Goal: Task Accomplishment & Management: Manage account settings

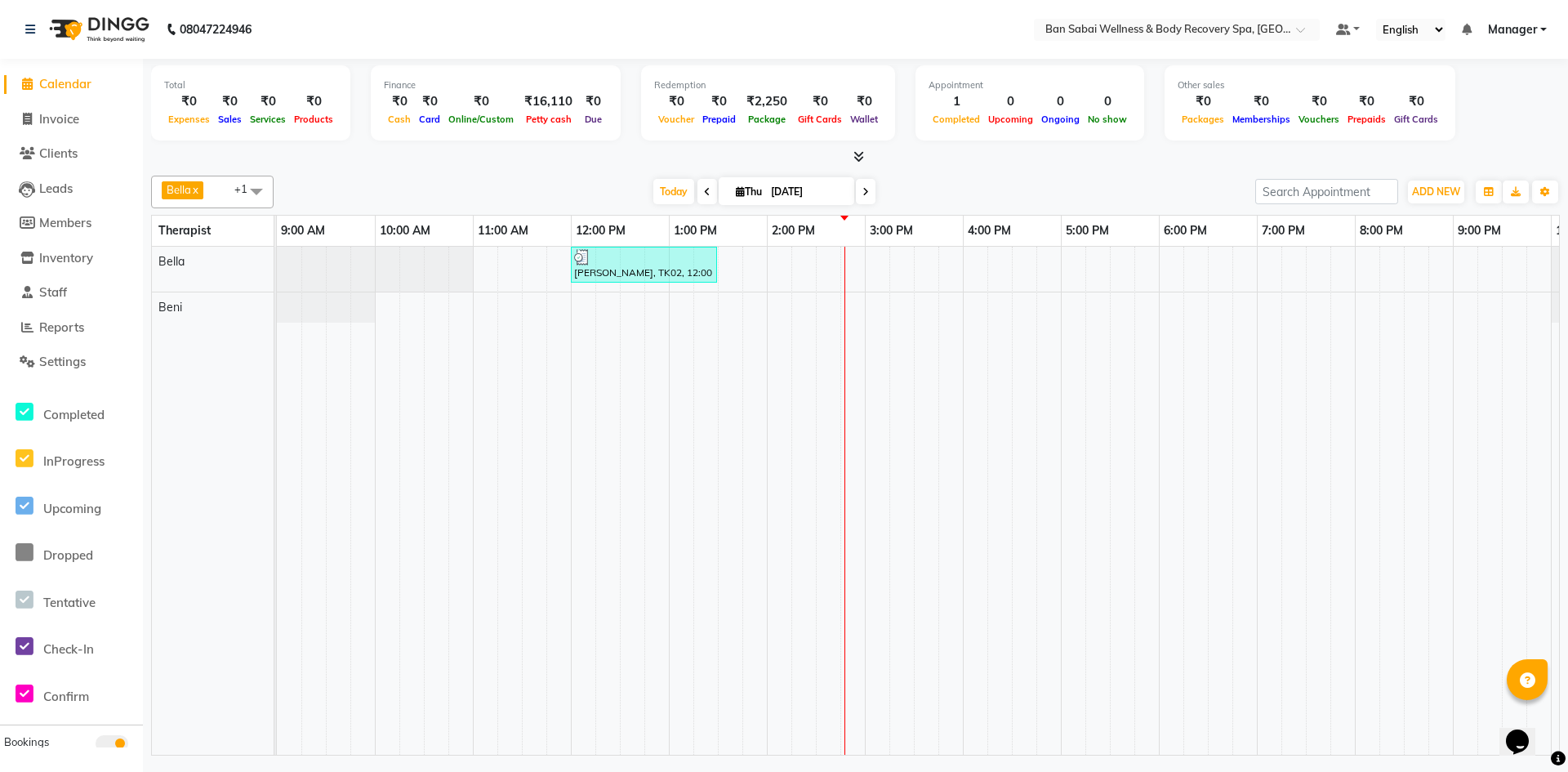
scroll to position [0, 90]
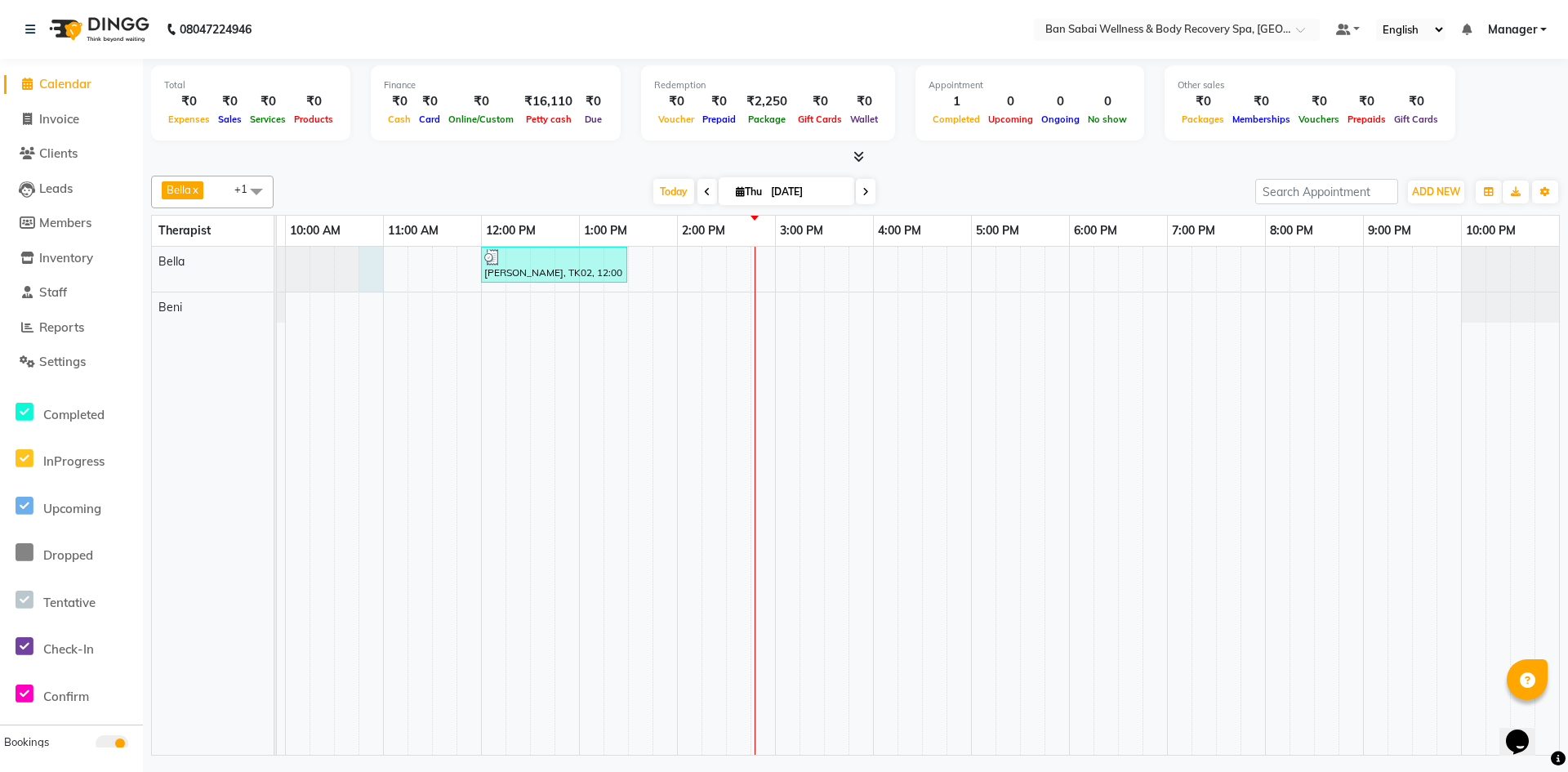
click at [187, 276] on div at bounding box center [187, 268] width 0 height 45
select select "88795"
select select "645"
select select "tentative"
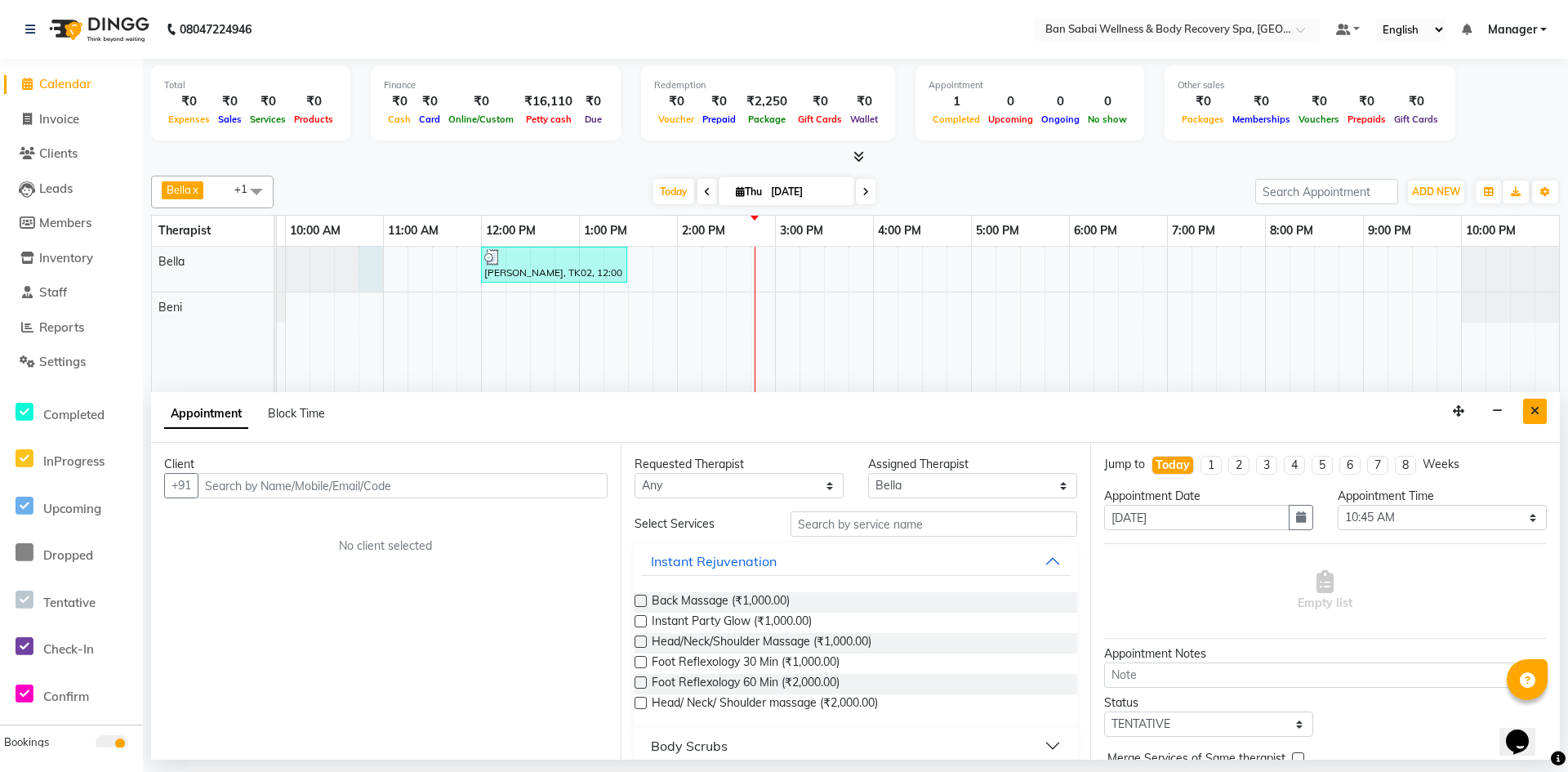
click at [1536, 409] on icon "Close" at bounding box center [1535, 410] width 9 height 11
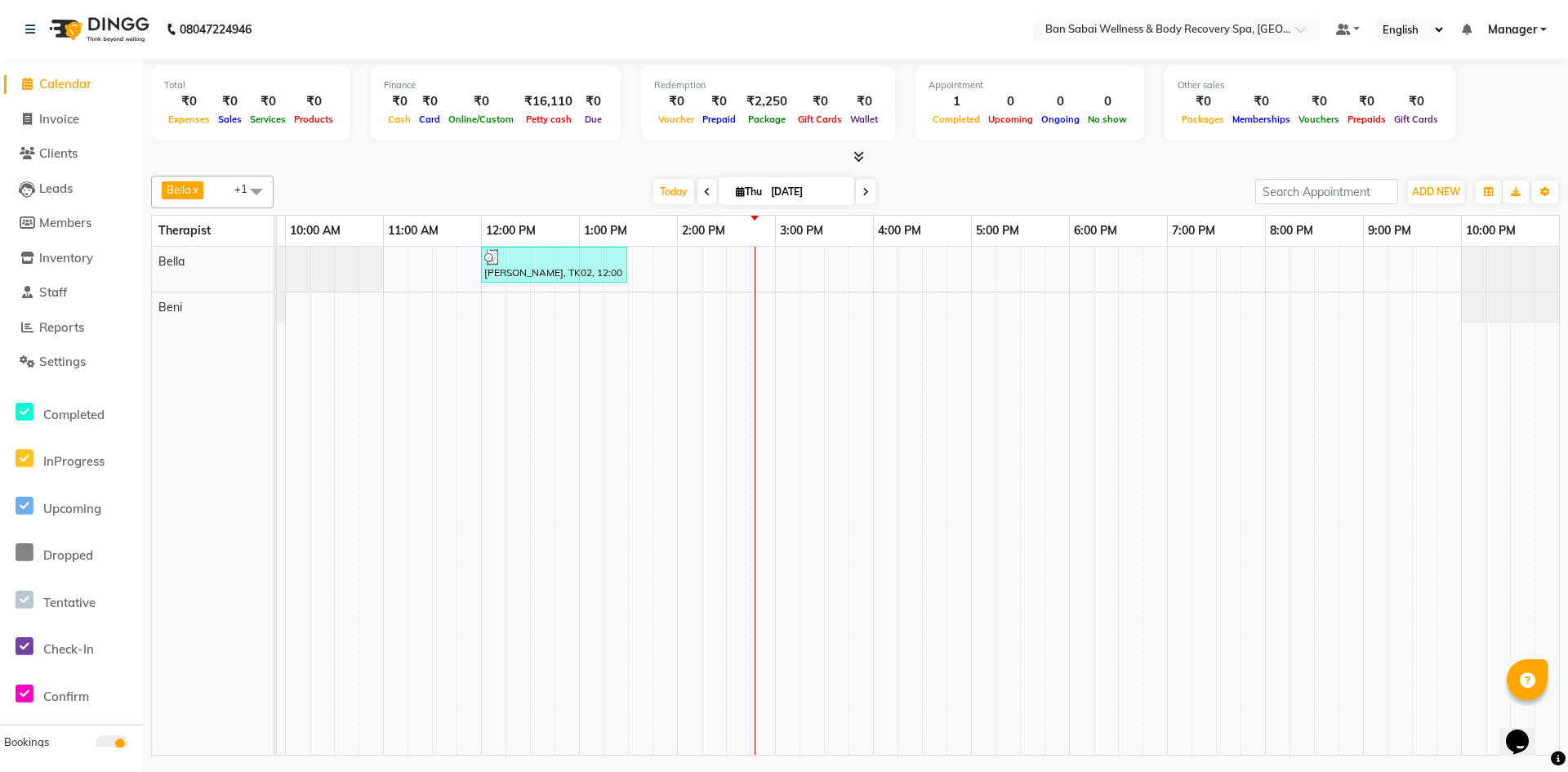
click at [693, 263] on div "[PERSON_NAME], TK02, 12:00 PM-01:30 PM, Balinese Massage (Medium to Strong Pres…" at bounding box center [873, 500] width 1371 height 508
select select "88795"
select select "840"
select select "tentative"
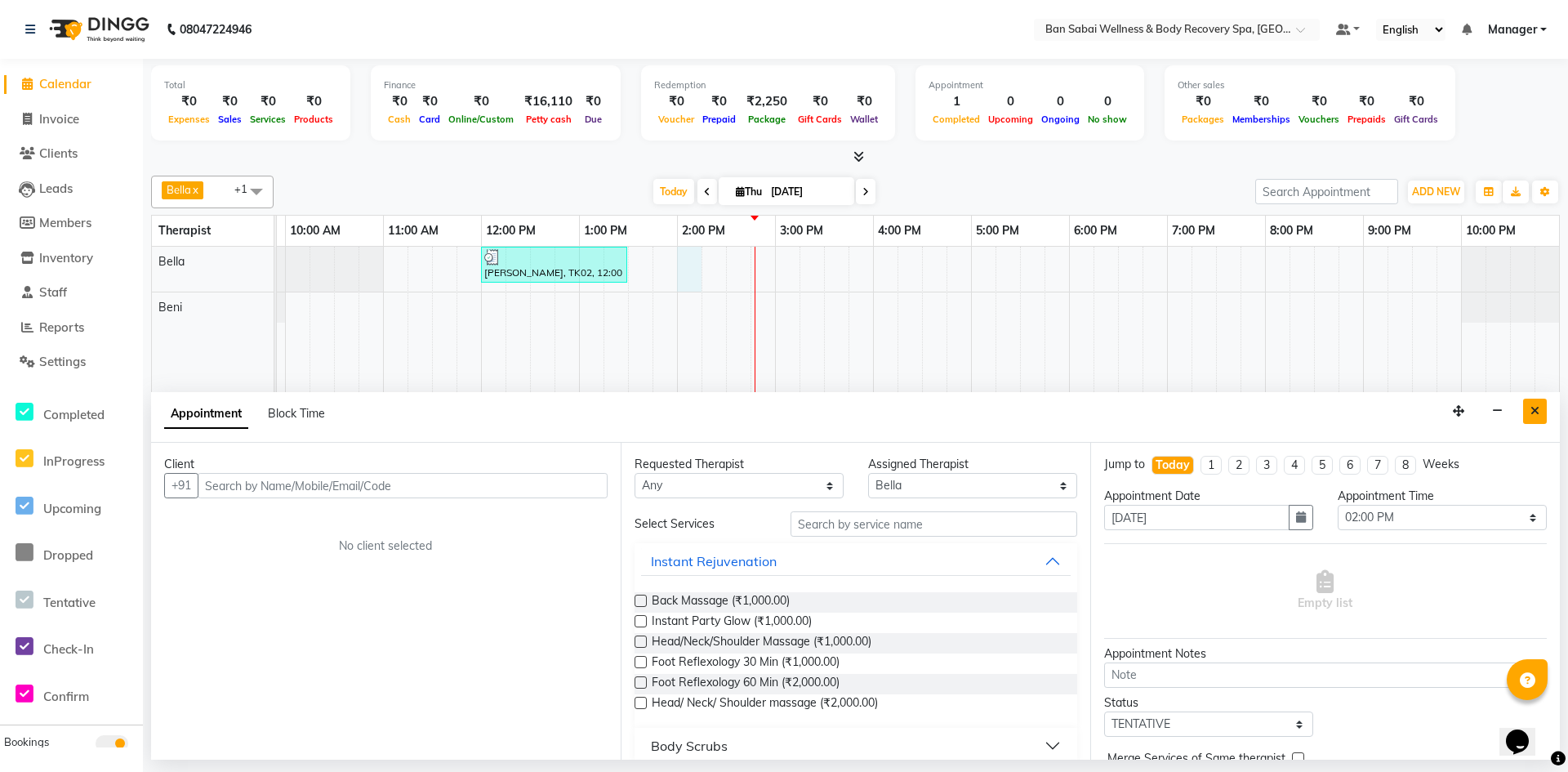
click at [1533, 406] on icon "Close" at bounding box center [1535, 410] width 9 height 11
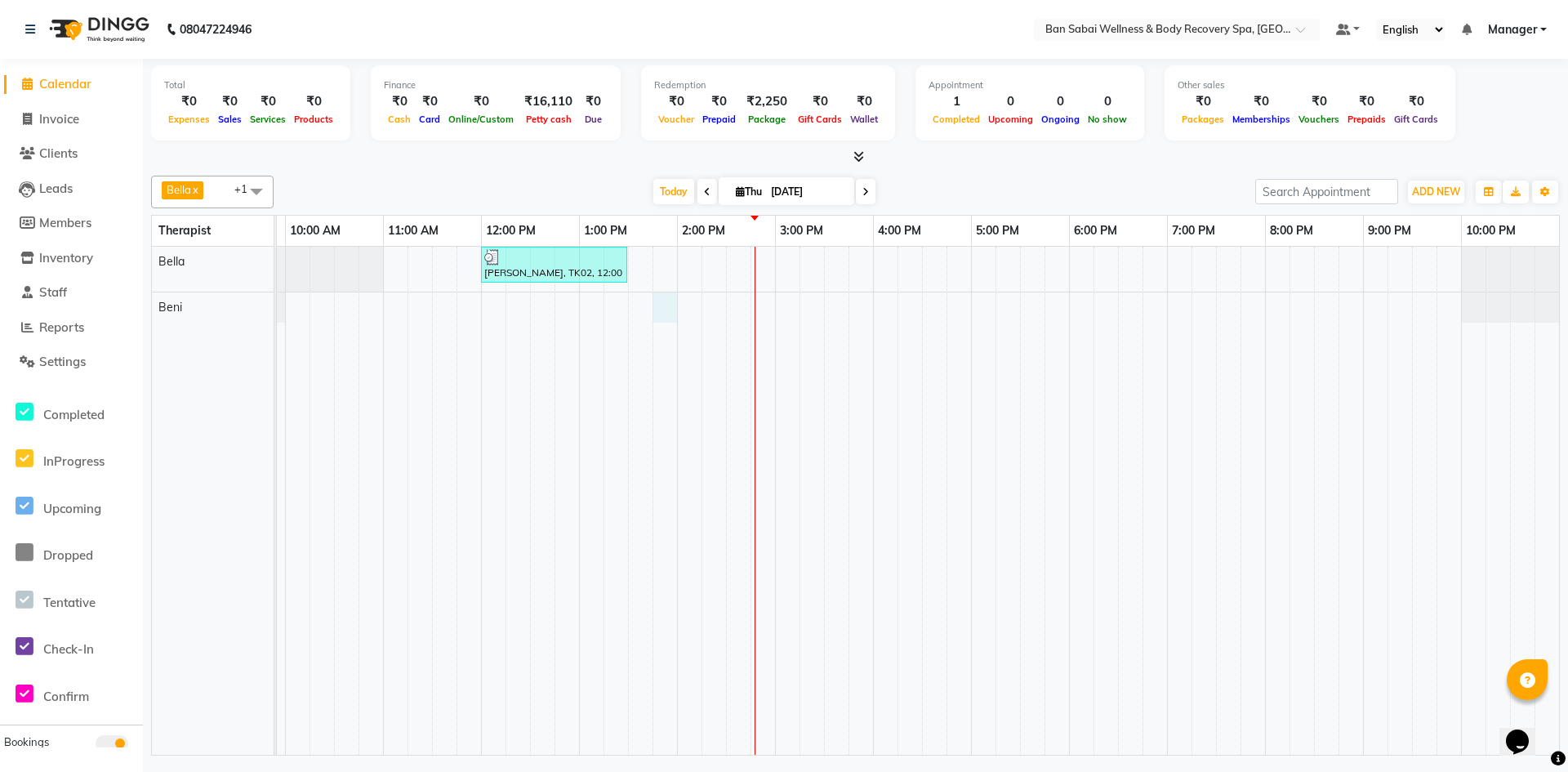
click at [663, 303] on div "[PERSON_NAME], TK02, 12:00 PM-01:30 PM, Balinese Massage (Medium to Strong Pres…" at bounding box center [873, 500] width 1371 height 508
select select "88797"
select select "825"
select select "tentative"
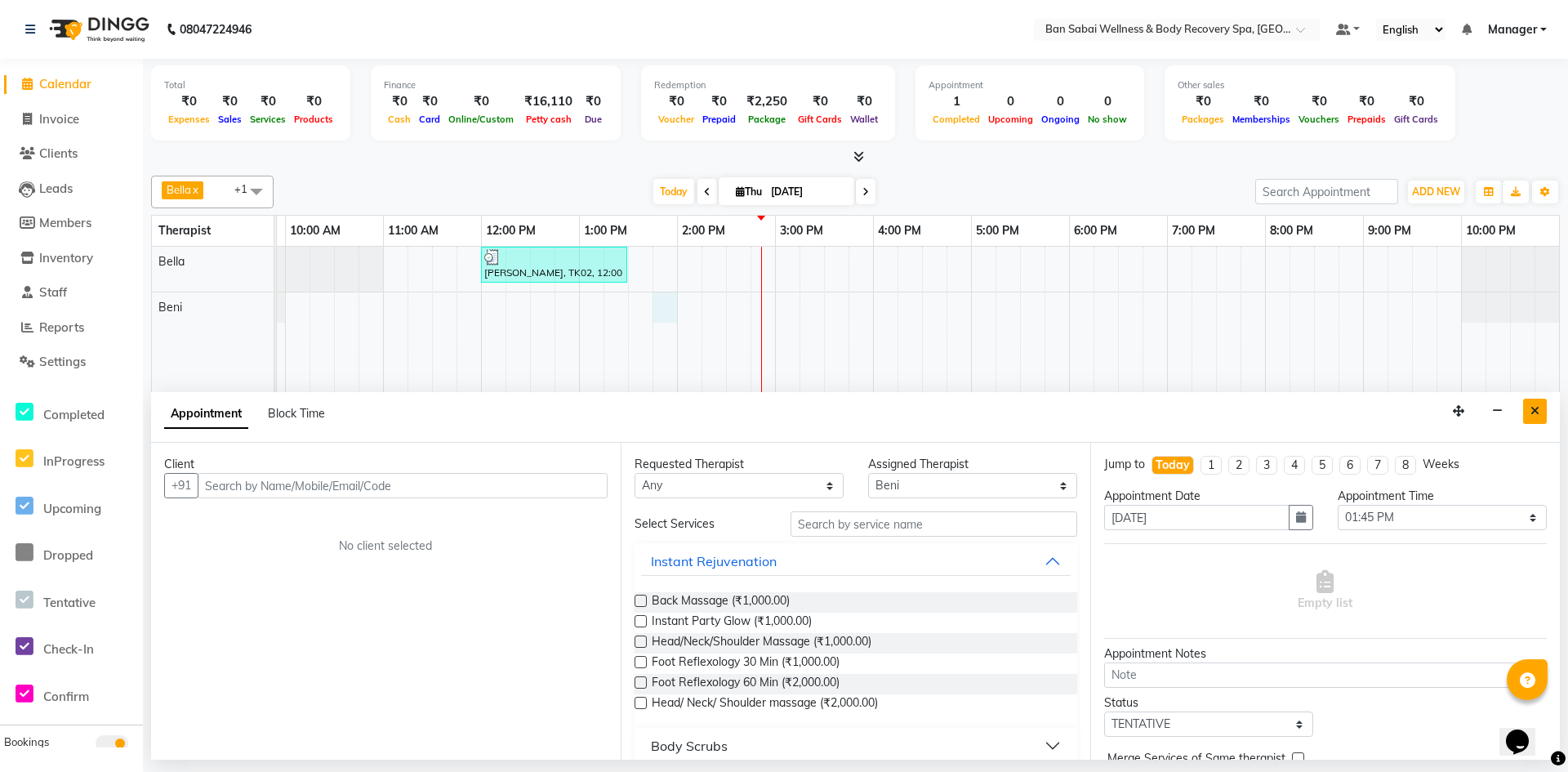
click at [1535, 408] on icon "Close" at bounding box center [1535, 410] width 9 height 11
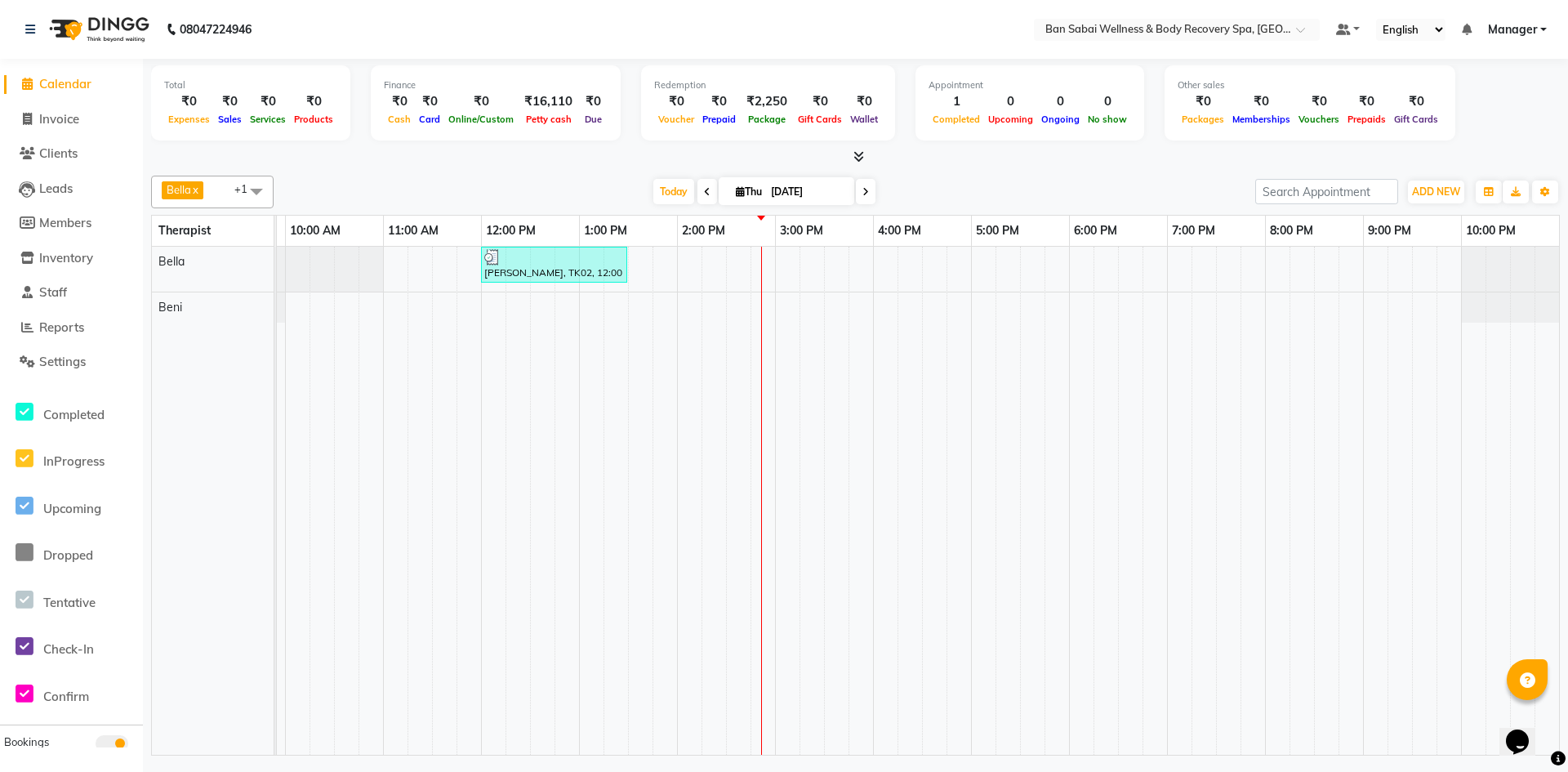
click at [869, 201] on span at bounding box center [865, 192] width 20 height 26
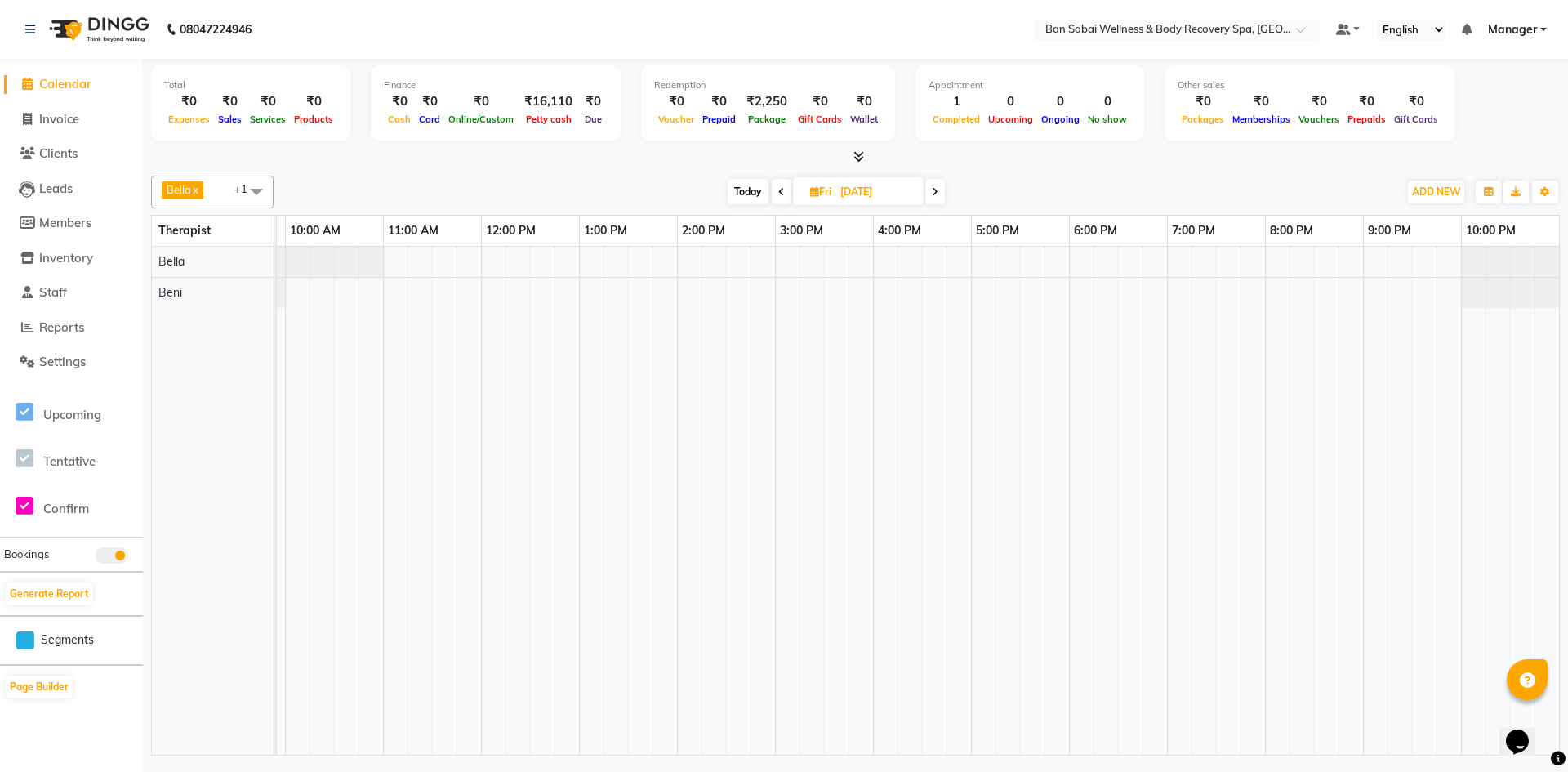
click at [778, 187] on icon at bounding box center [781, 192] width 7 height 9
type input "[DATE]"
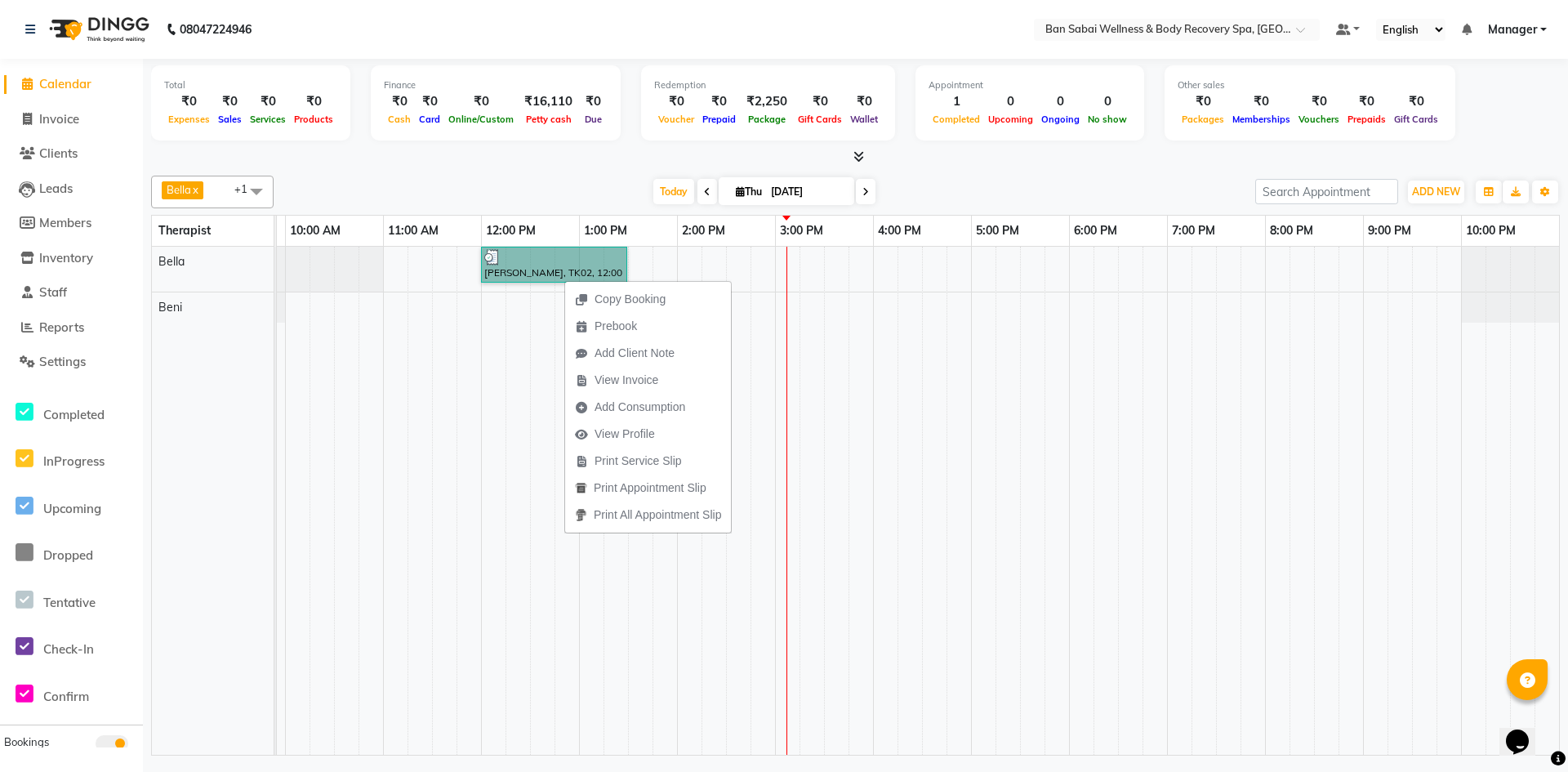
click at [934, 357] on td at bounding box center [934, 500] width 25 height 508
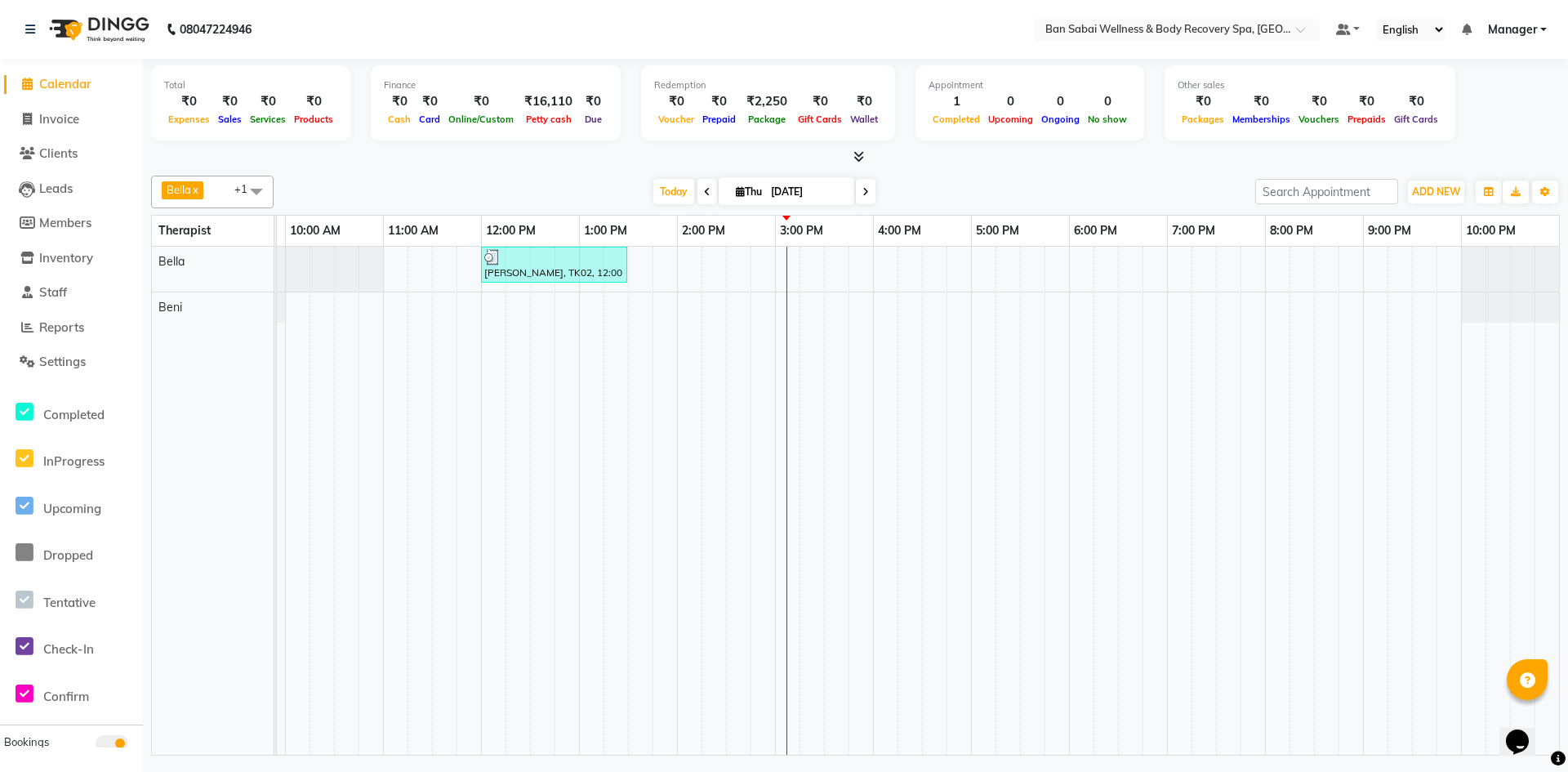
click at [863, 156] on icon at bounding box center [858, 156] width 10 height 12
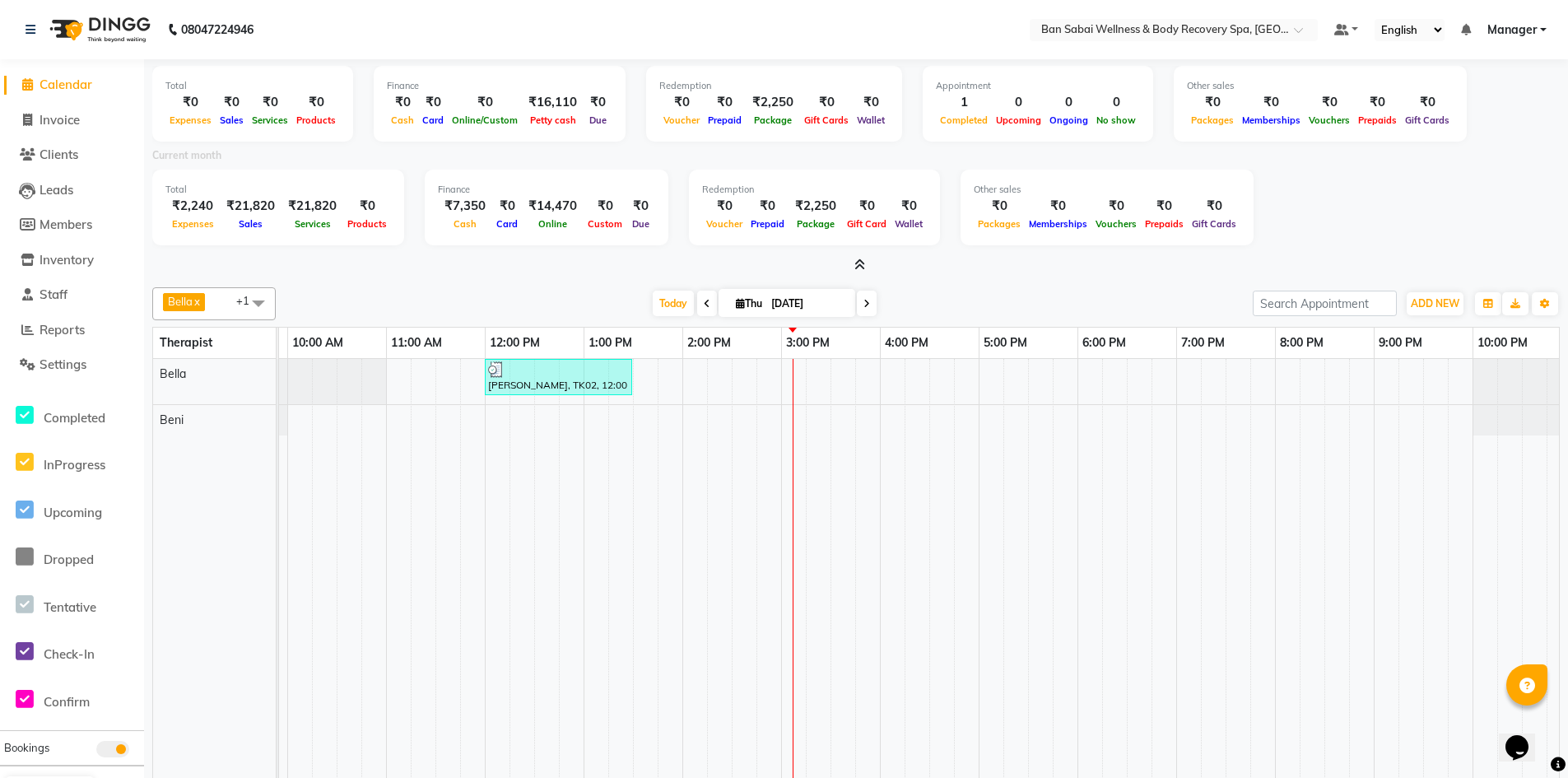
click at [863, 262] on icon at bounding box center [859, 265] width 10 height 12
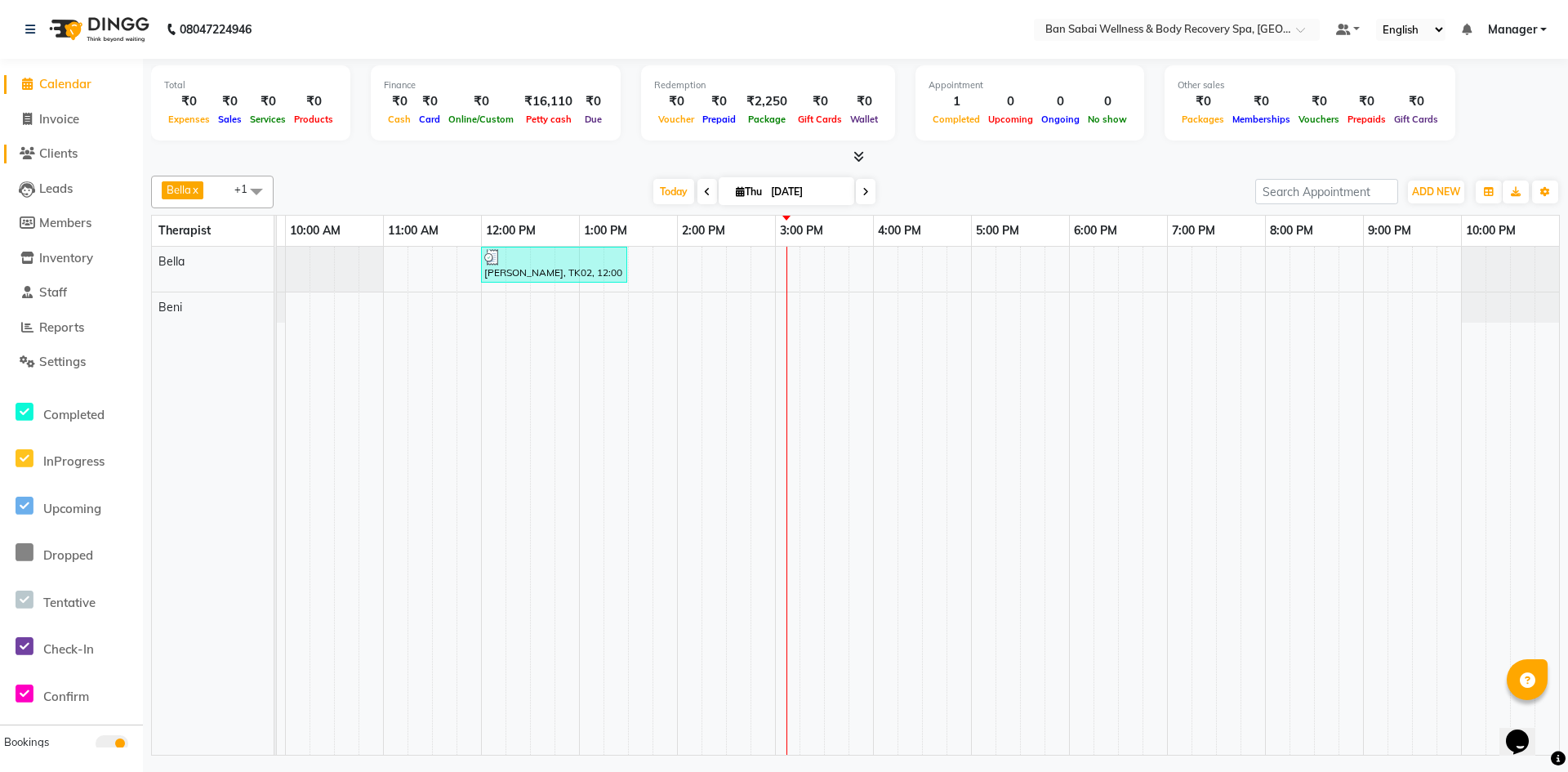
click at [47, 155] on span "Clients" at bounding box center [58, 153] width 38 height 15
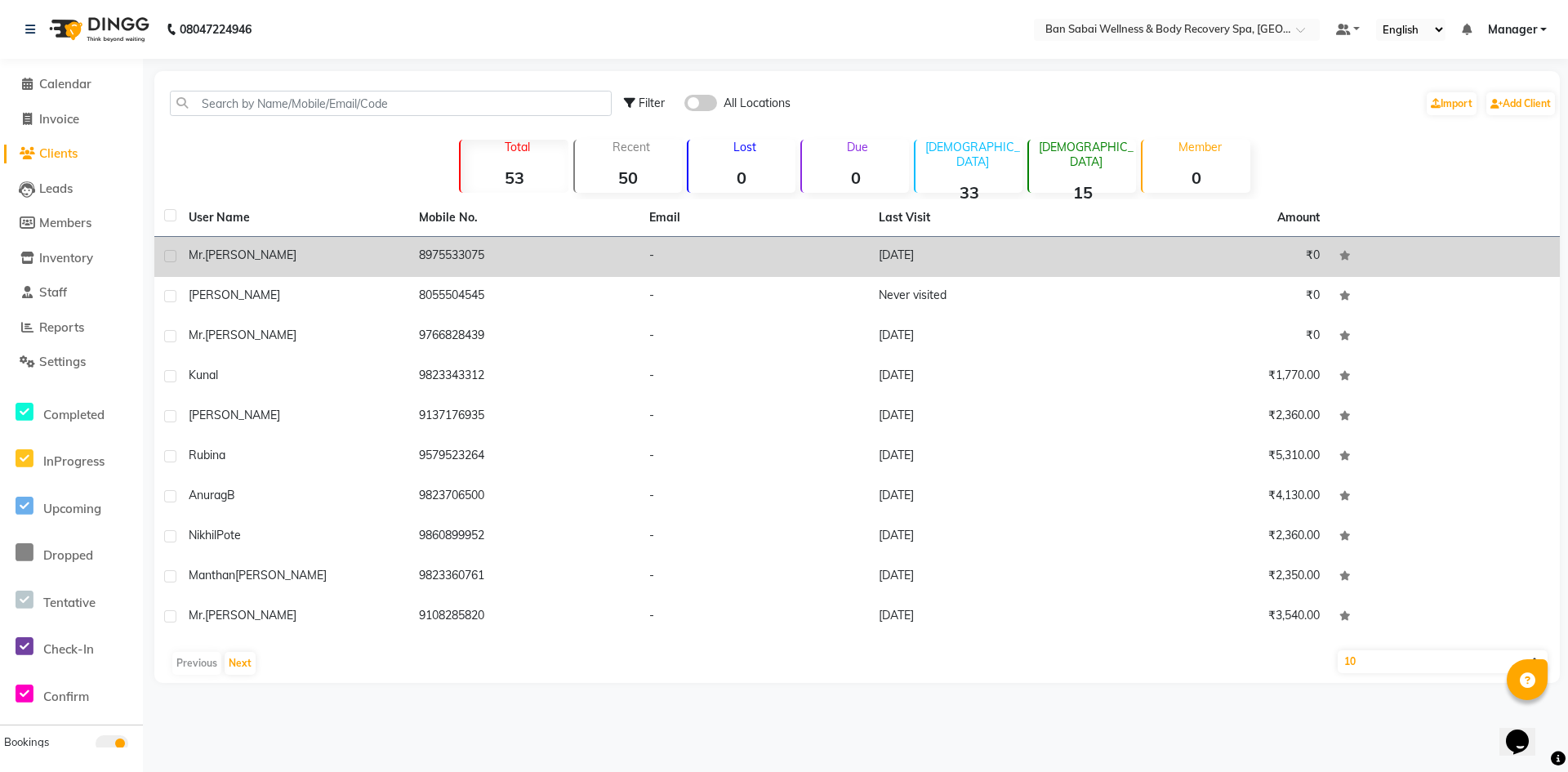
click at [621, 256] on td "8975533075" at bounding box center [523, 256] width 230 height 40
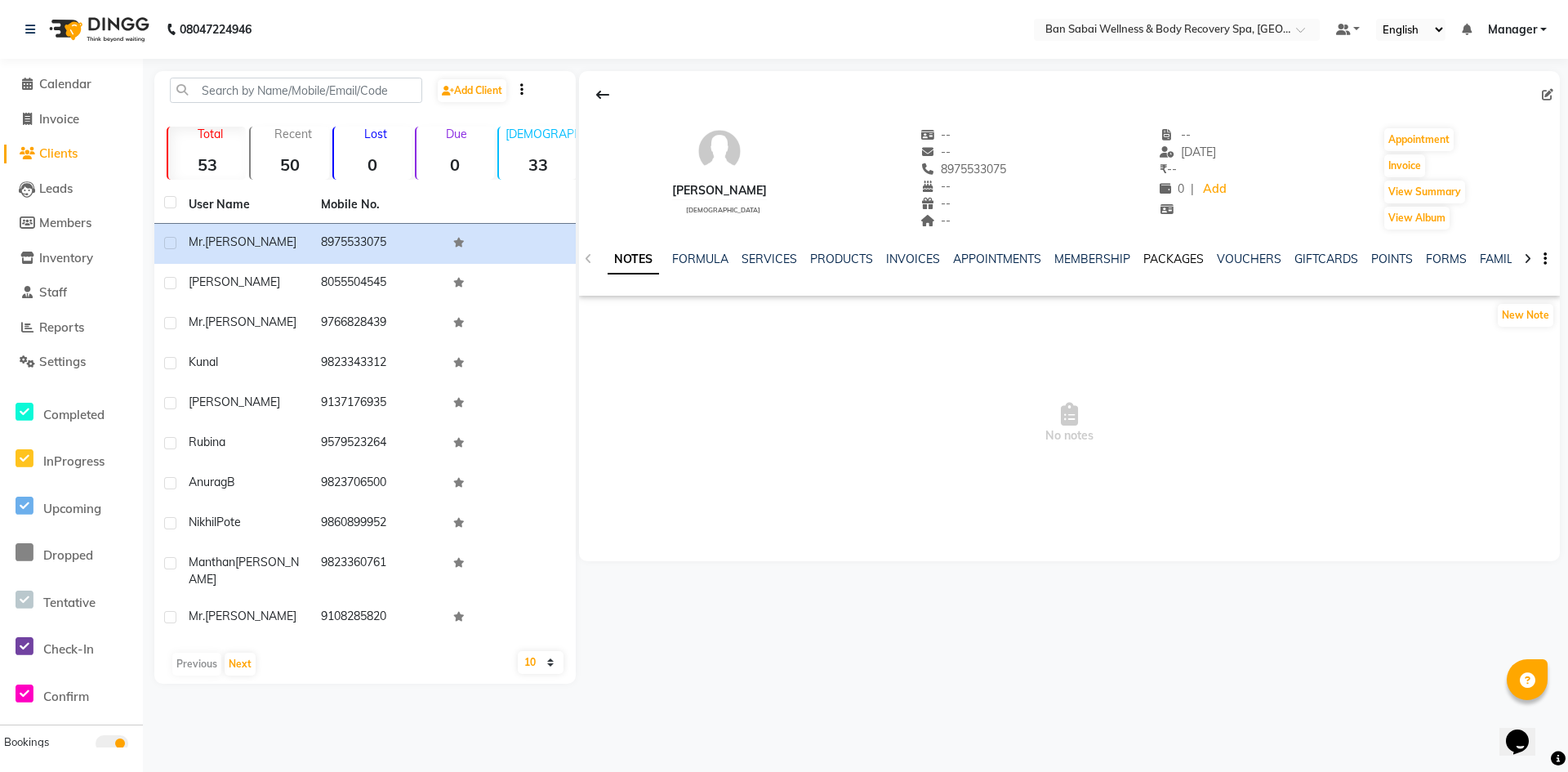
click at [1173, 265] on link "PACKAGES" at bounding box center [1173, 258] width 61 height 15
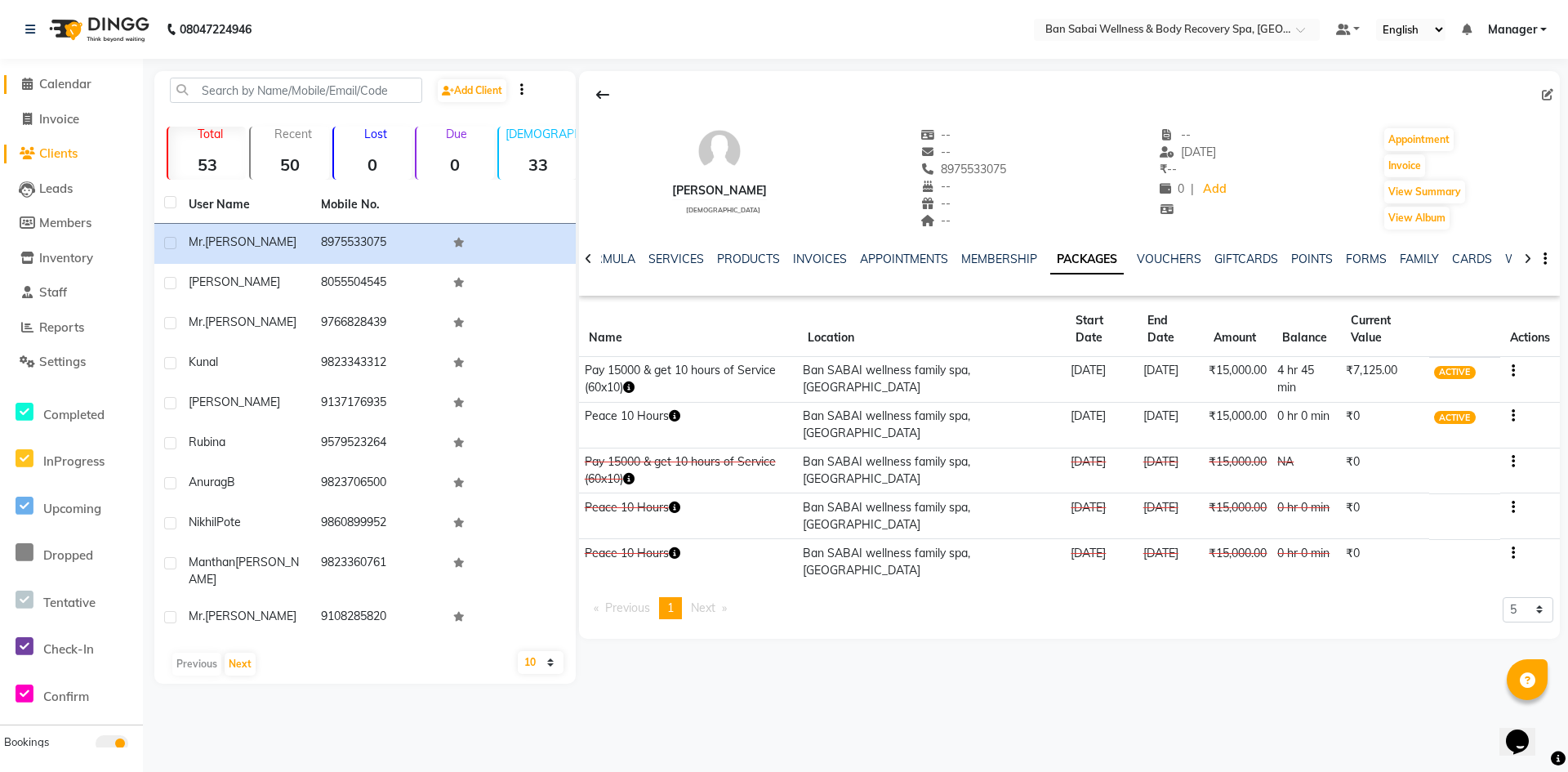
click at [69, 91] on link "Calendar" at bounding box center [72, 85] width 135 height 19
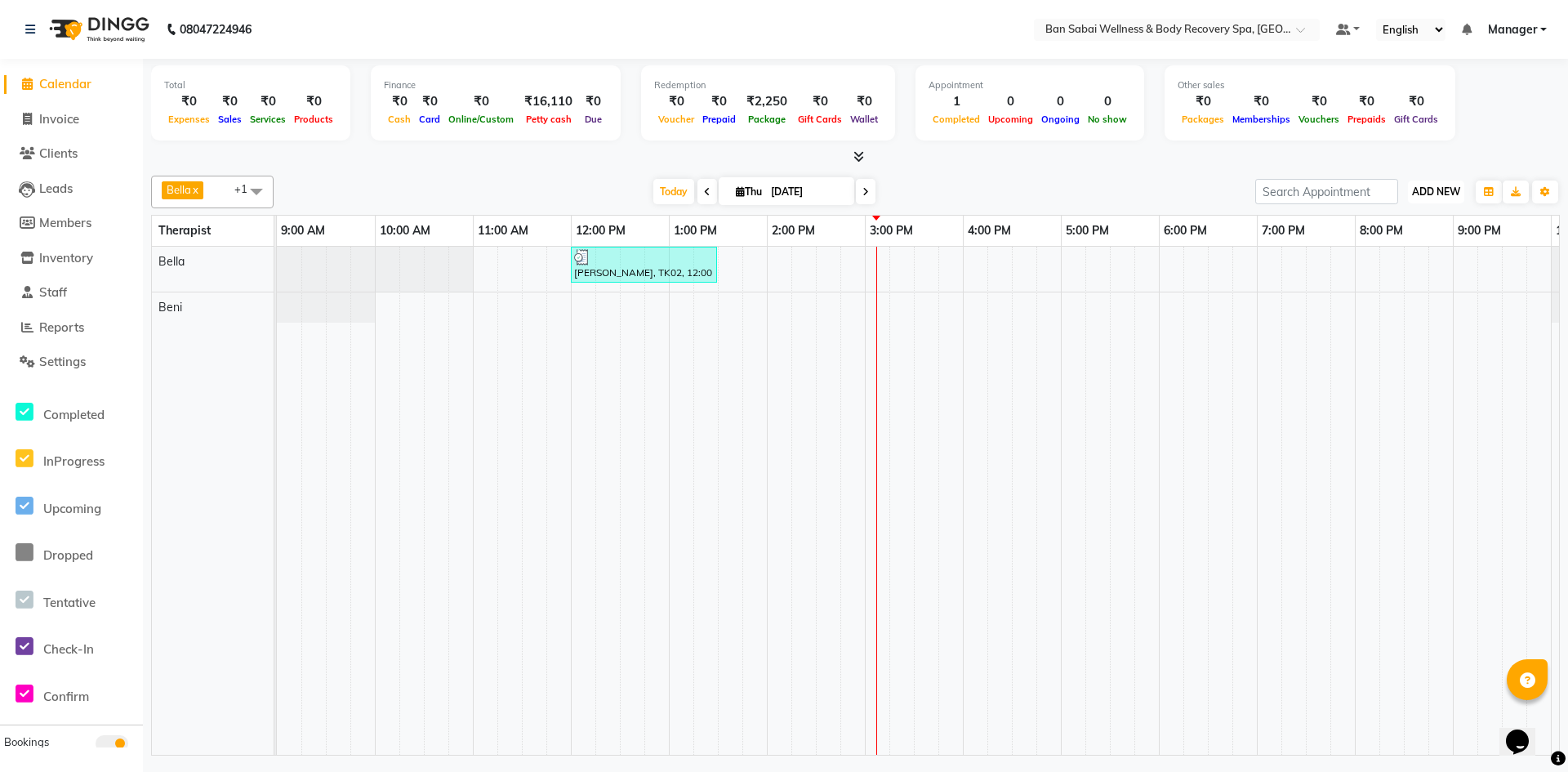
click at [1441, 199] on button "ADD NEW Toggle Dropdown" at bounding box center [1435, 192] width 56 height 23
click at [1062, 348] on tr at bounding box center [963, 500] width 1371 height 508
click at [858, 162] on icon at bounding box center [858, 156] width 10 height 12
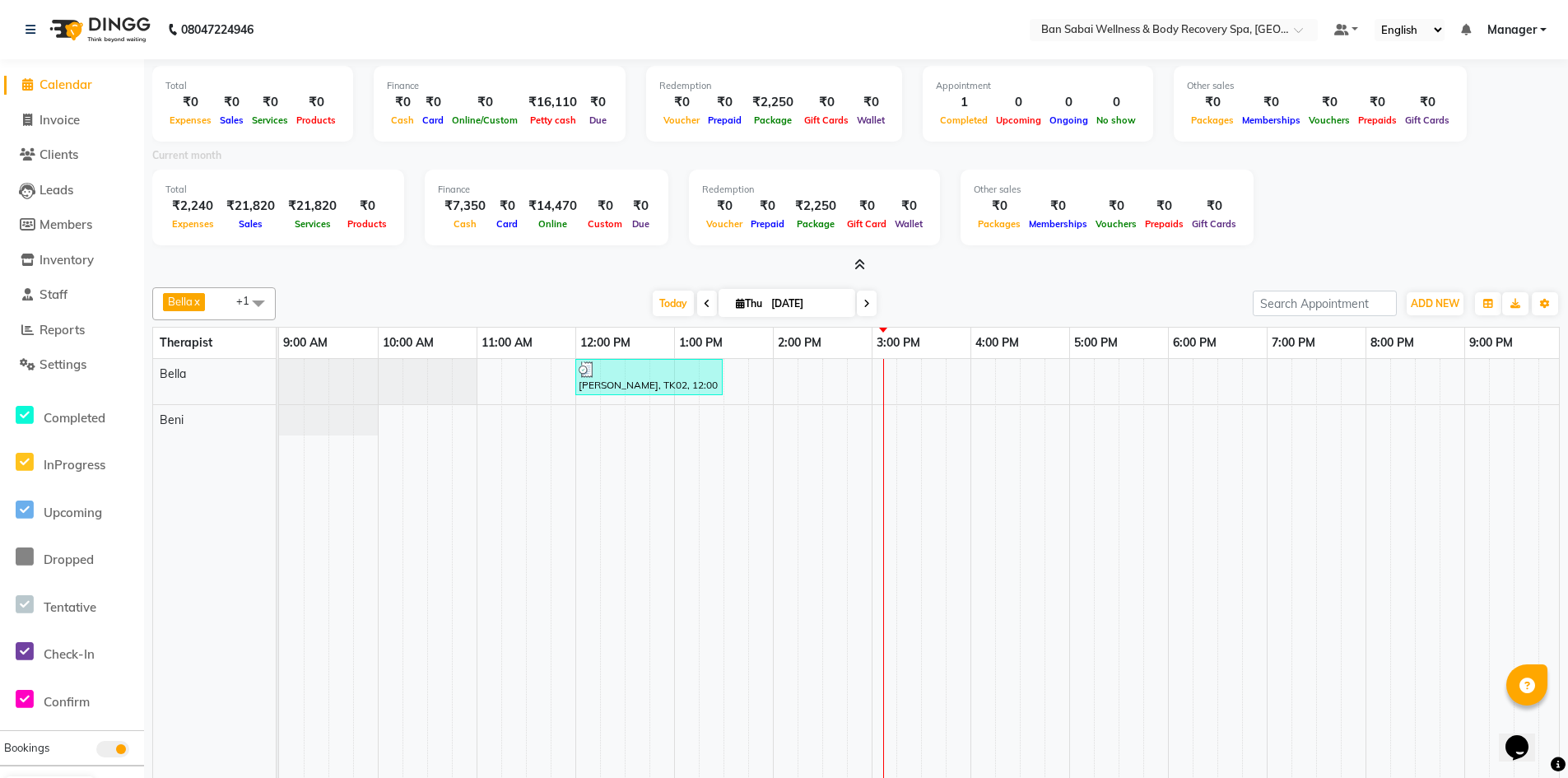
click at [859, 265] on icon at bounding box center [859, 265] width 10 height 12
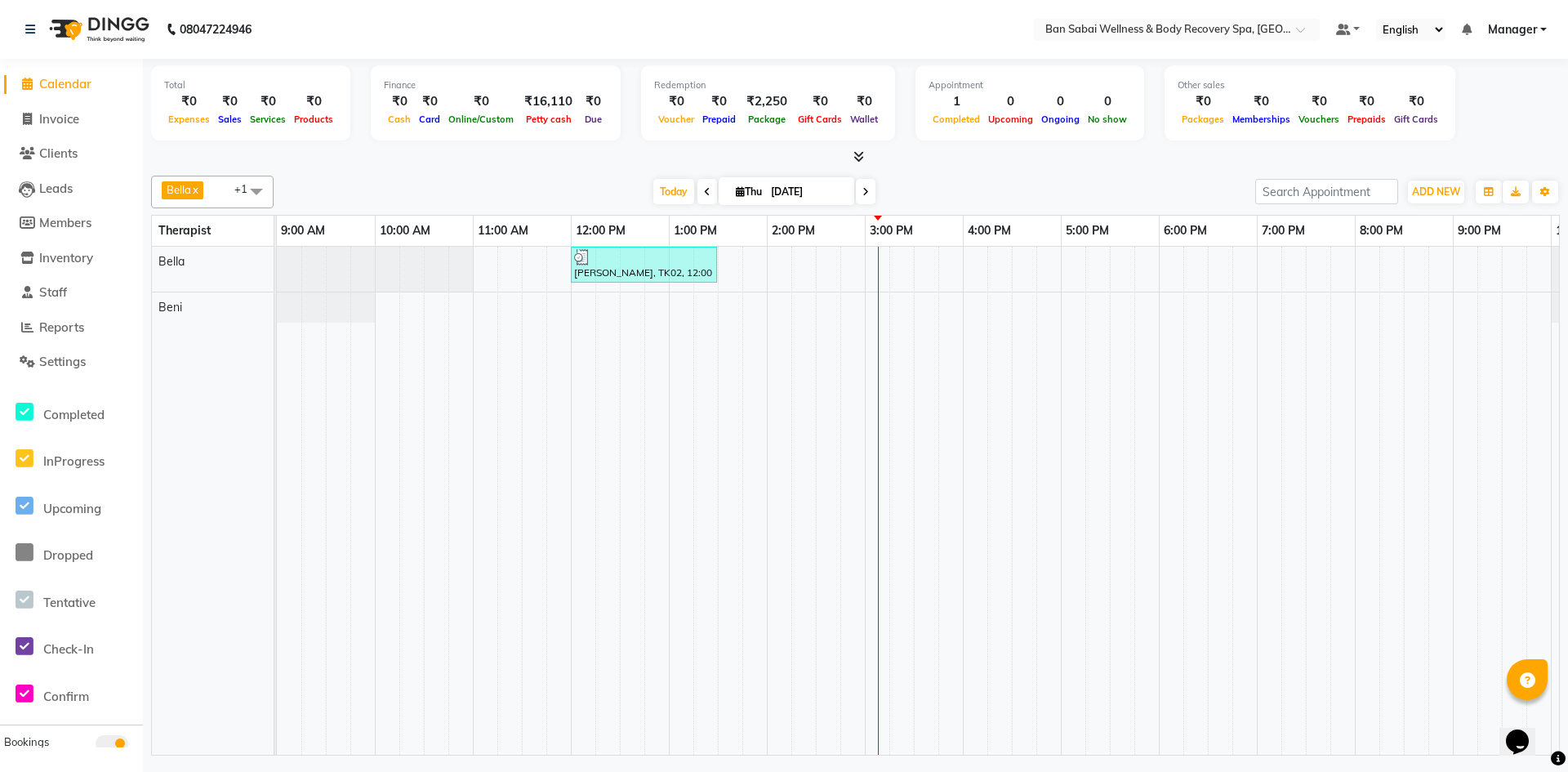
click at [864, 187] on icon at bounding box center [866, 192] width 7 height 9
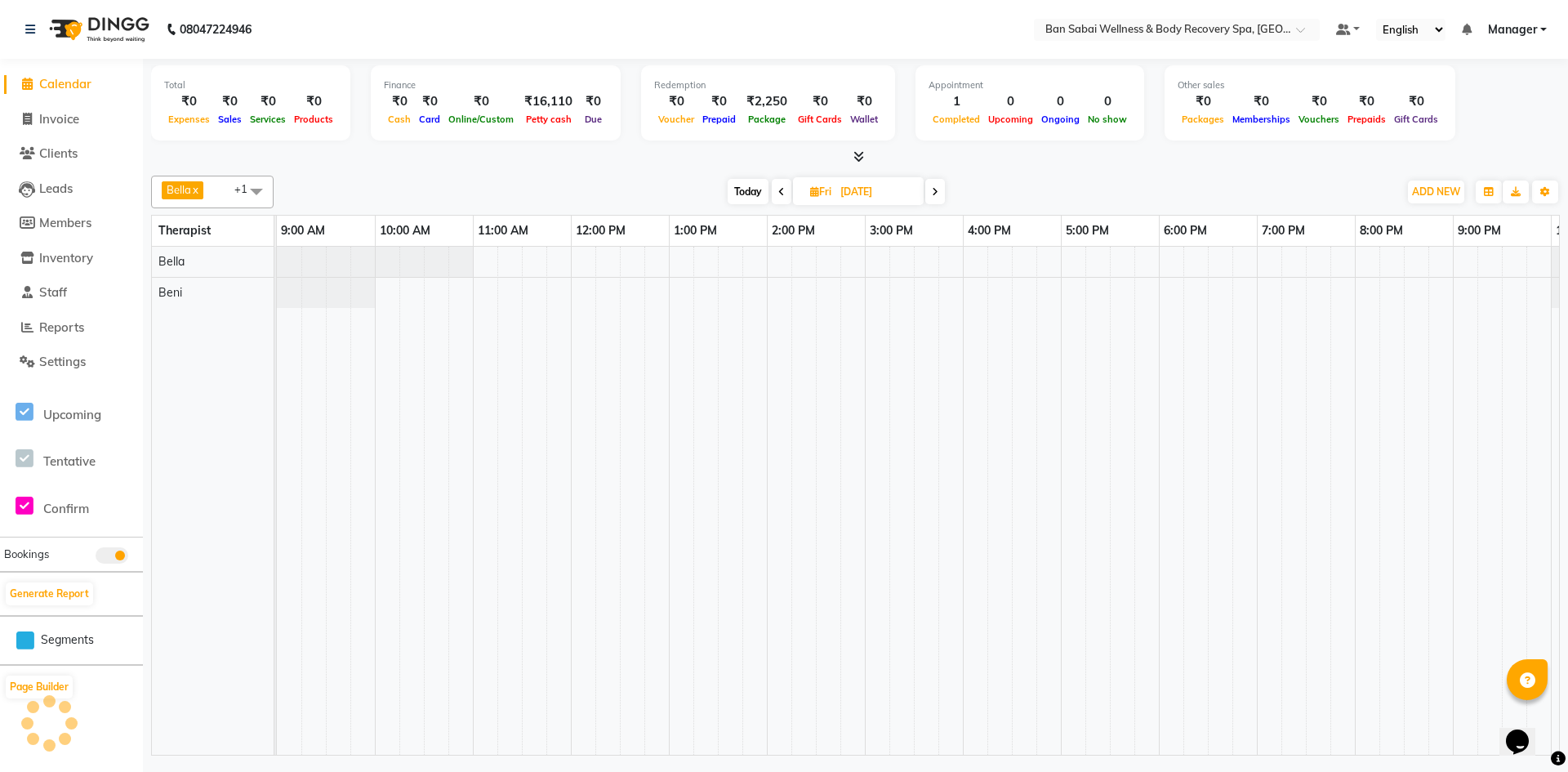
scroll to position [0, 90]
click at [778, 190] on icon at bounding box center [781, 192] width 7 height 9
type input "[DATE]"
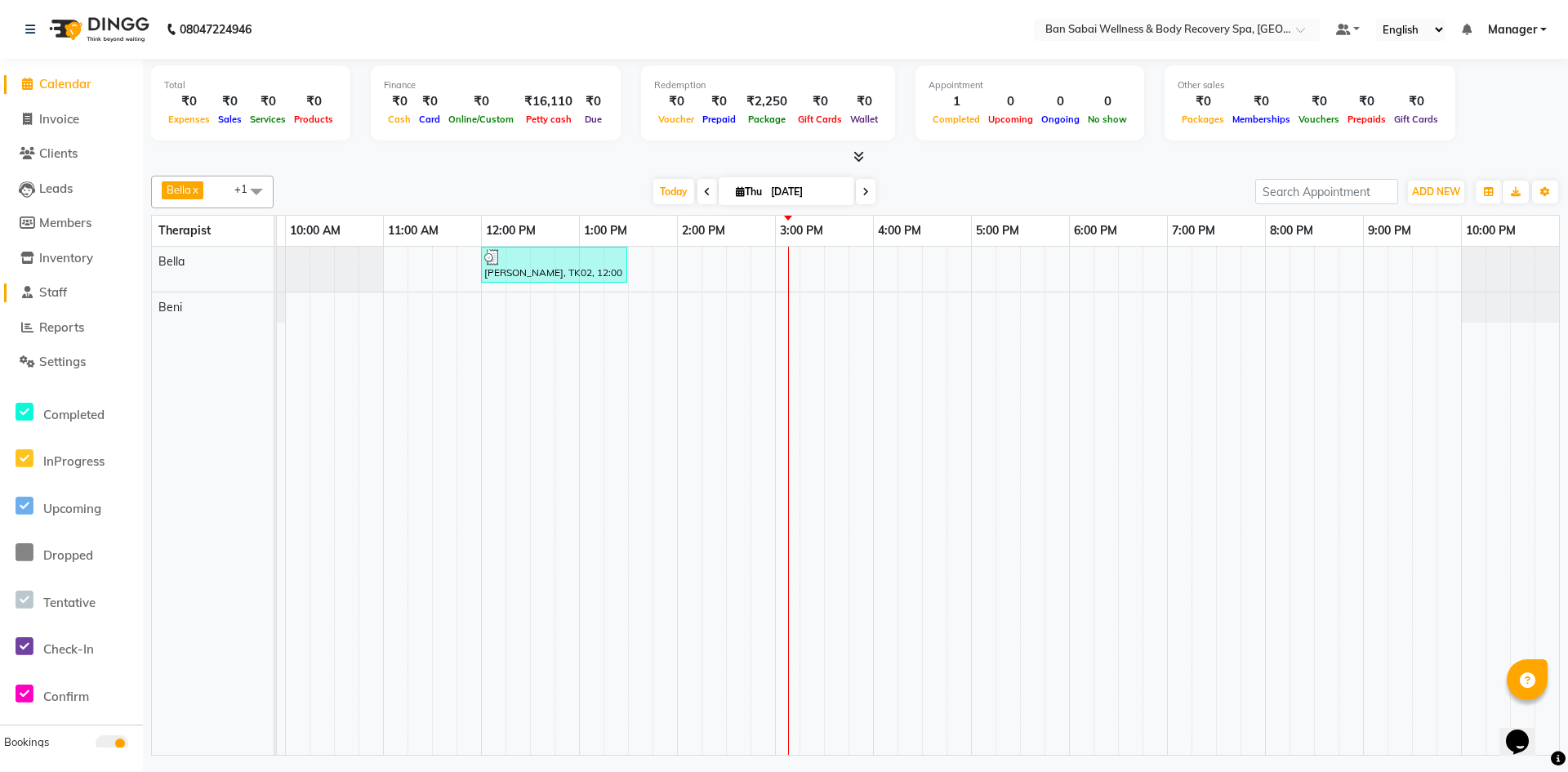
click at [42, 298] on span "Staff" at bounding box center [53, 292] width 27 height 15
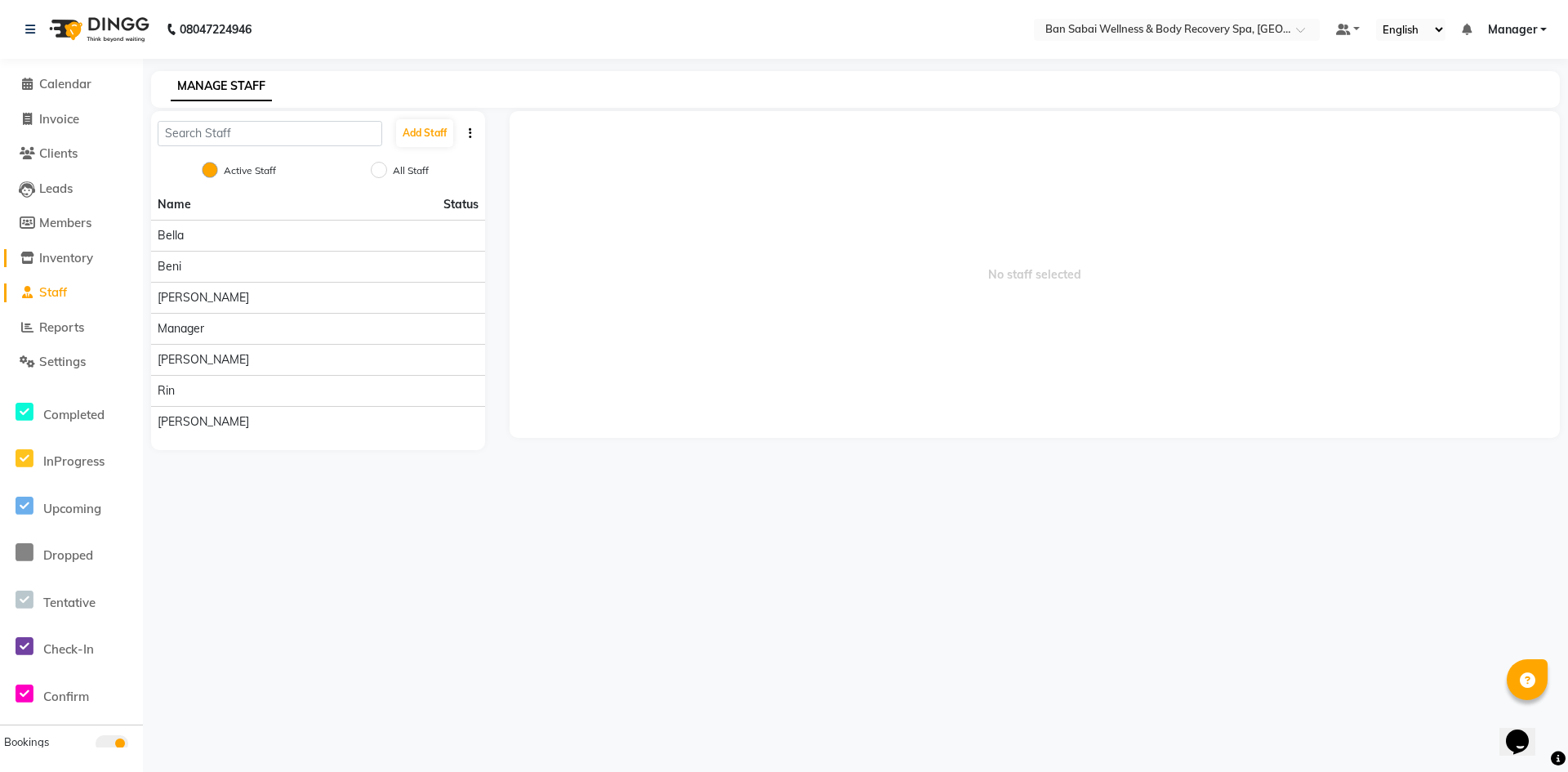
click at [64, 257] on span "Inventory" at bounding box center [66, 257] width 54 height 15
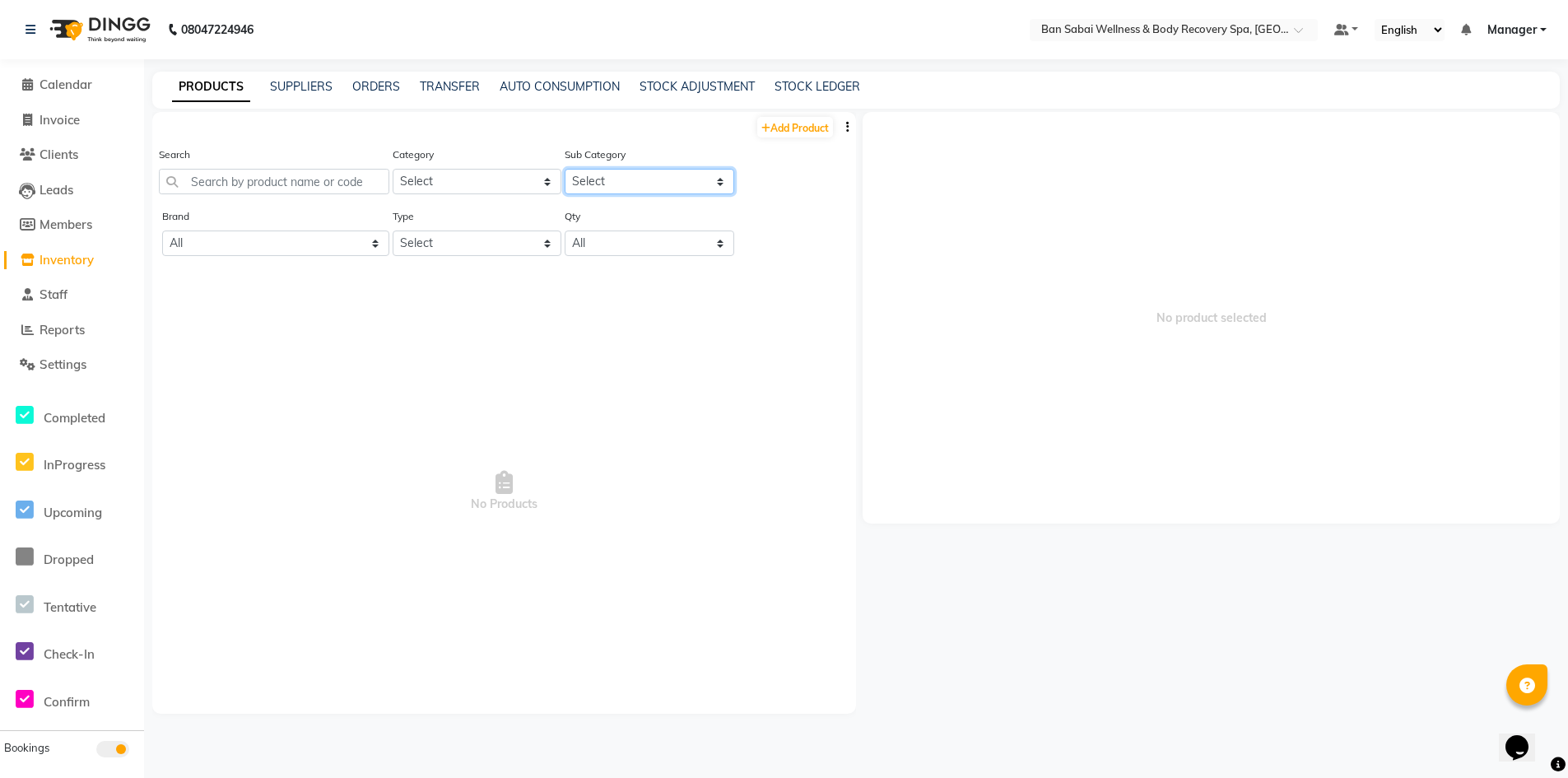
click at [726, 184] on select "Select" at bounding box center [649, 182] width 170 height 26
click at [726, 183] on select "Select" at bounding box center [649, 182] width 170 height 26
click at [56, 217] on span "Members" at bounding box center [66, 224] width 53 height 16
select select
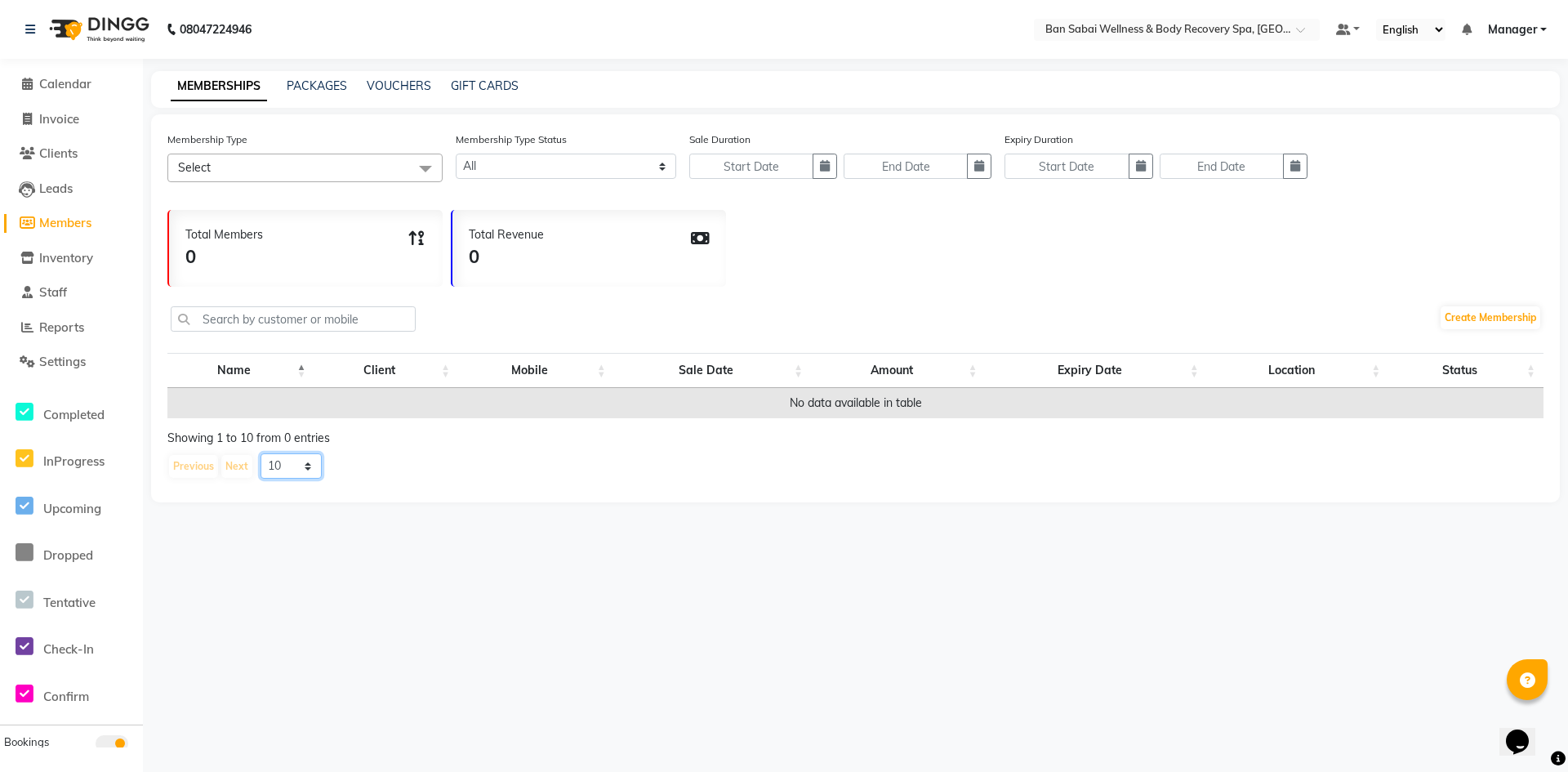
click at [306, 466] on select "10 20 50 100" at bounding box center [292, 466] width 62 height 26
click at [28, 149] on icon at bounding box center [27, 153] width 15 height 12
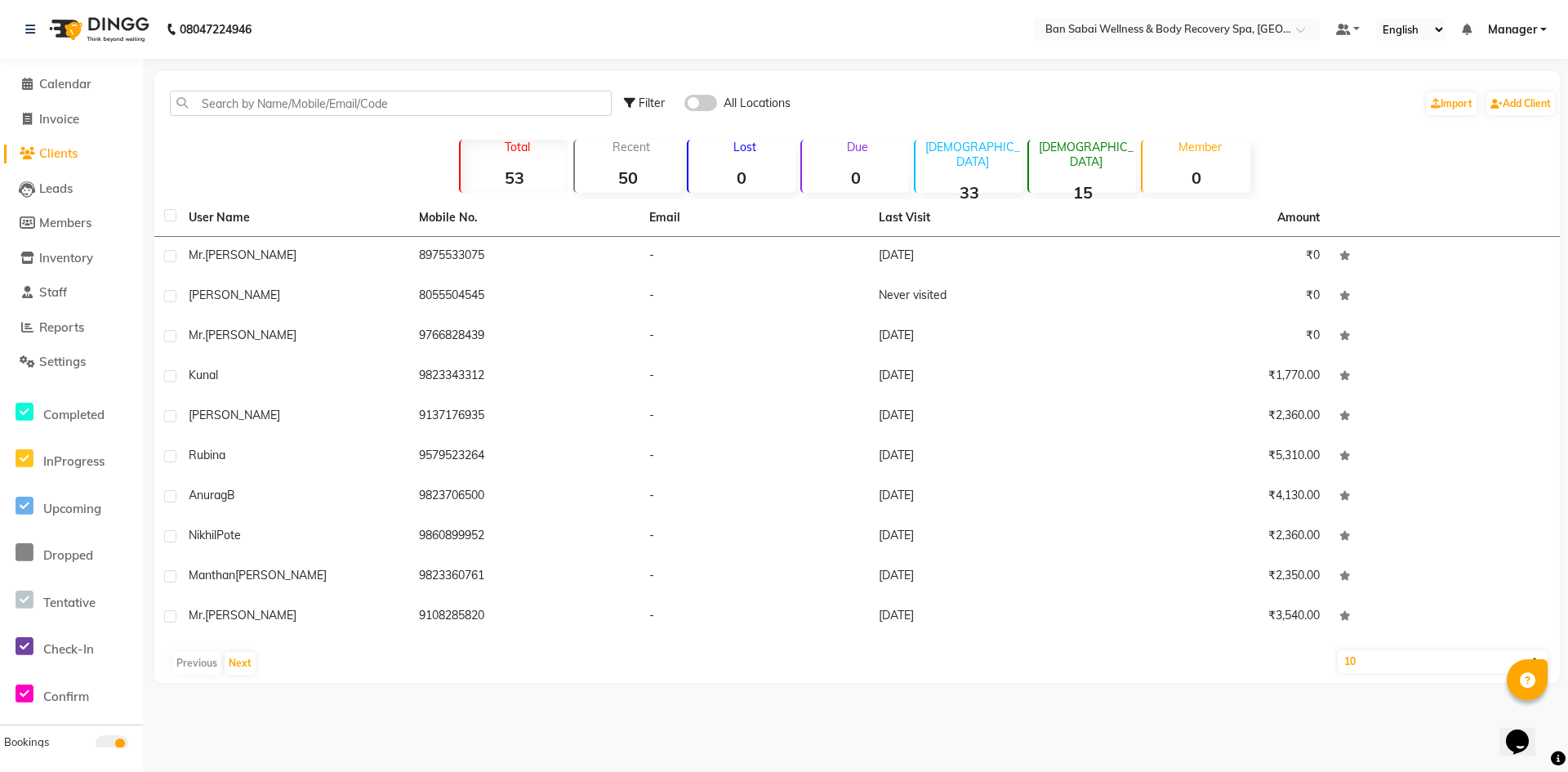
click at [27, 129] on li "Invoice" at bounding box center [71, 119] width 143 height 35
click at [37, 118] on span at bounding box center [27, 120] width 25 height 19
select select "service"
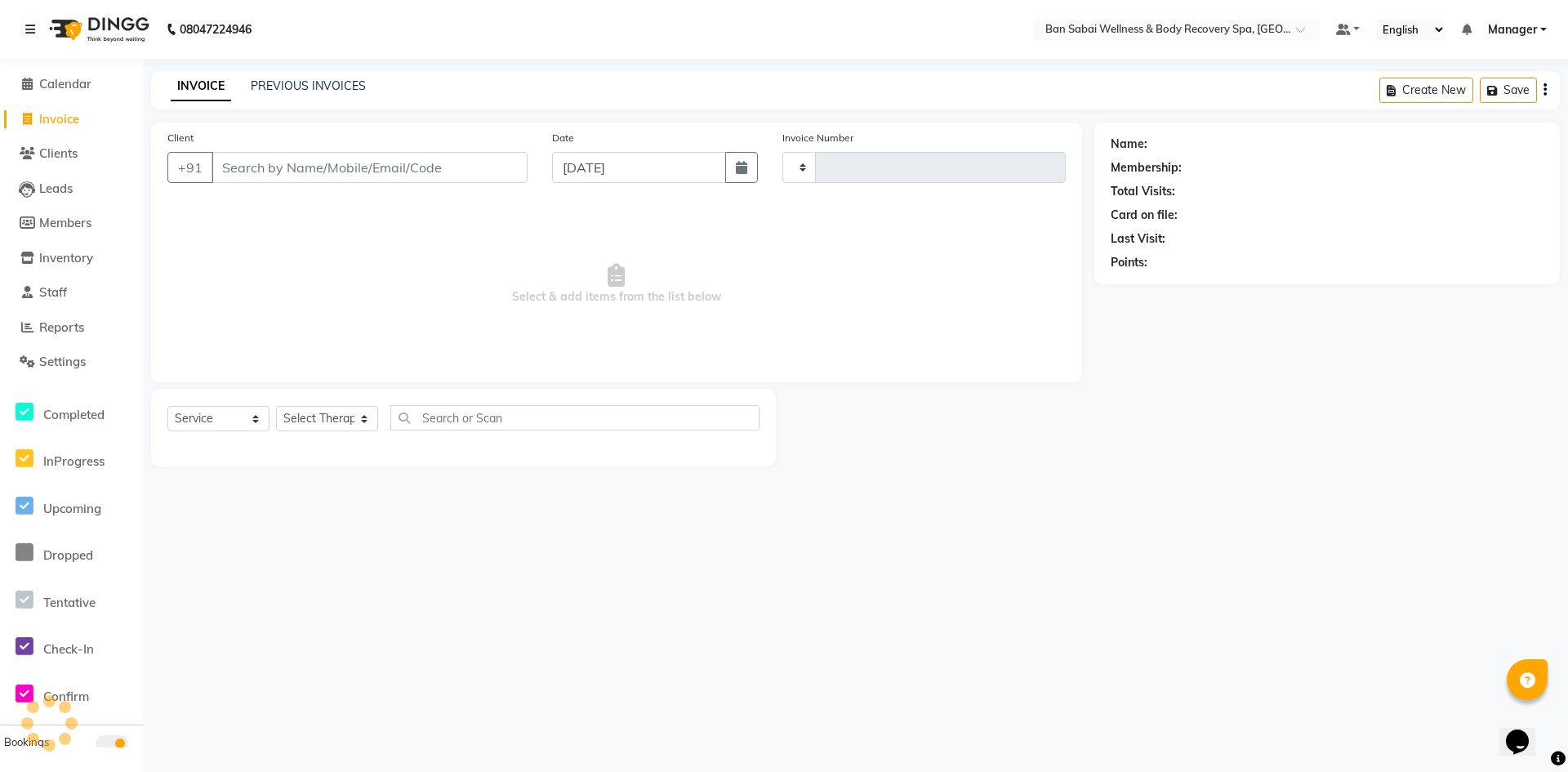
type input "0061"
select select "8743"
click at [43, 90] on span "Calendar" at bounding box center [65, 84] width 52 height 15
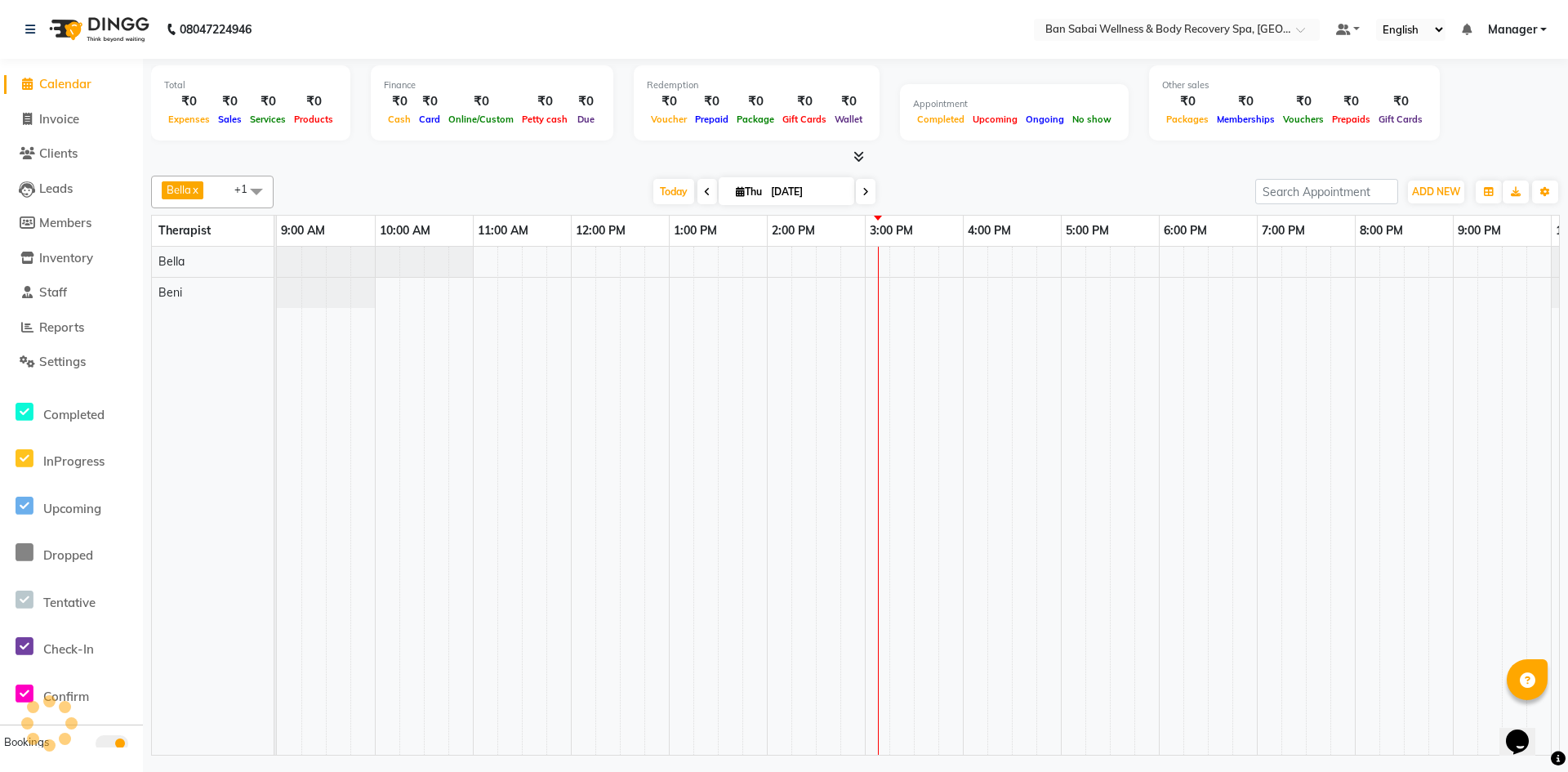
scroll to position [0, 90]
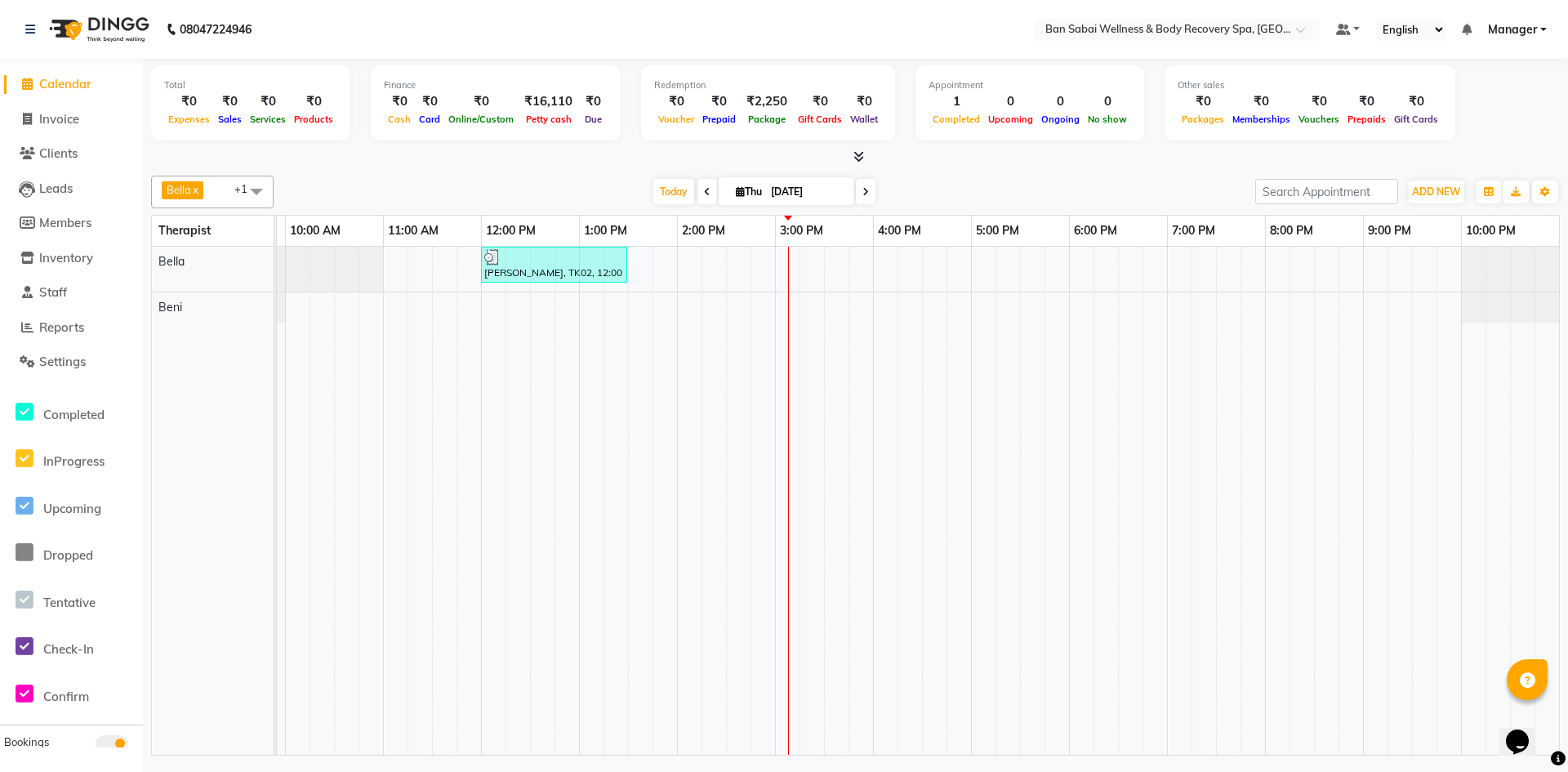
click at [25, 85] on icon at bounding box center [27, 84] width 10 height 12
click at [41, 118] on span "Invoice" at bounding box center [59, 119] width 40 height 15
select select "8743"
select select "service"
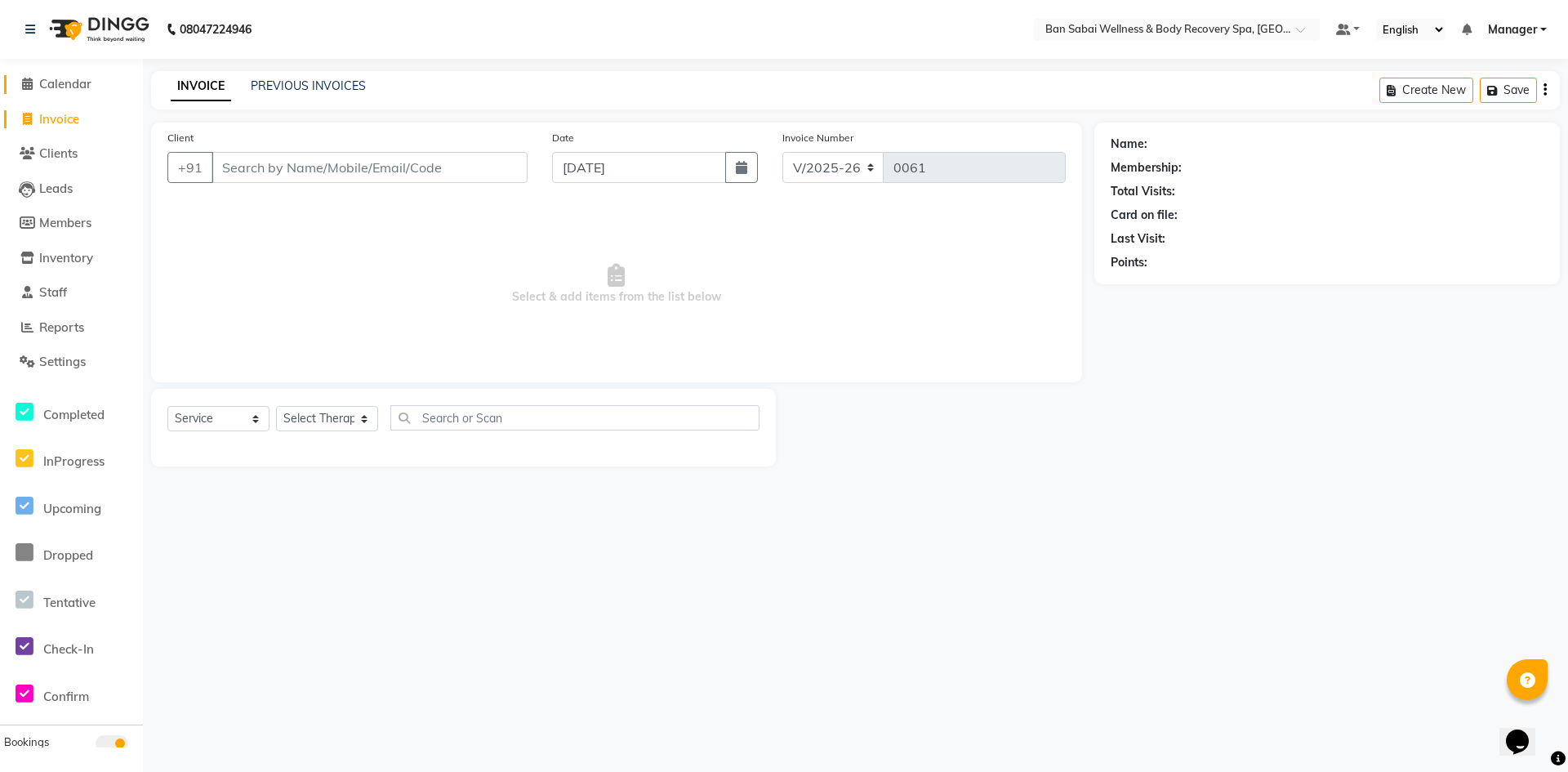
click at [32, 88] on icon at bounding box center [27, 84] width 10 height 12
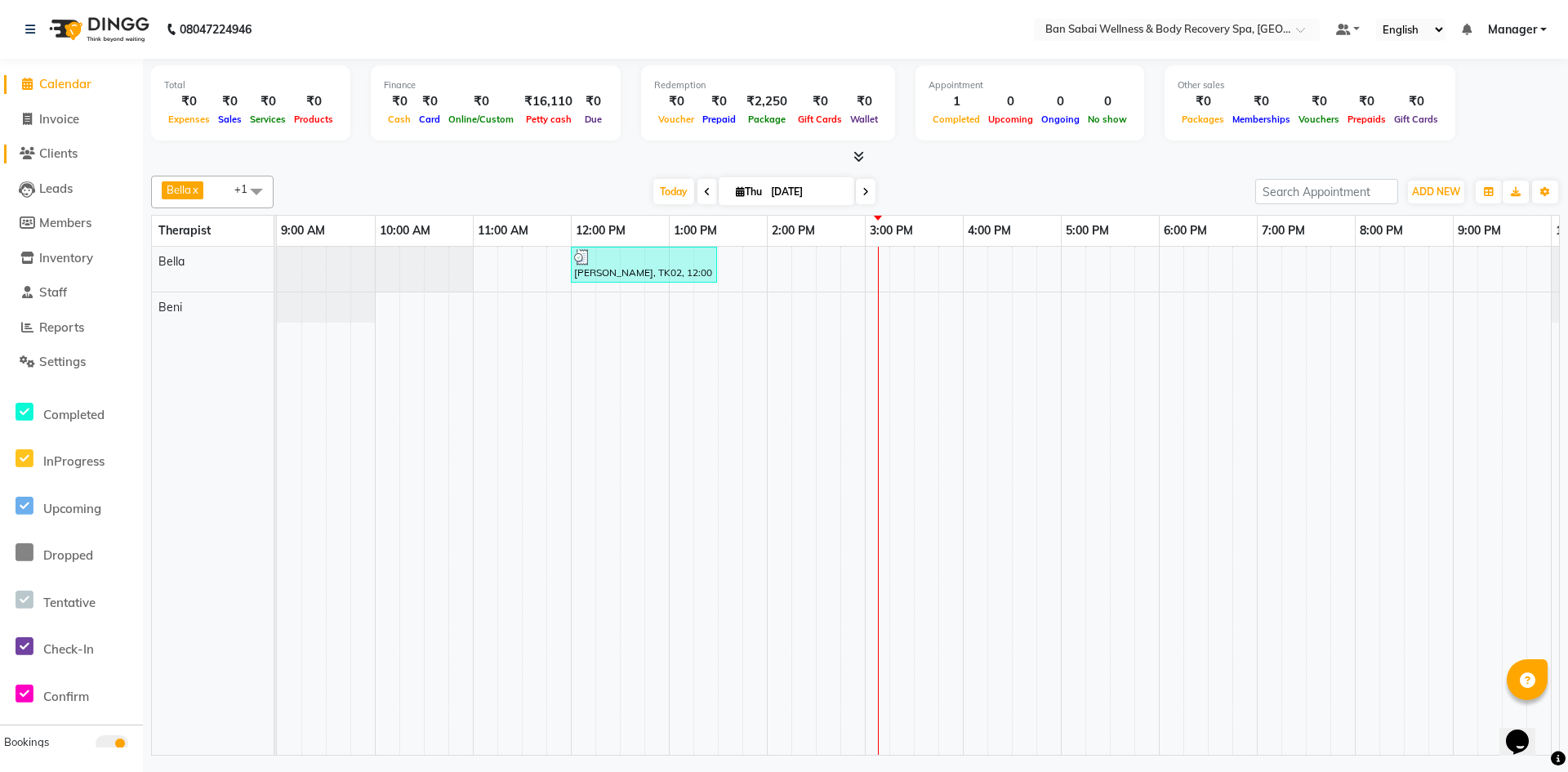
click at [45, 156] on span "Clients" at bounding box center [58, 153] width 38 height 15
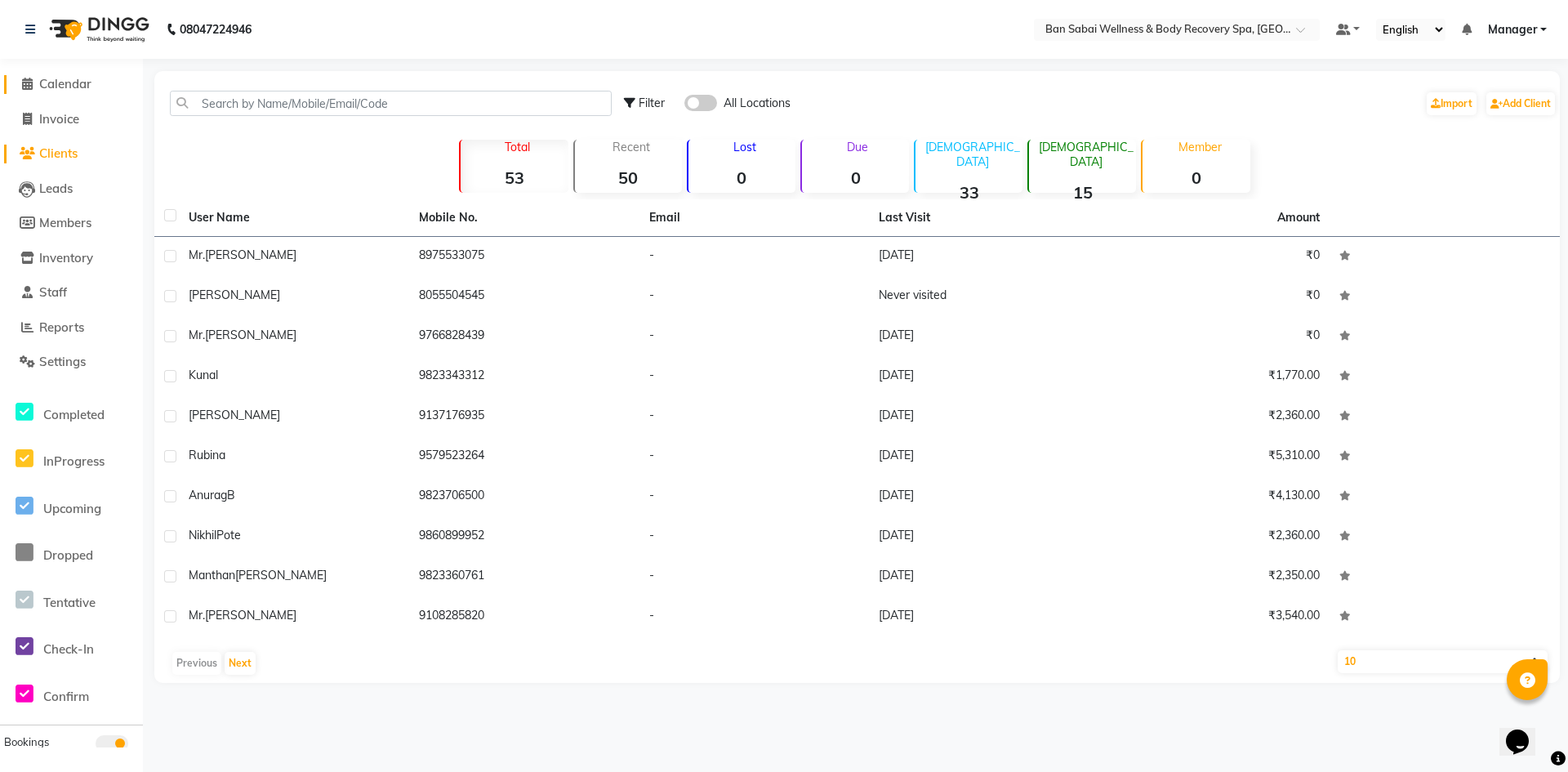
click at [27, 85] on icon at bounding box center [27, 84] width 10 height 12
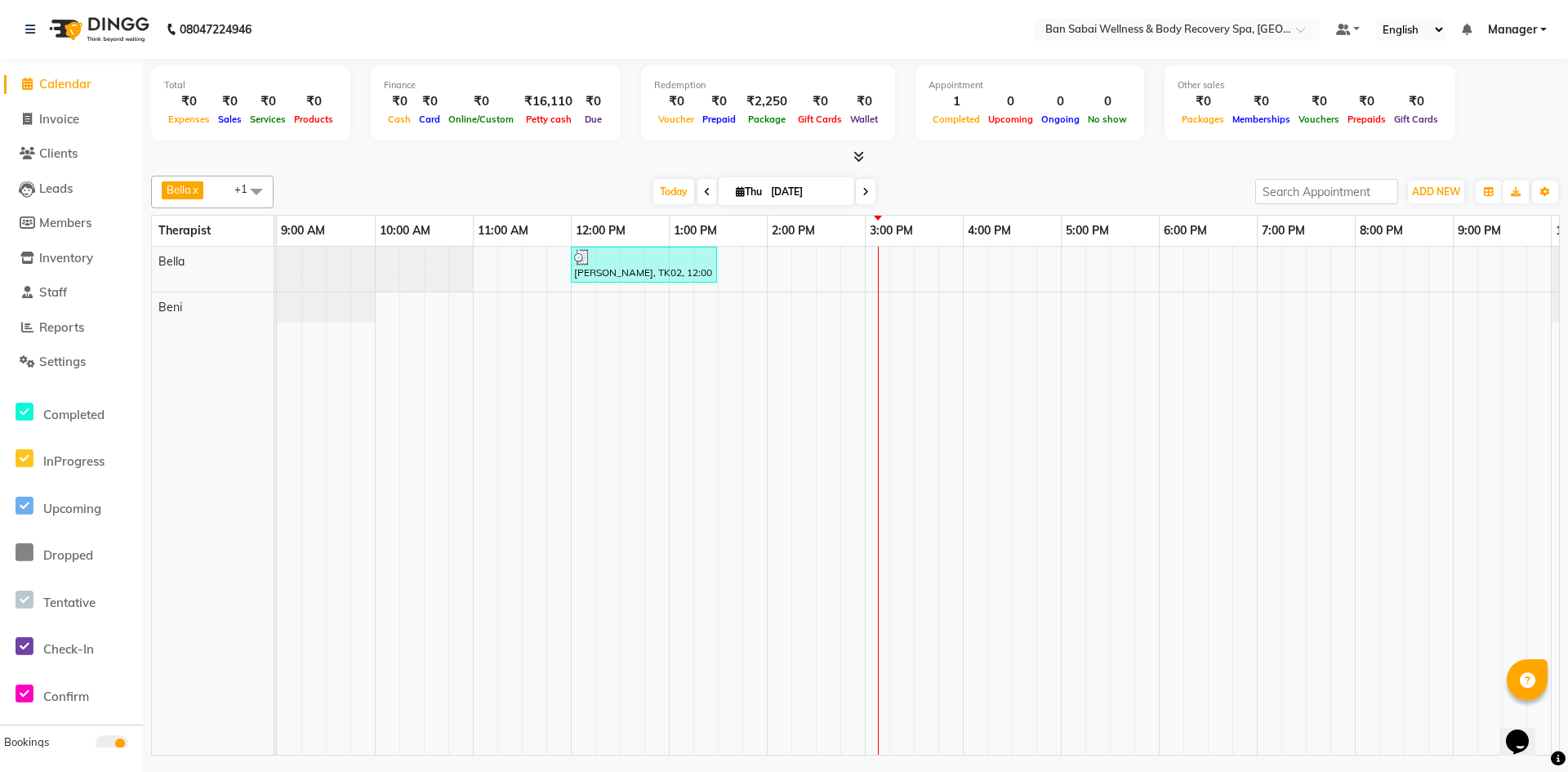
click at [862, 160] on icon at bounding box center [858, 156] width 10 height 12
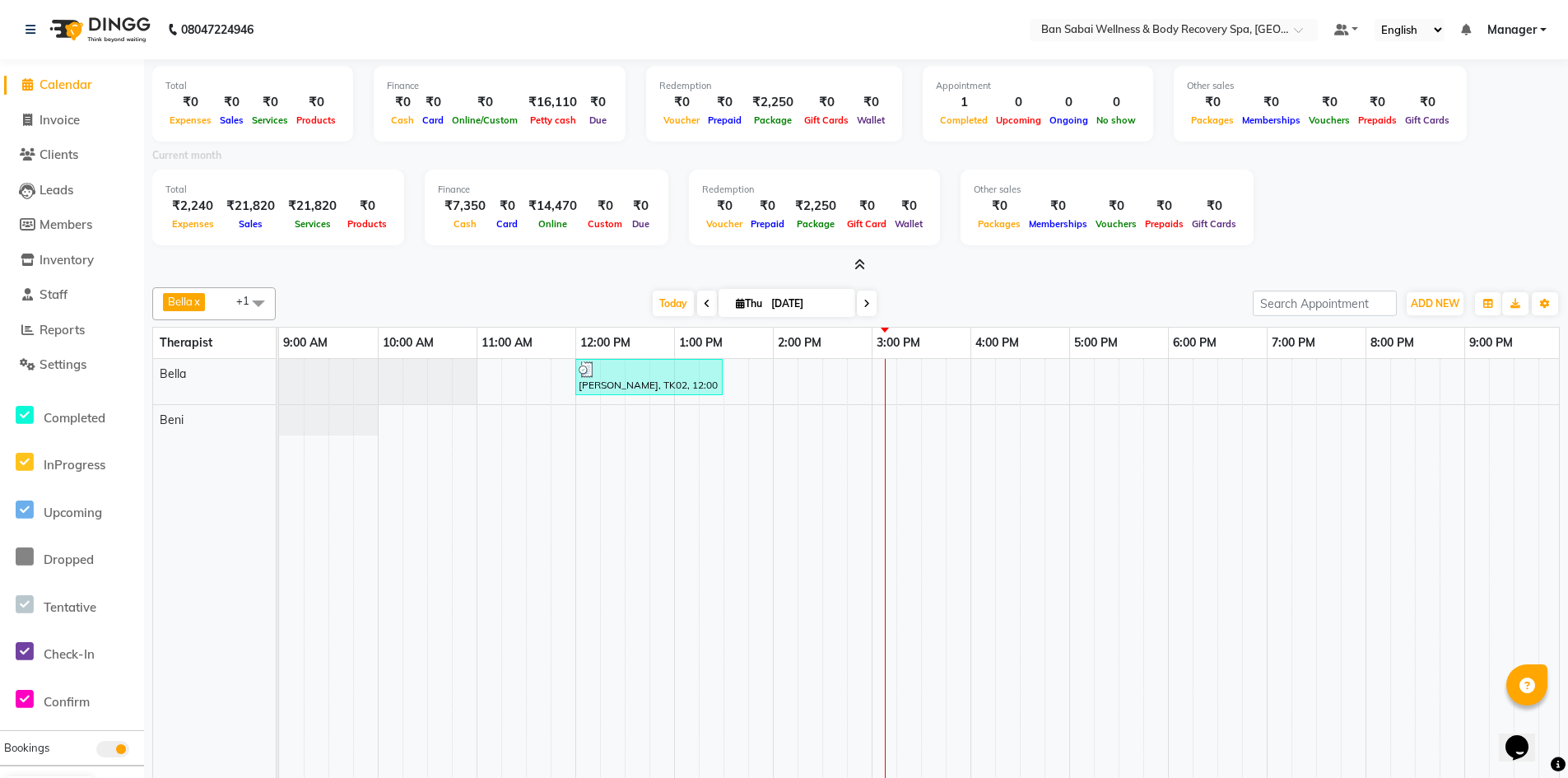
click at [859, 263] on icon at bounding box center [859, 265] width 10 height 12
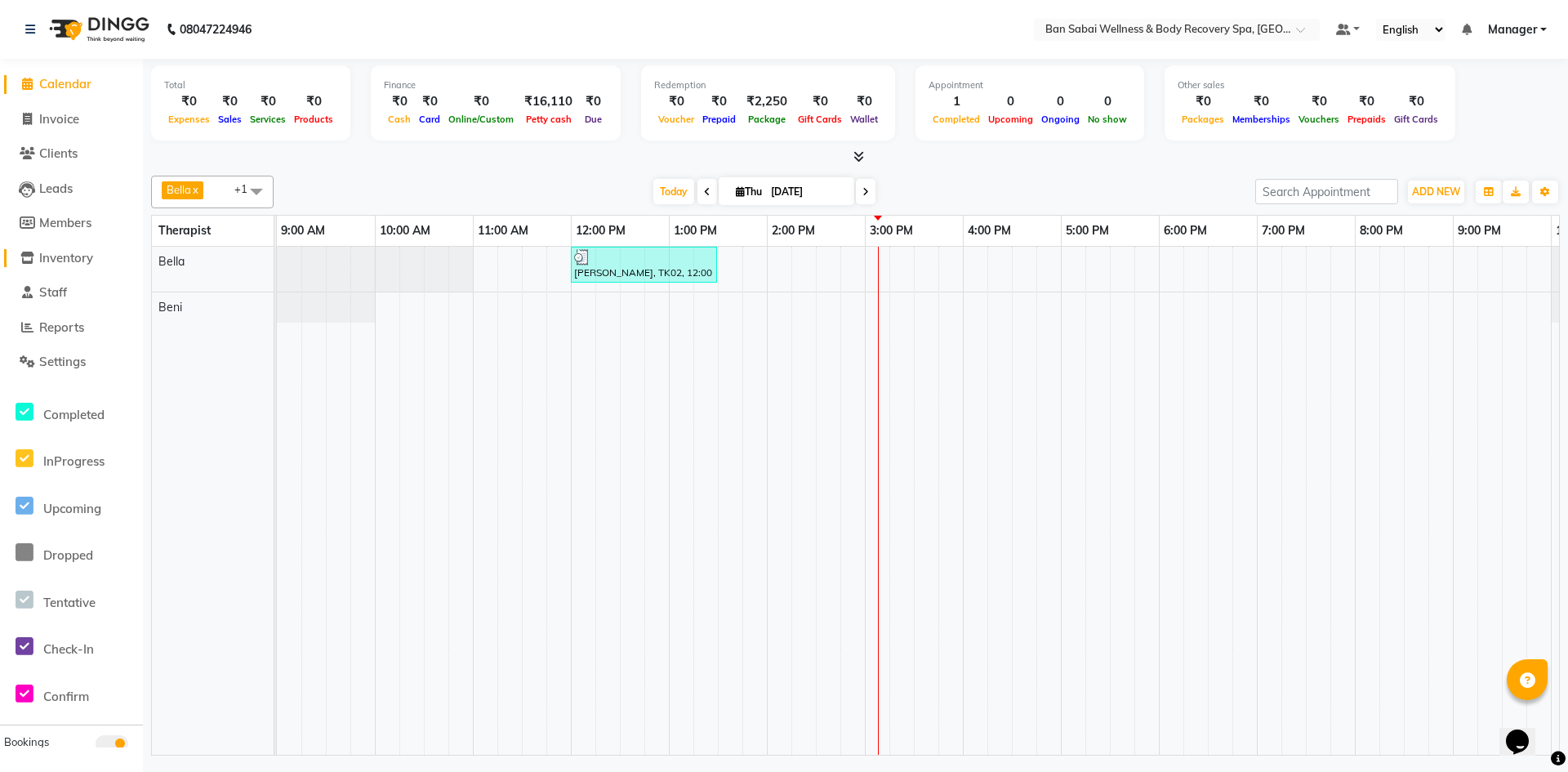
click at [44, 254] on span "Inventory" at bounding box center [66, 257] width 54 height 15
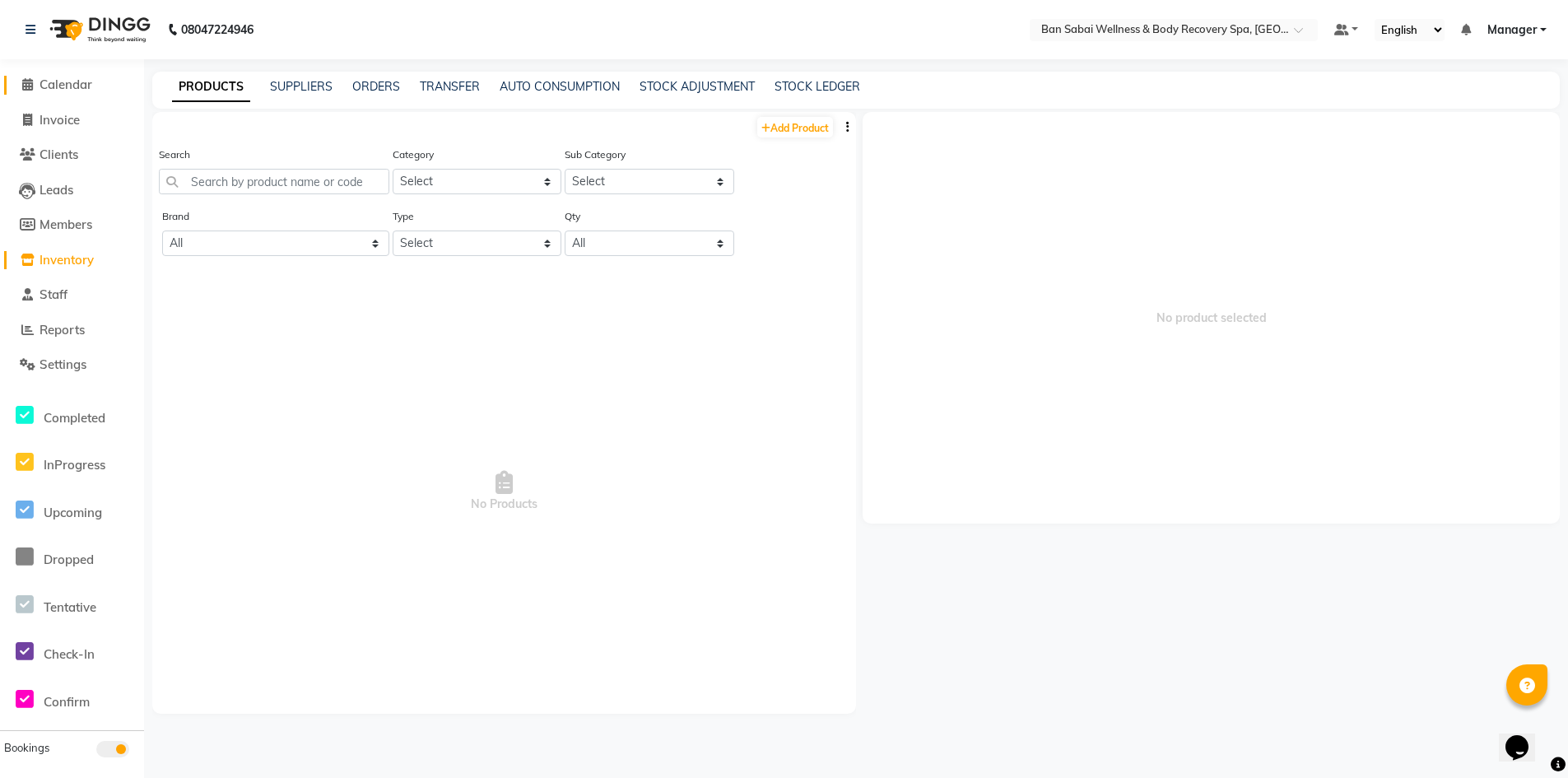
click at [50, 83] on span "Calendar" at bounding box center [66, 84] width 53 height 16
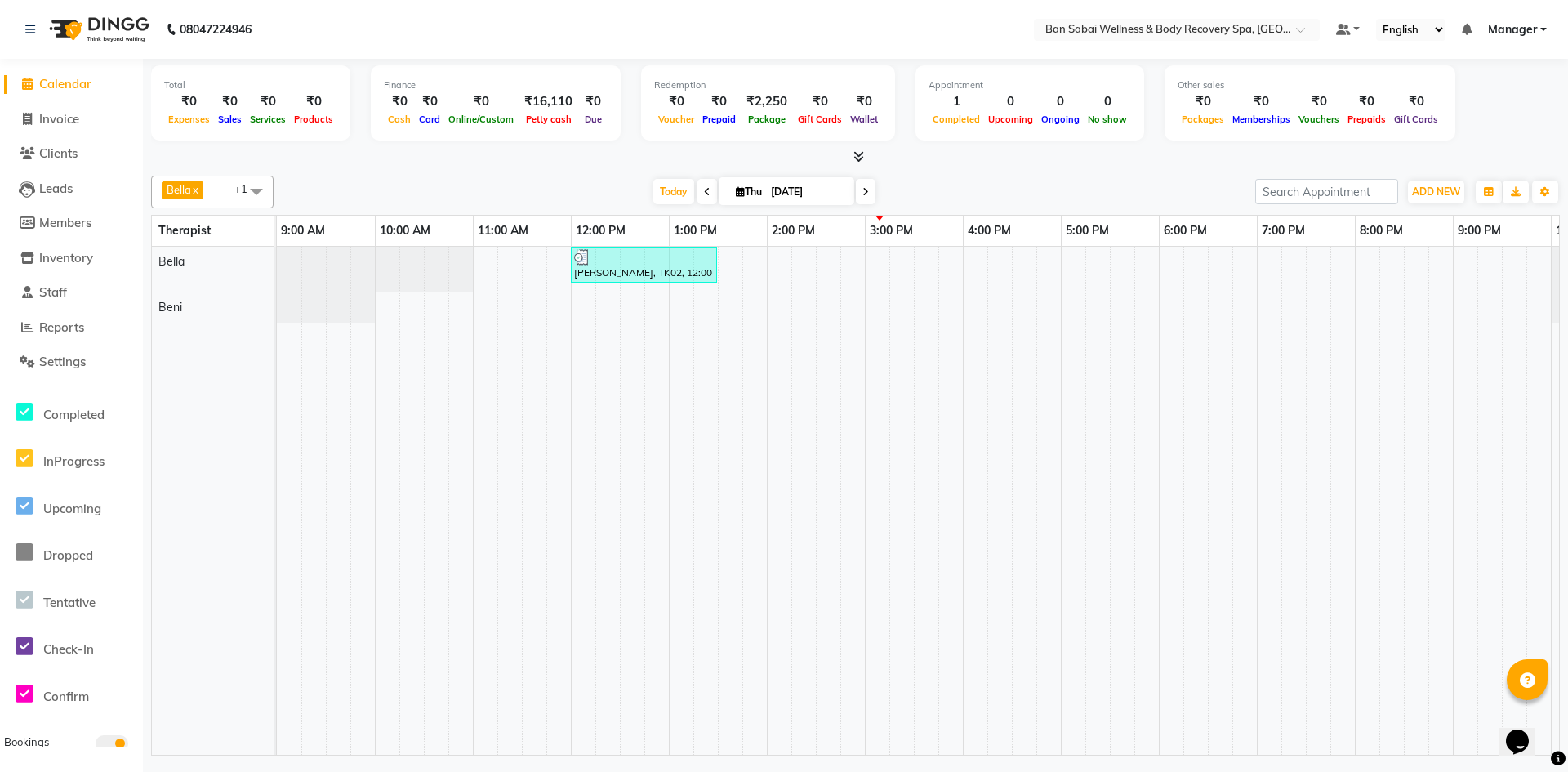
click at [790, 234] on link "2:00 PM" at bounding box center [793, 231] width 51 height 24
click at [793, 232] on link "2:00 PM" at bounding box center [793, 231] width 51 height 24
click at [735, 191] on icon at bounding box center [740, 192] width 9 height 10
select select "9"
select select "2025"
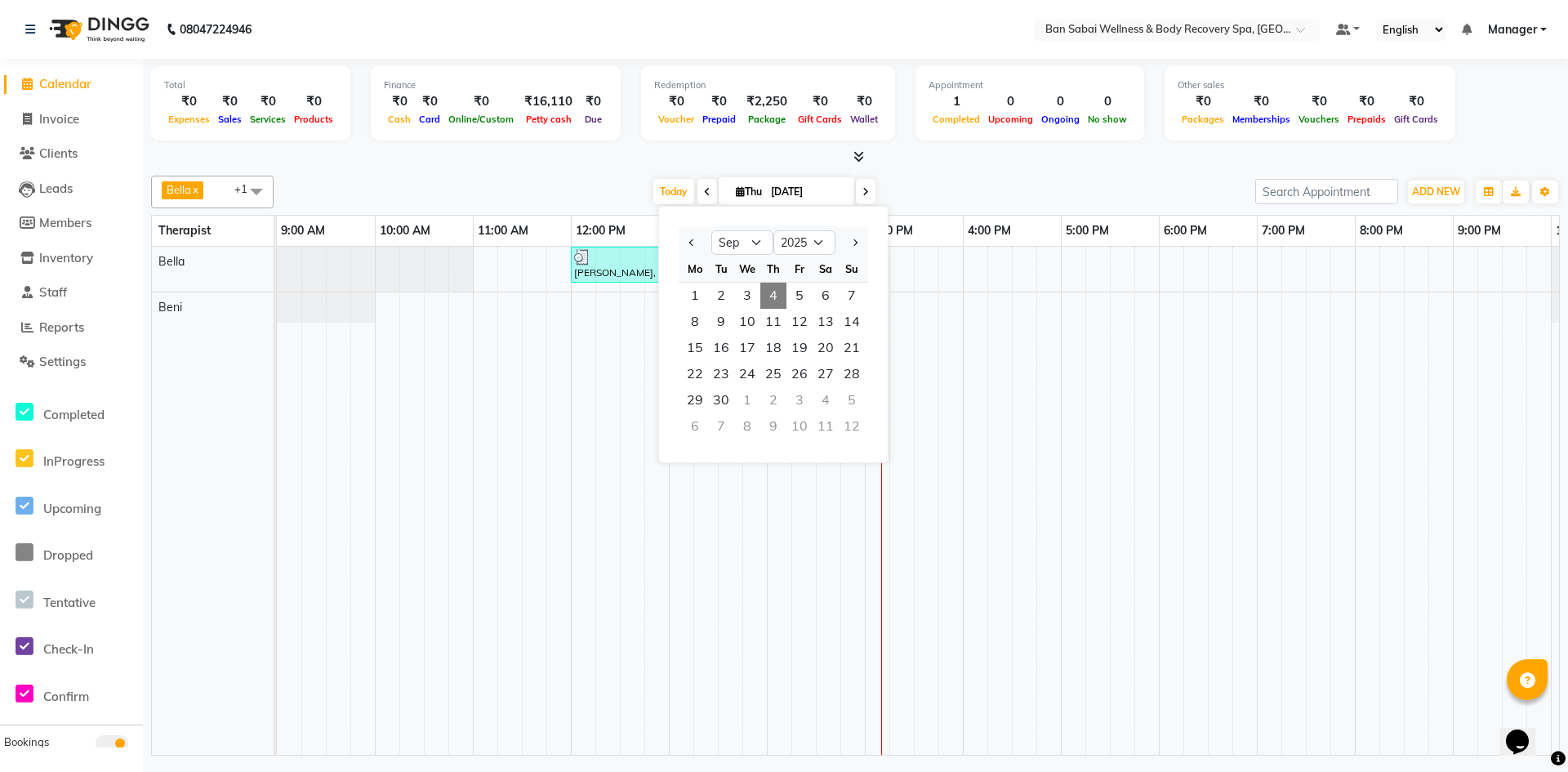
click at [735, 191] on icon at bounding box center [740, 192] width 9 height 10
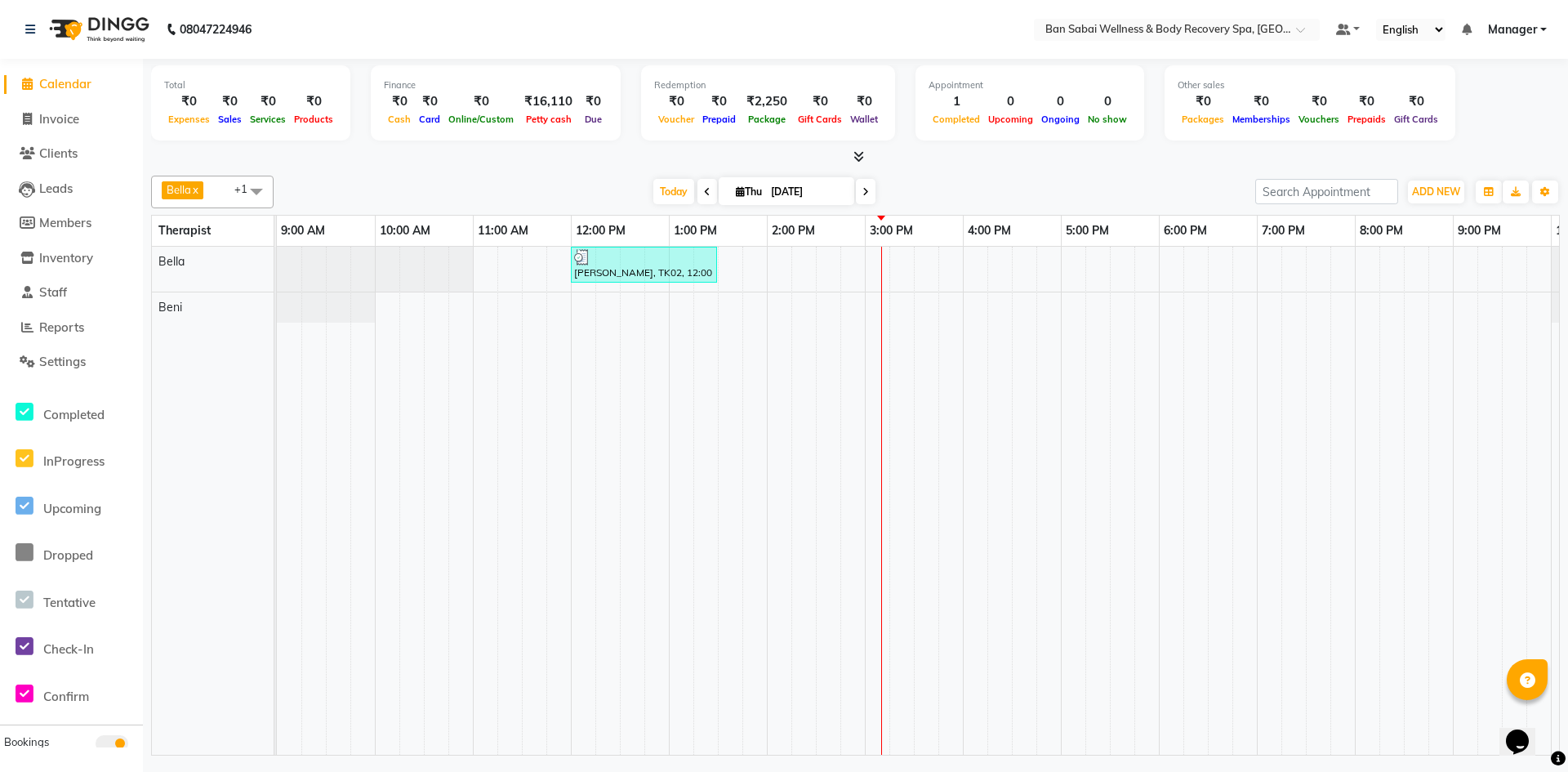
click at [735, 191] on icon at bounding box center [740, 192] width 9 height 10
select select "9"
select select "2025"
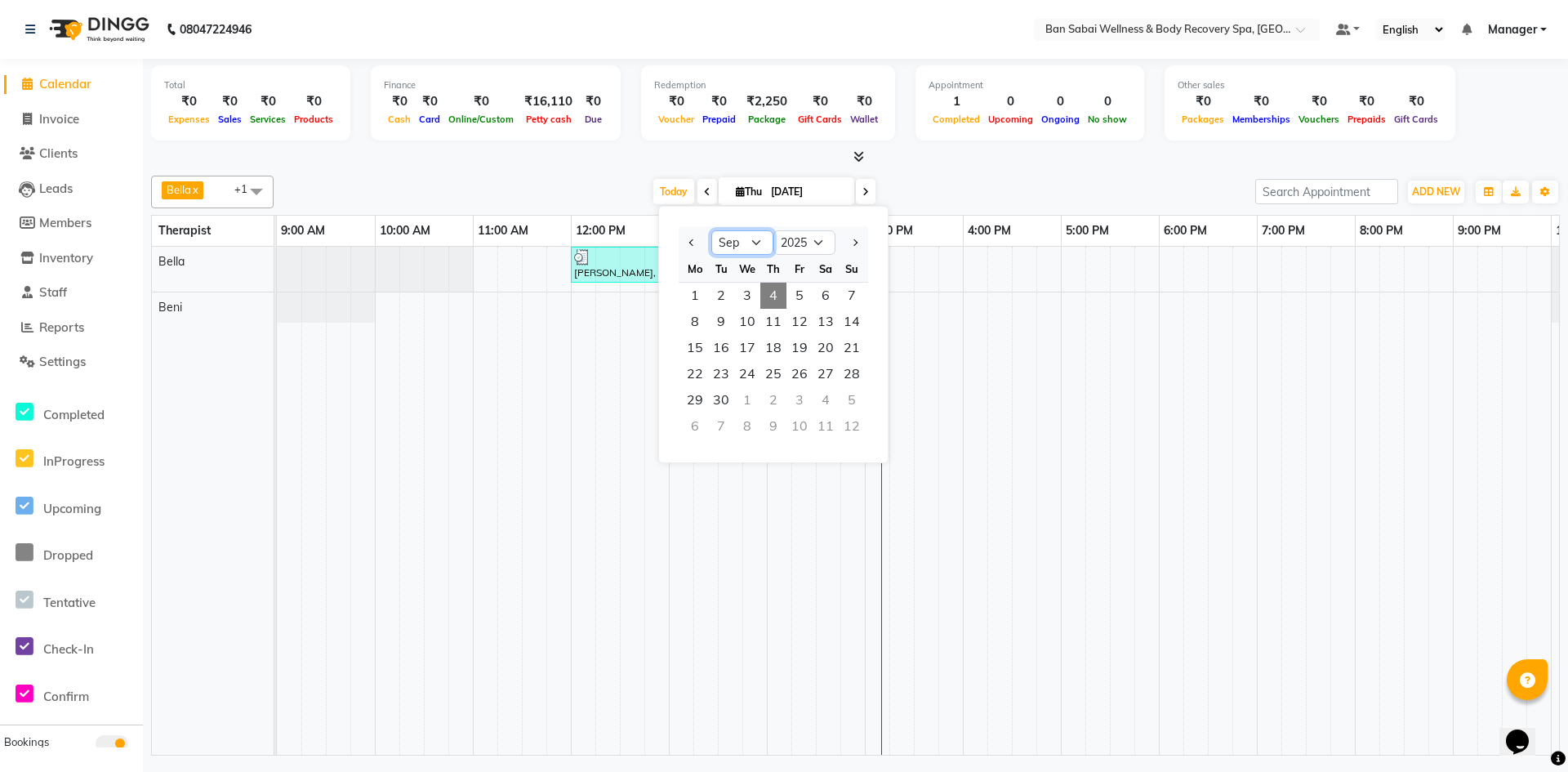
click at [757, 243] on select "Jan Feb Mar Apr May Jun [DATE] Aug Sep Oct Nov Dec" at bounding box center [742, 242] width 62 height 25
click at [821, 241] on select "2015 2016 2017 2018 2019 2020 2021 2022 2023 2024 2025 2026 2027 2028 2029 2030…" at bounding box center [804, 242] width 62 height 25
click at [754, 242] on select "Jan Feb Mar Apr May Jun [DATE] Aug Sep Oct Nov Dec" at bounding box center [742, 242] width 62 height 25
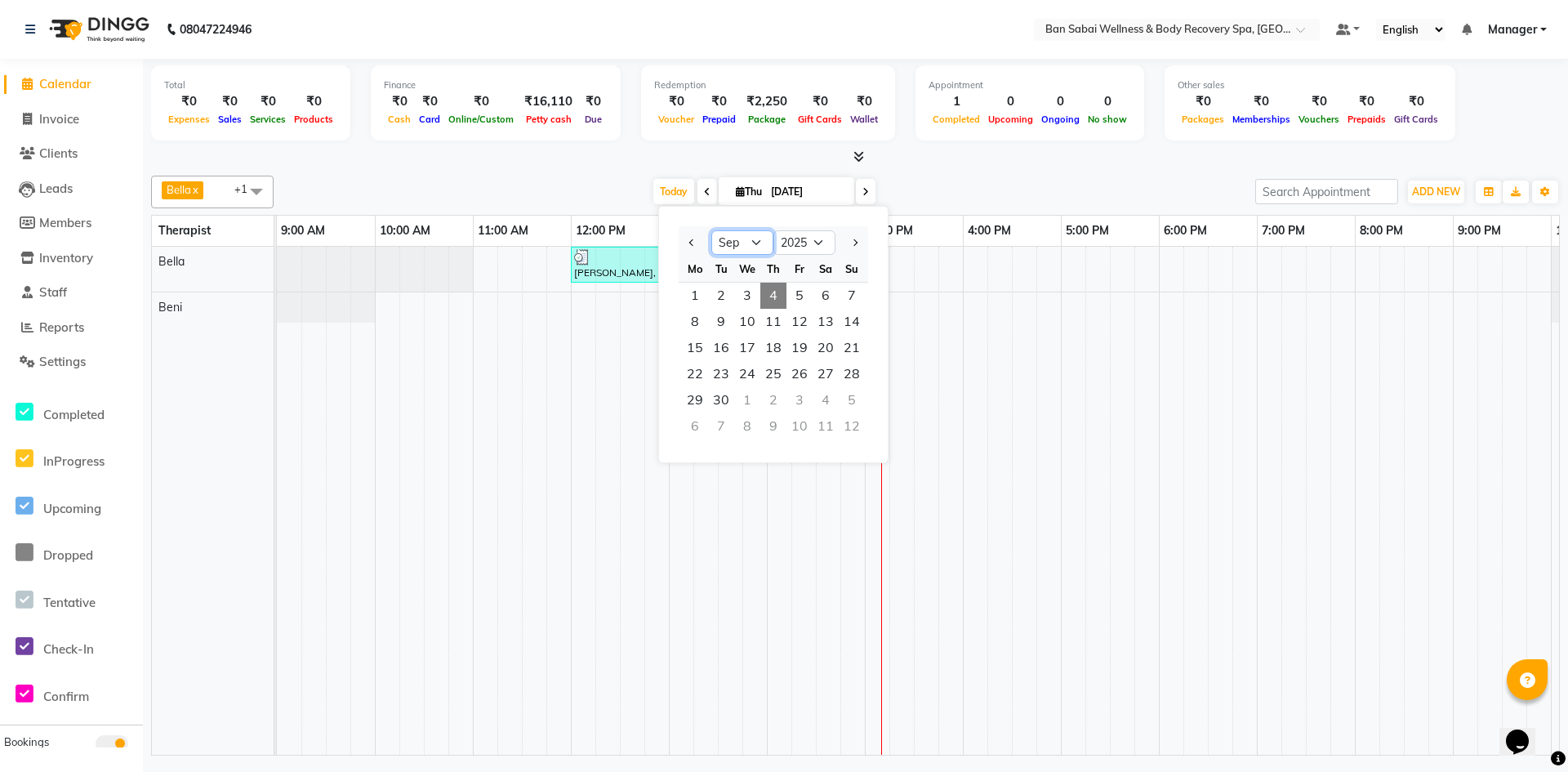
click at [754, 242] on select "Jan Feb Mar Apr May Jun [DATE] Aug Sep Oct Nov Dec" at bounding box center [742, 242] width 62 height 25
click at [821, 245] on select "2015 2016 2017 2018 2019 2020 2021 2022 2023 2024 2025 2026 2027 2028 2029 2030…" at bounding box center [804, 242] width 62 height 25
click at [760, 243] on select "Jan Feb Mar Apr May Jun [DATE] Aug Sep Oct Nov Dec" at bounding box center [742, 242] width 62 height 25
click at [816, 246] on select "2015 2016 2017 2018 2019 2020 2021 2022 2023 2024 2025 2026 2027 2028 2029 2030…" at bounding box center [804, 242] width 62 height 25
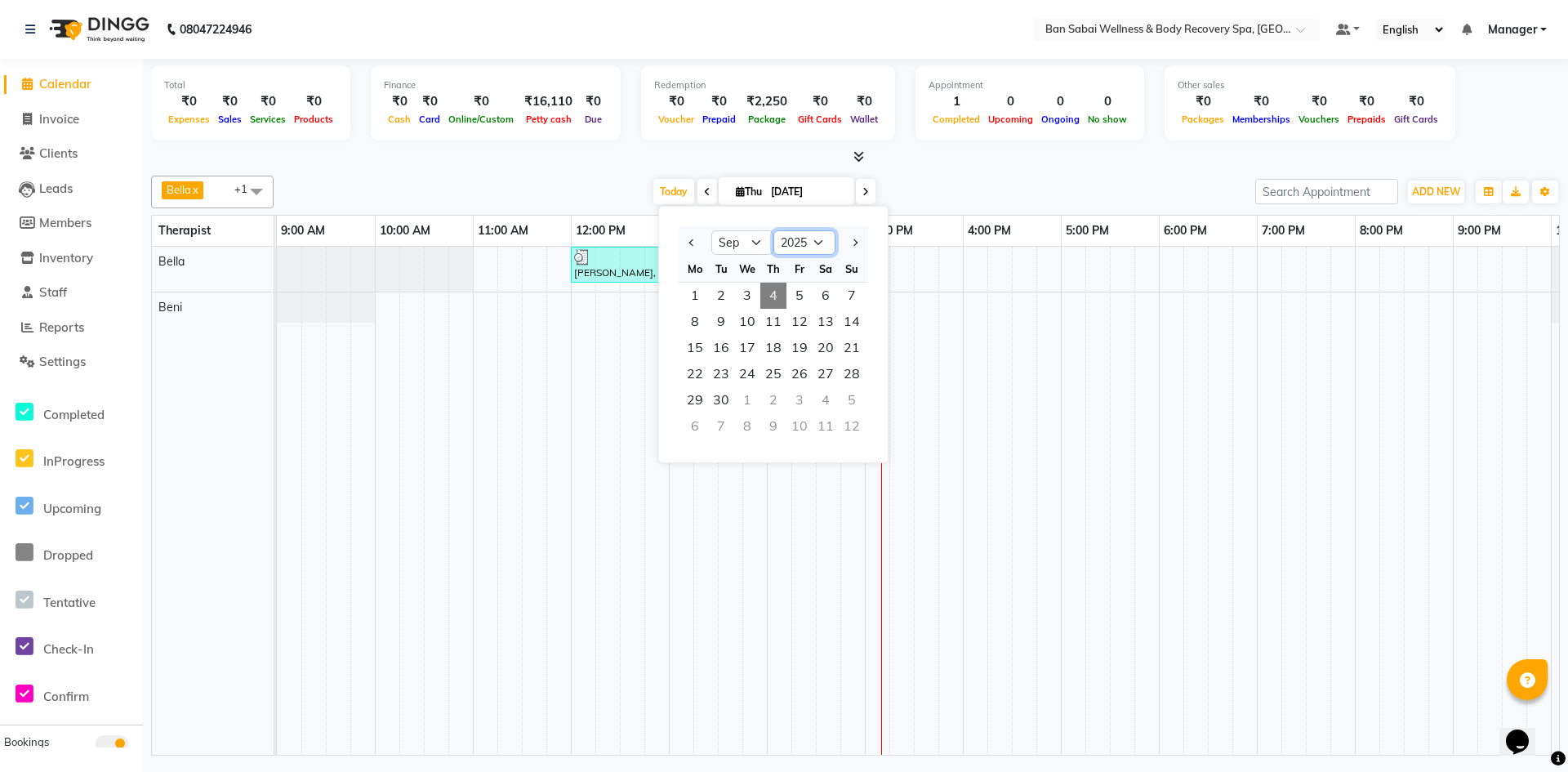
click at [593, 364] on td at bounding box center [583, 500] width 25 height 508
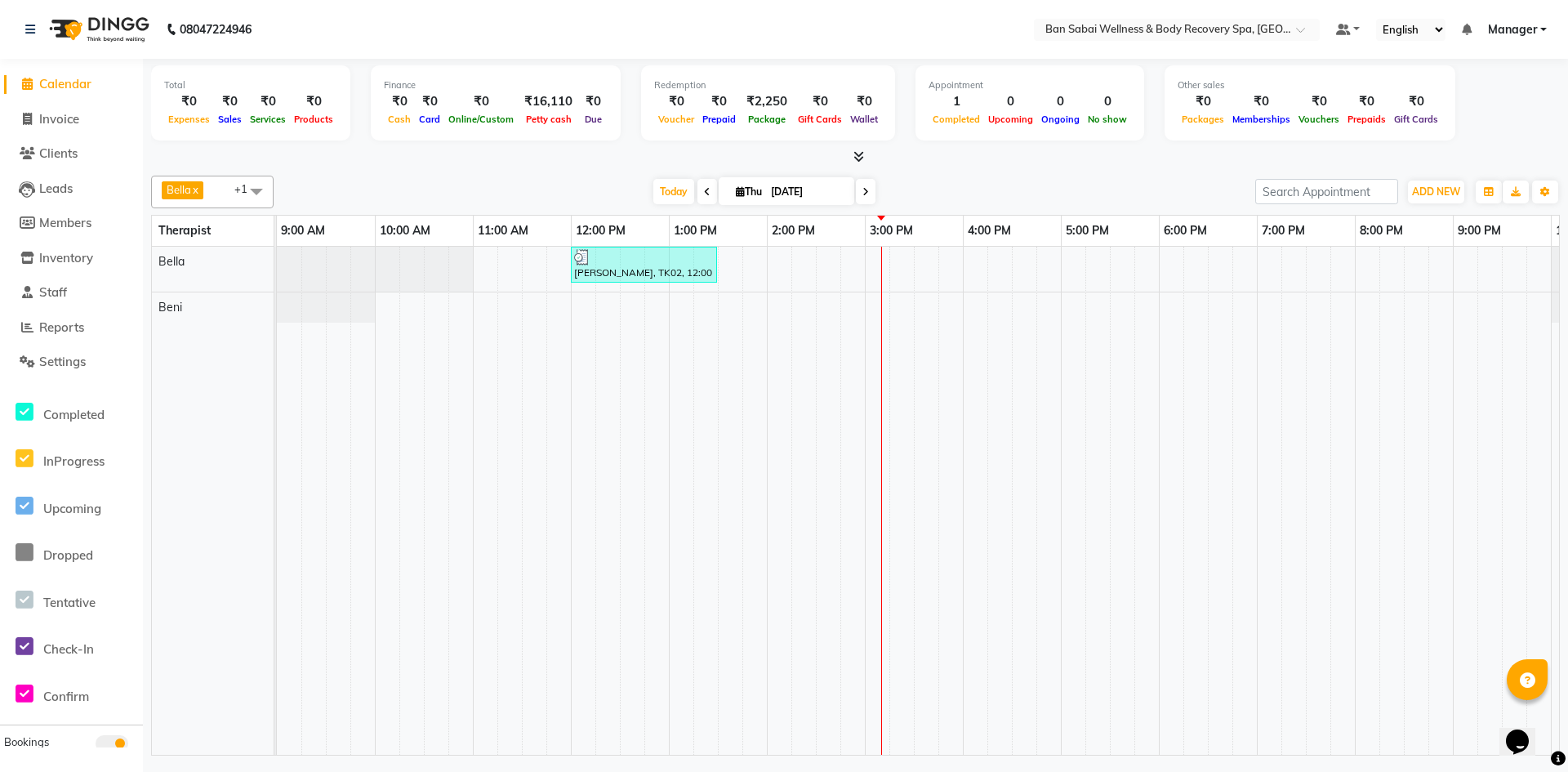
click at [862, 155] on icon at bounding box center [858, 156] width 10 height 12
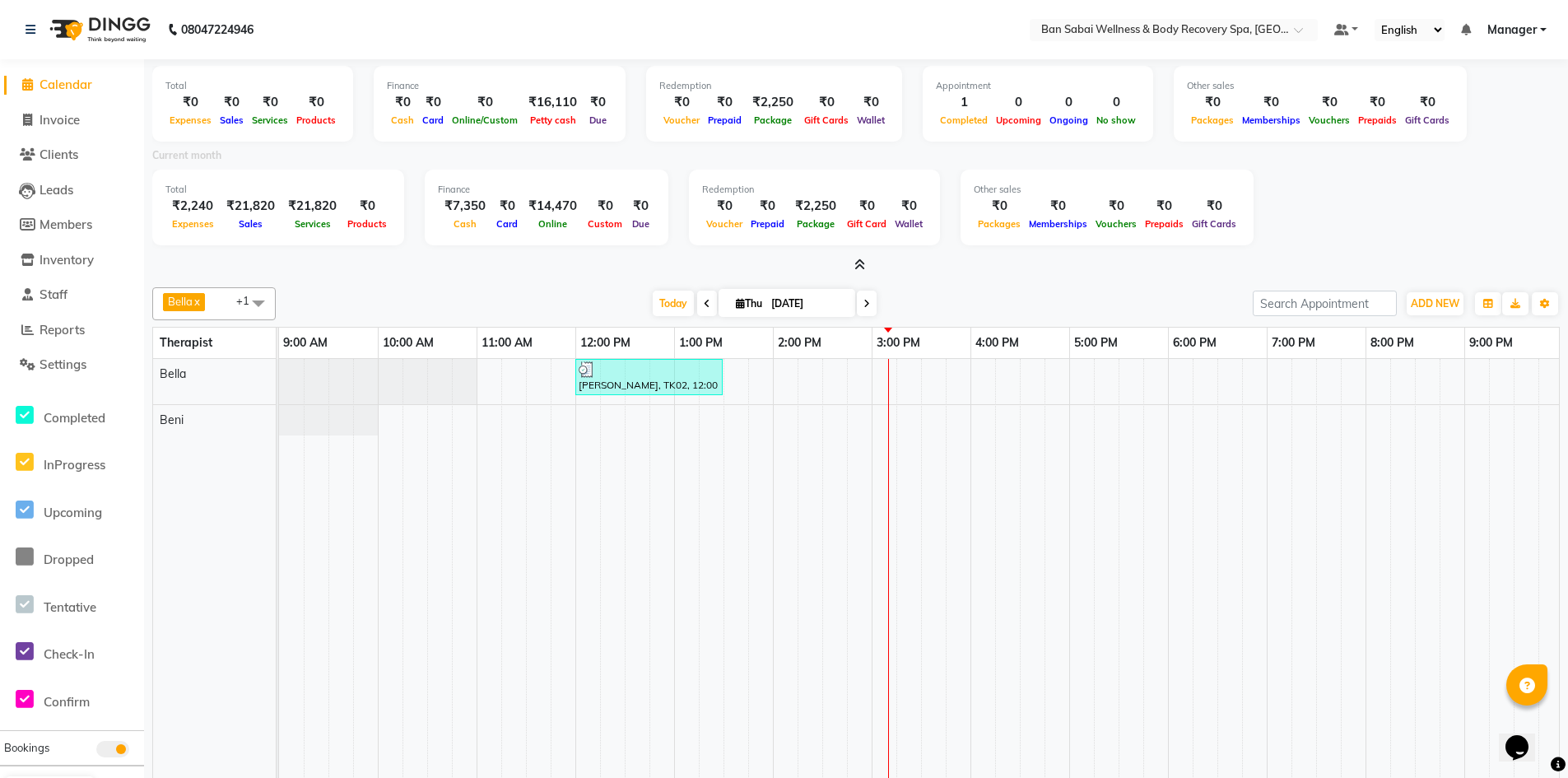
click at [736, 300] on icon at bounding box center [740, 303] width 9 height 10
select select "9"
select select "2025"
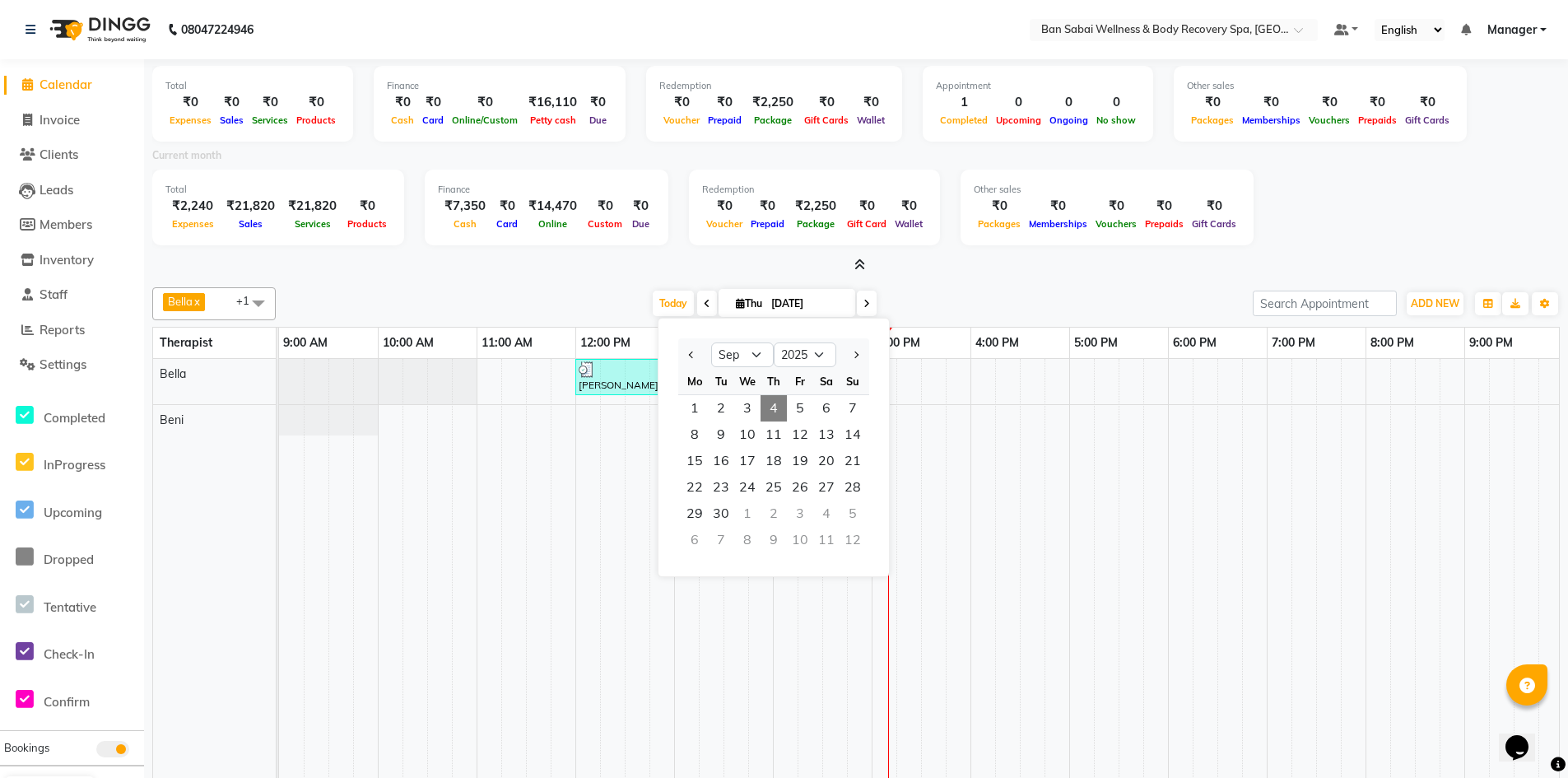
click at [736, 300] on icon at bounding box center [740, 303] width 9 height 10
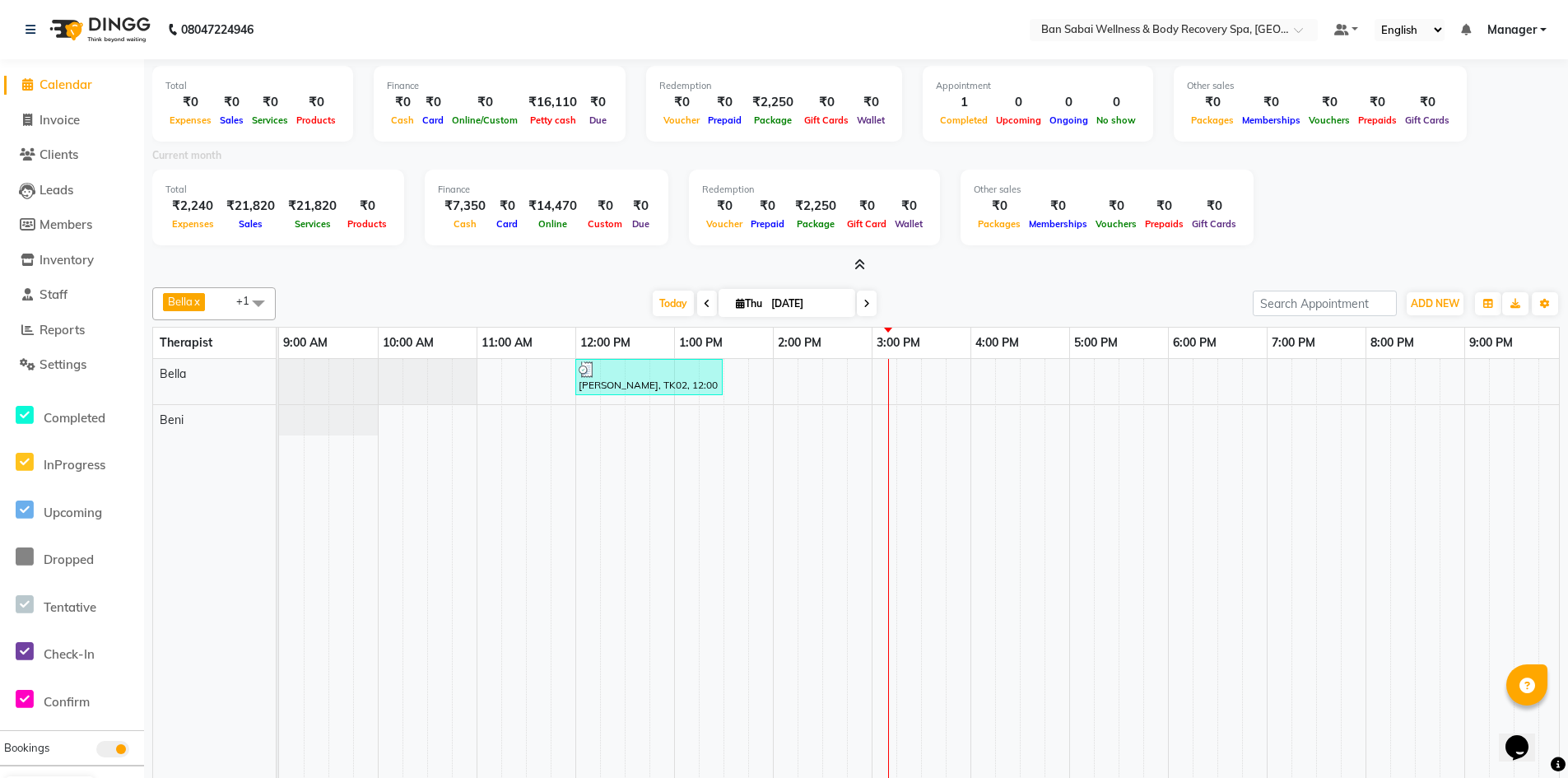
click at [736, 300] on icon at bounding box center [740, 303] width 9 height 10
select select "9"
select select "2025"
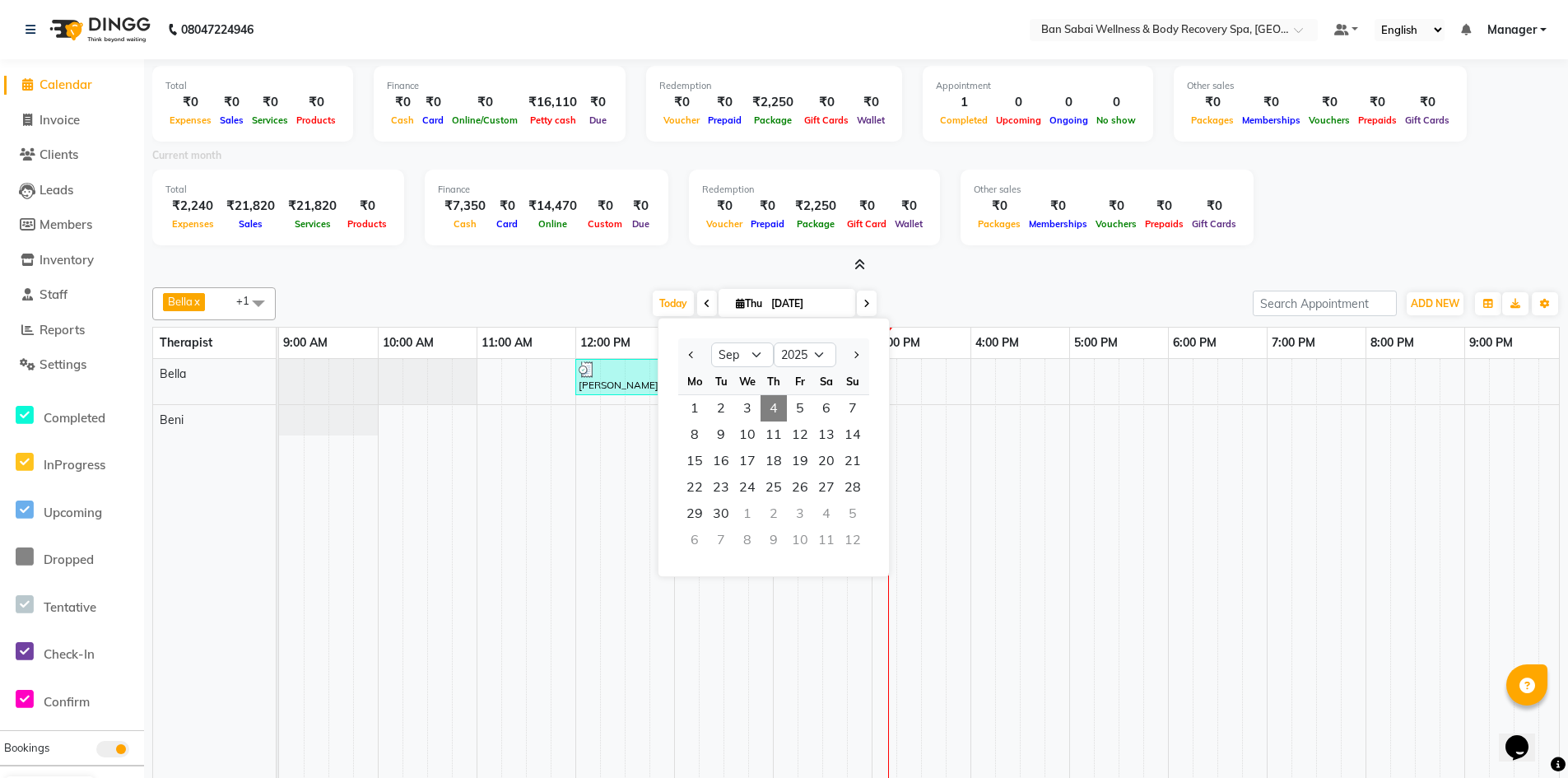
click at [736, 300] on icon at bounding box center [740, 303] width 9 height 10
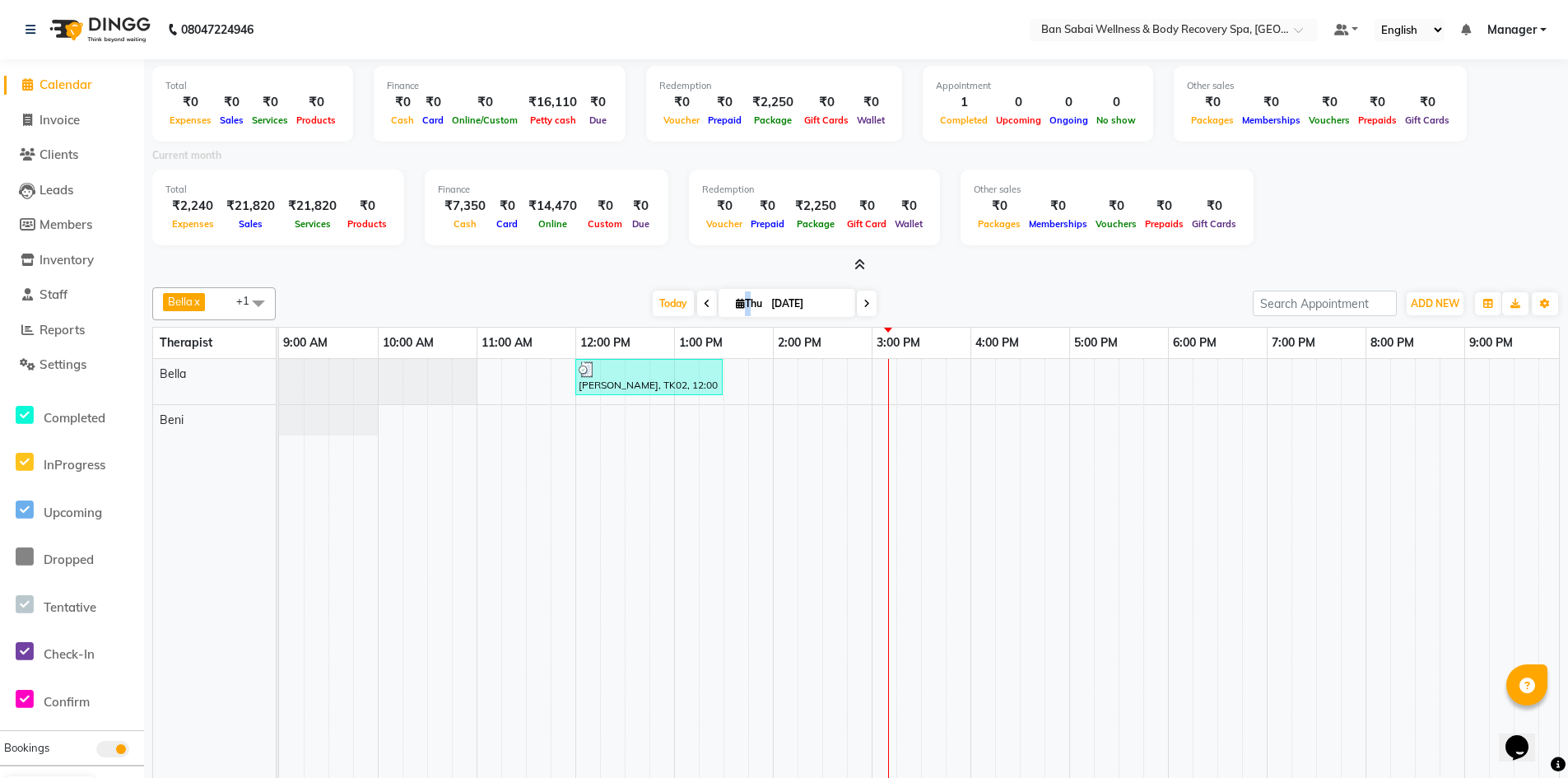
click at [736, 300] on icon at bounding box center [740, 303] width 9 height 10
select select "9"
select select "2025"
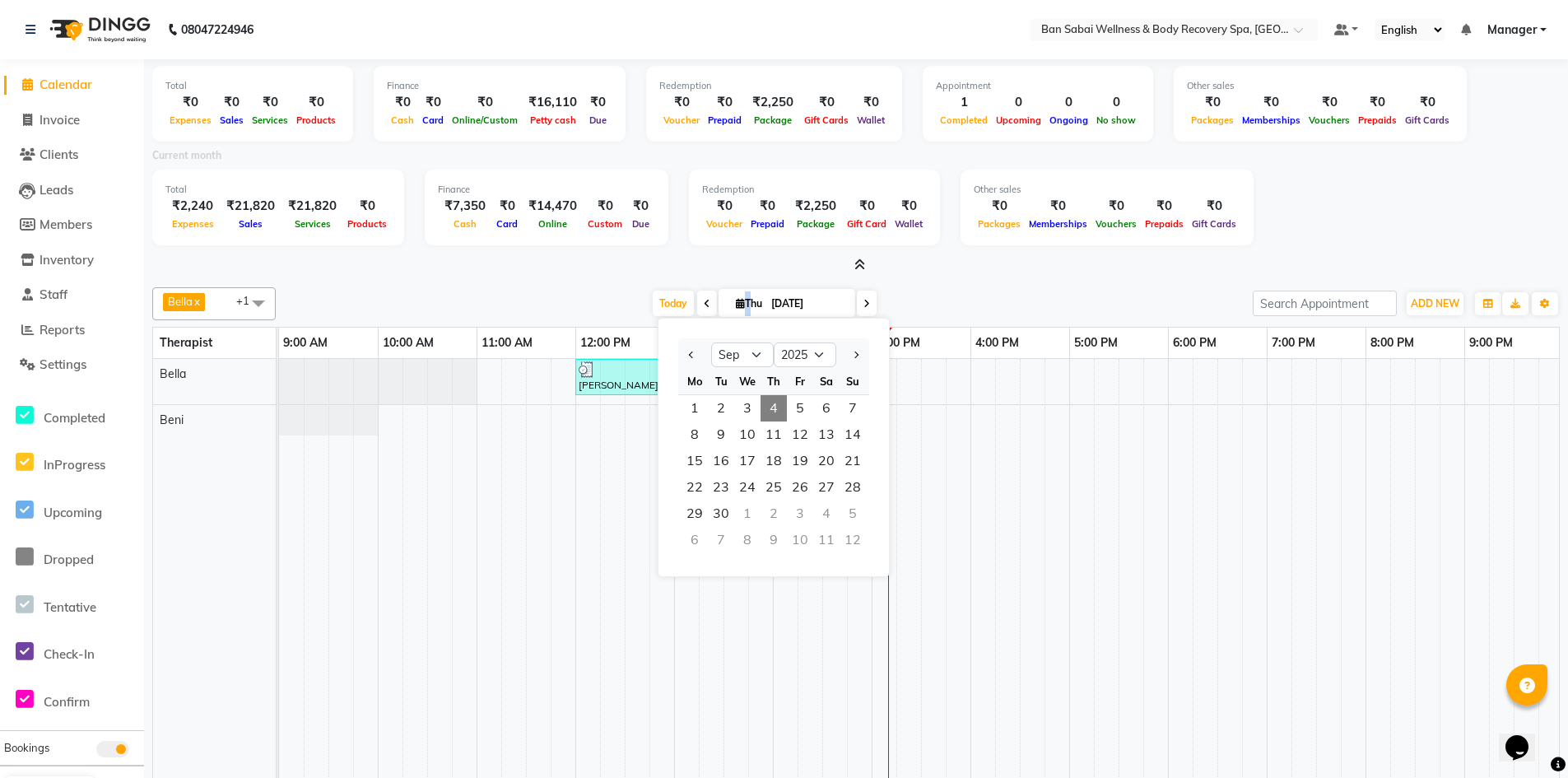
click at [736, 300] on icon at bounding box center [740, 303] width 9 height 10
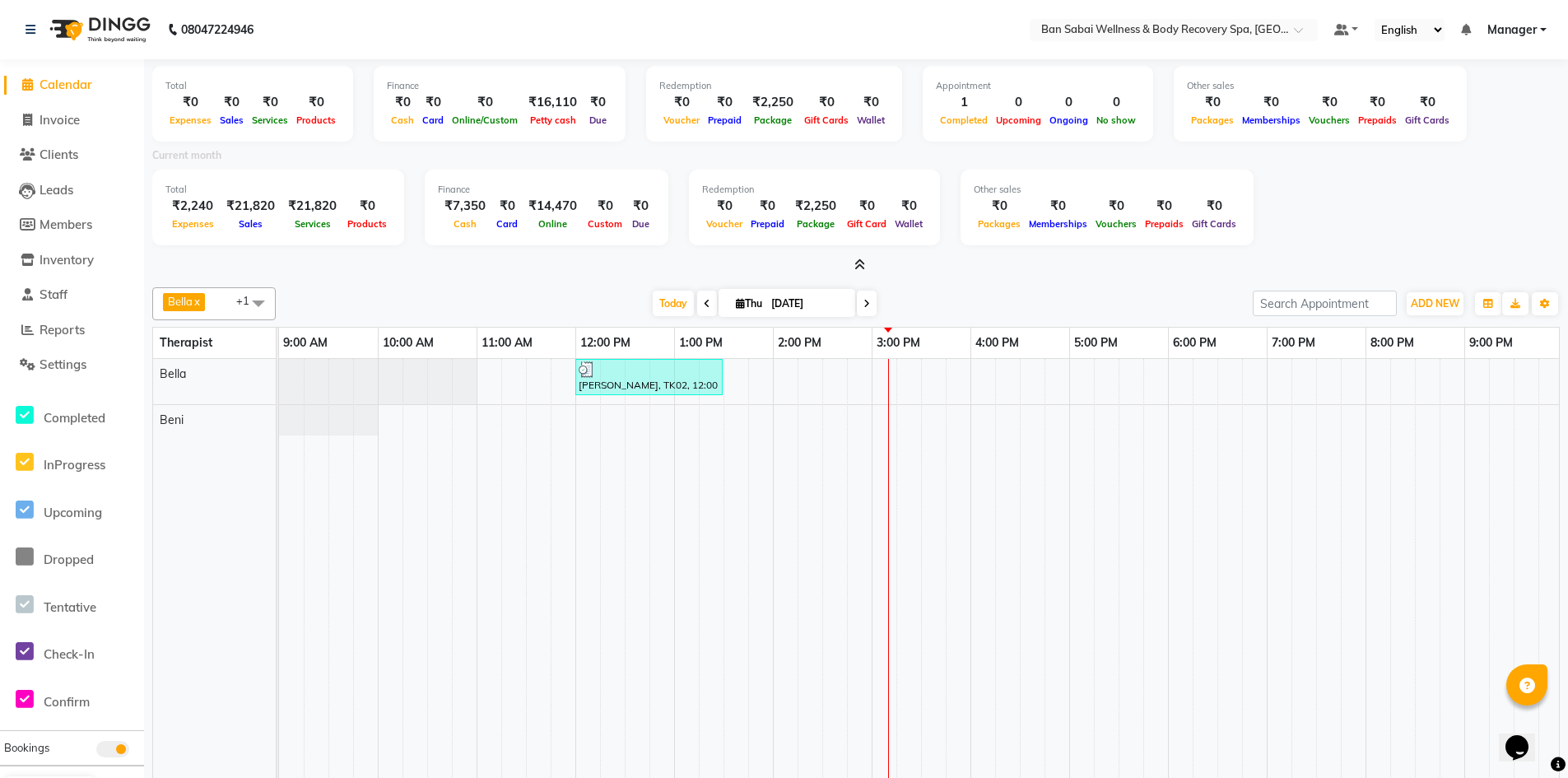
click at [736, 300] on icon at bounding box center [740, 303] width 9 height 10
select select "9"
select select "2025"
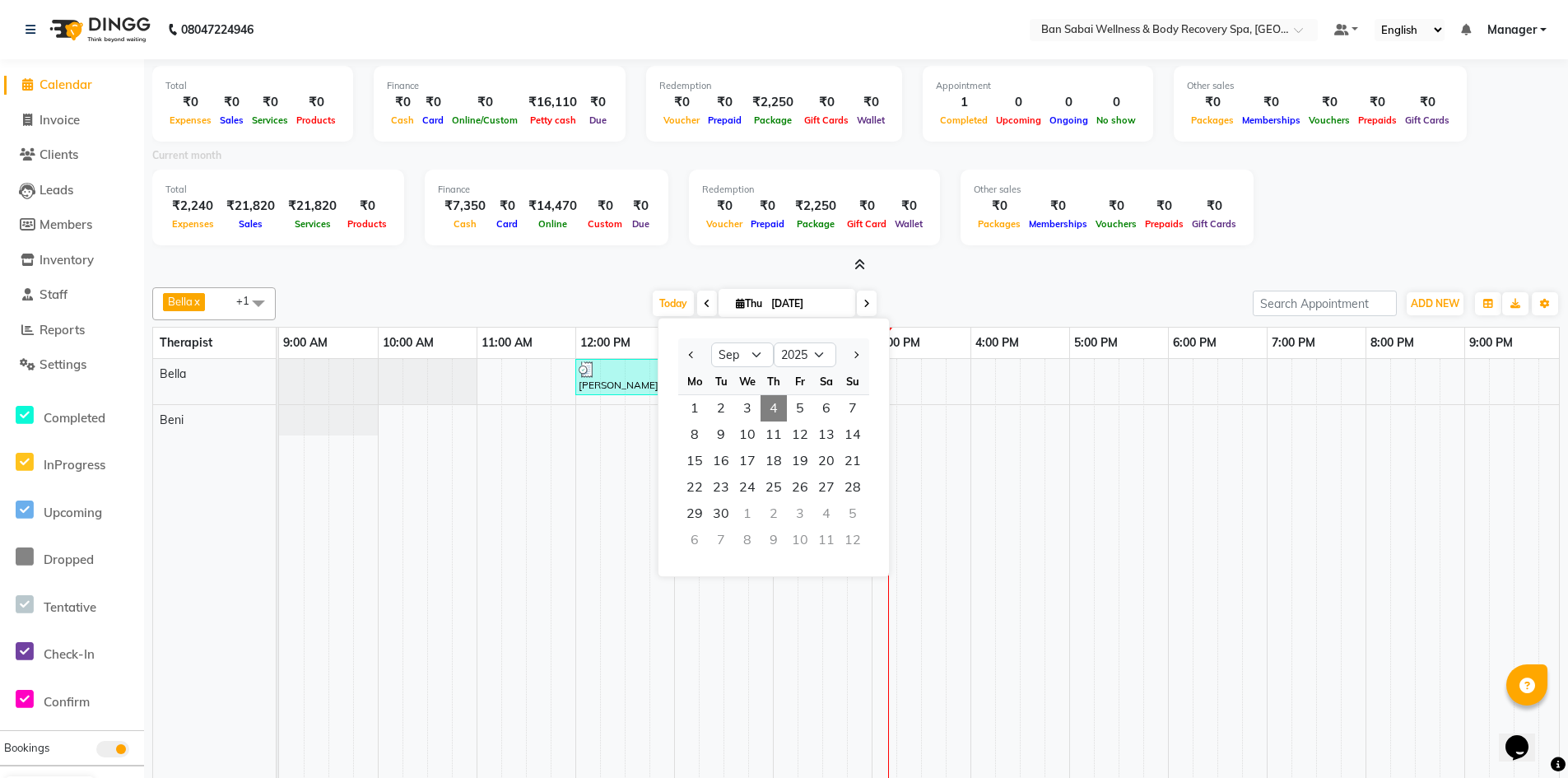
click at [736, 299] on icon at bounding box center [740, 303] width 9 height 10
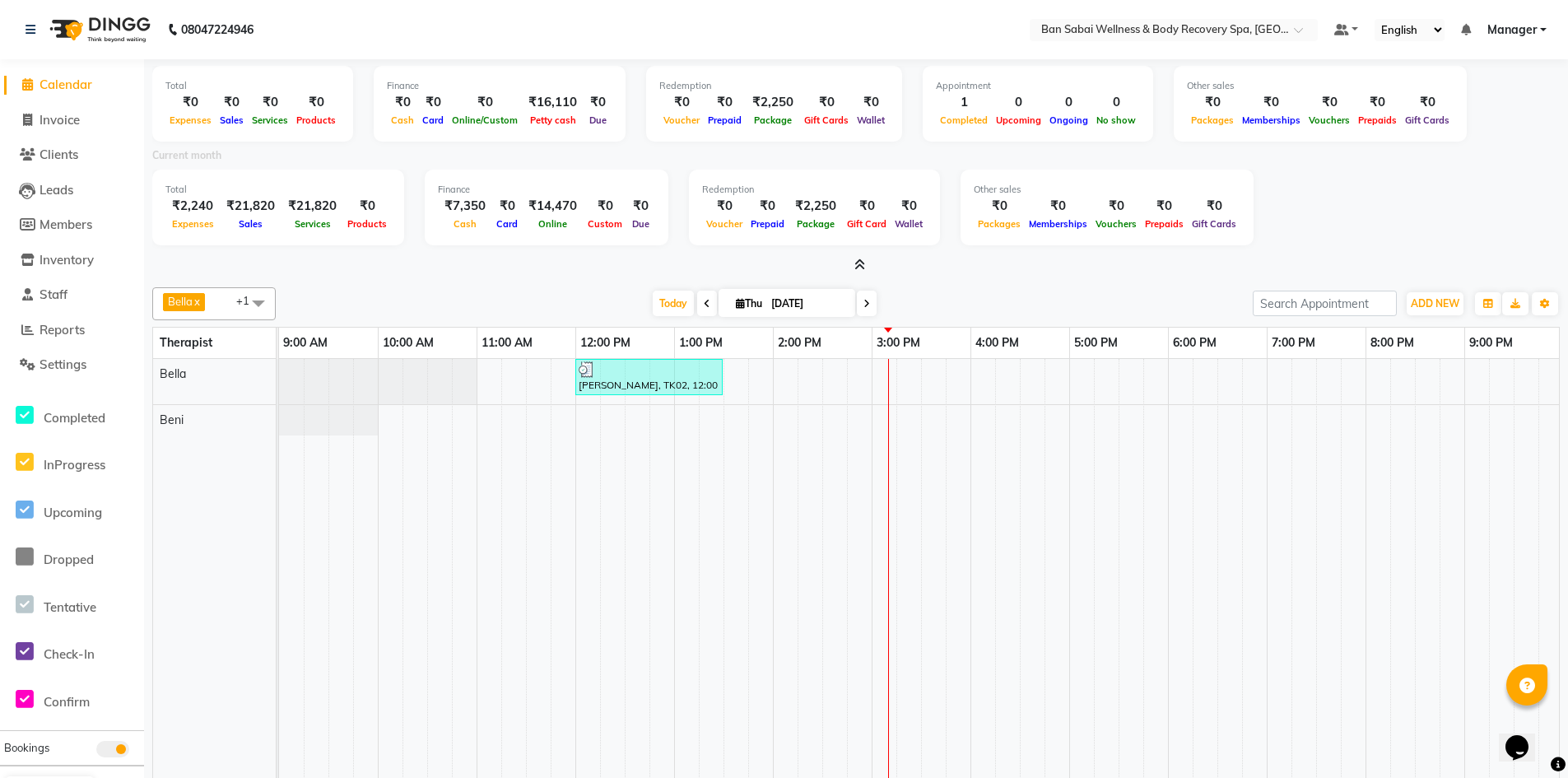
click at [865, 265] on icon at bounding box center [859, 265] width 10 height 12
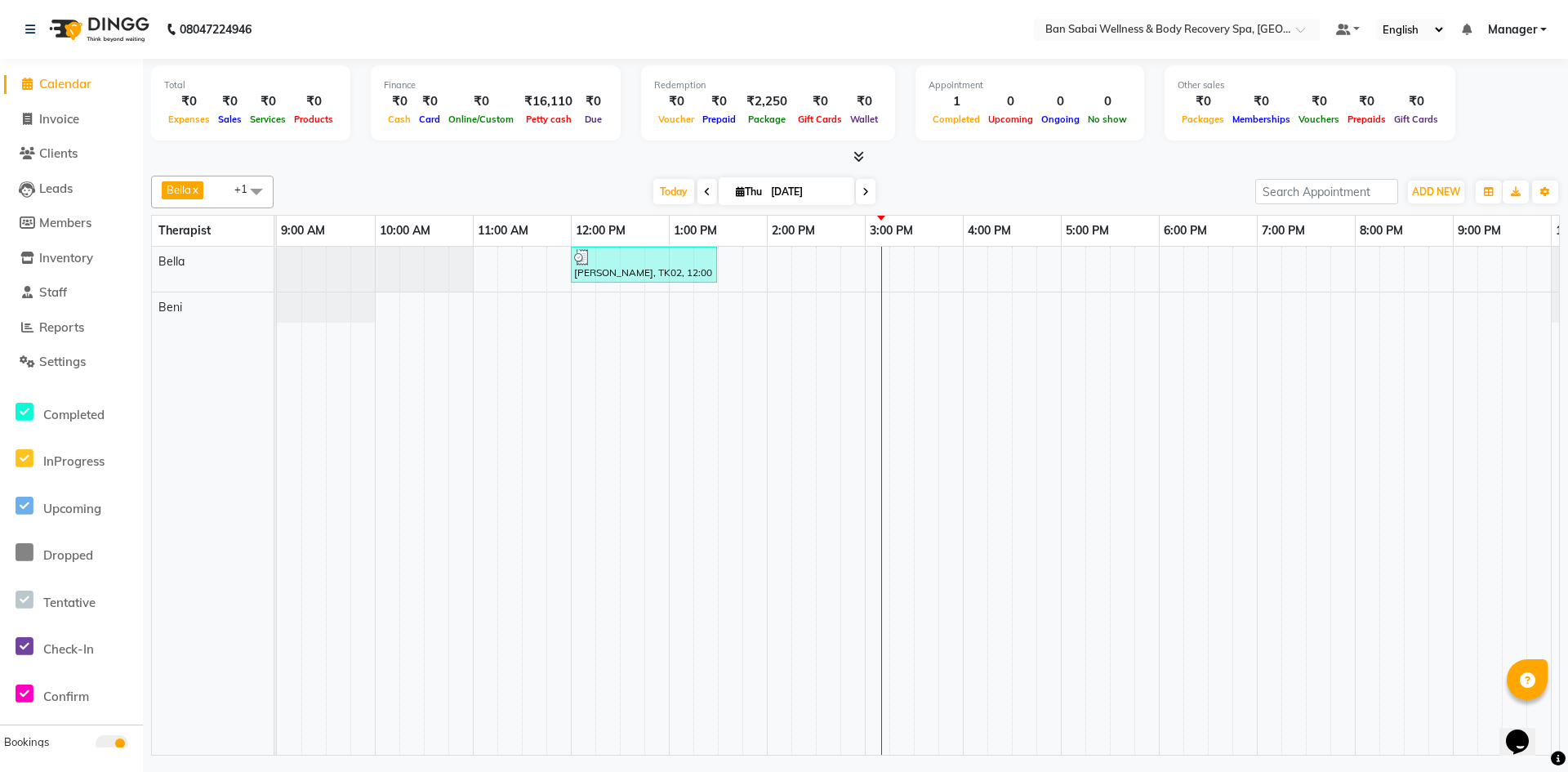
click at [863, 191] on icon at bounding box center [866, 192] width 7 height 9
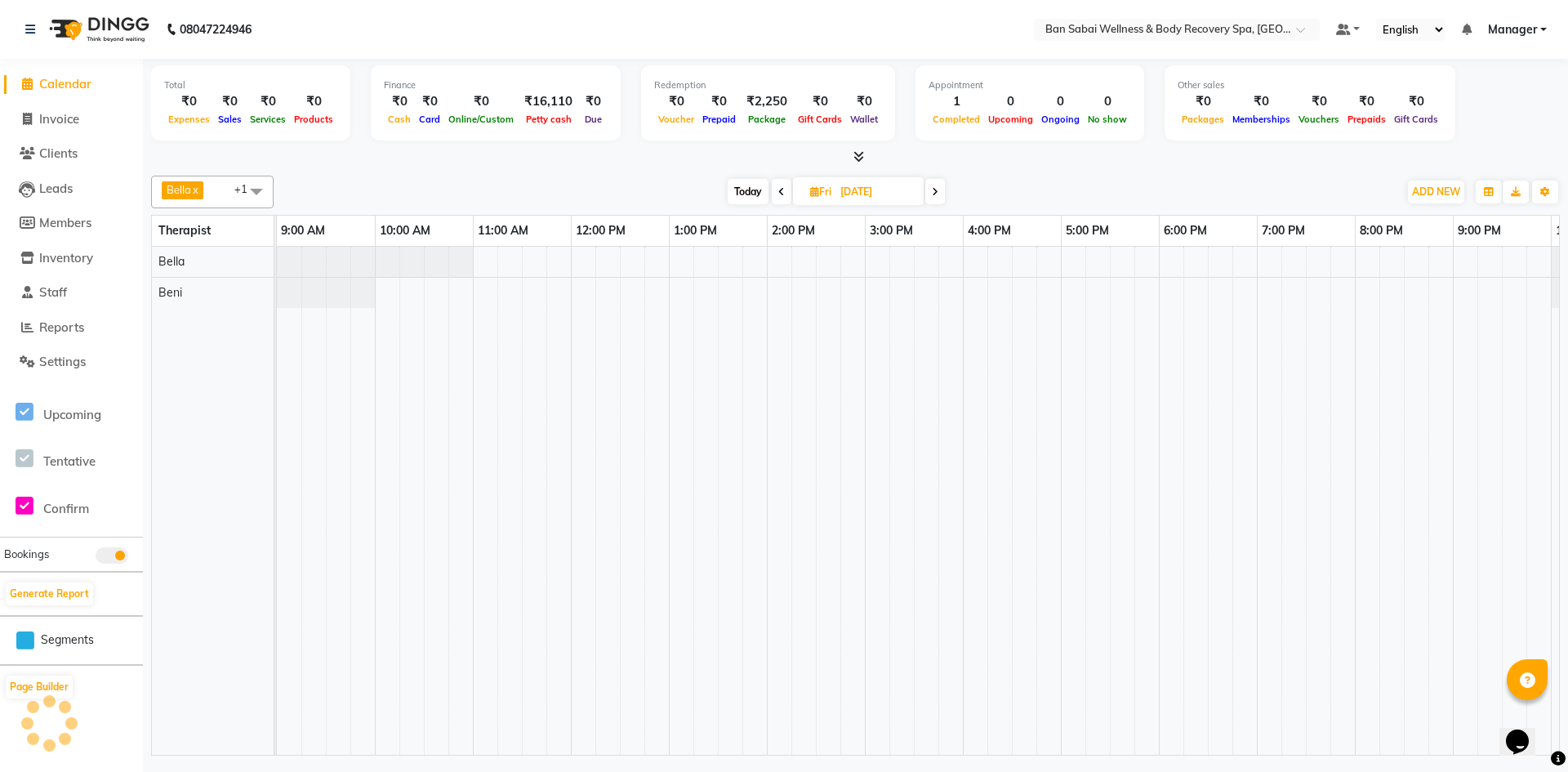
scroll to position [0, 90]
click at [779, 190] on icon at bounding box center [781, 192] width 7 height 9
type input "[DATE]"
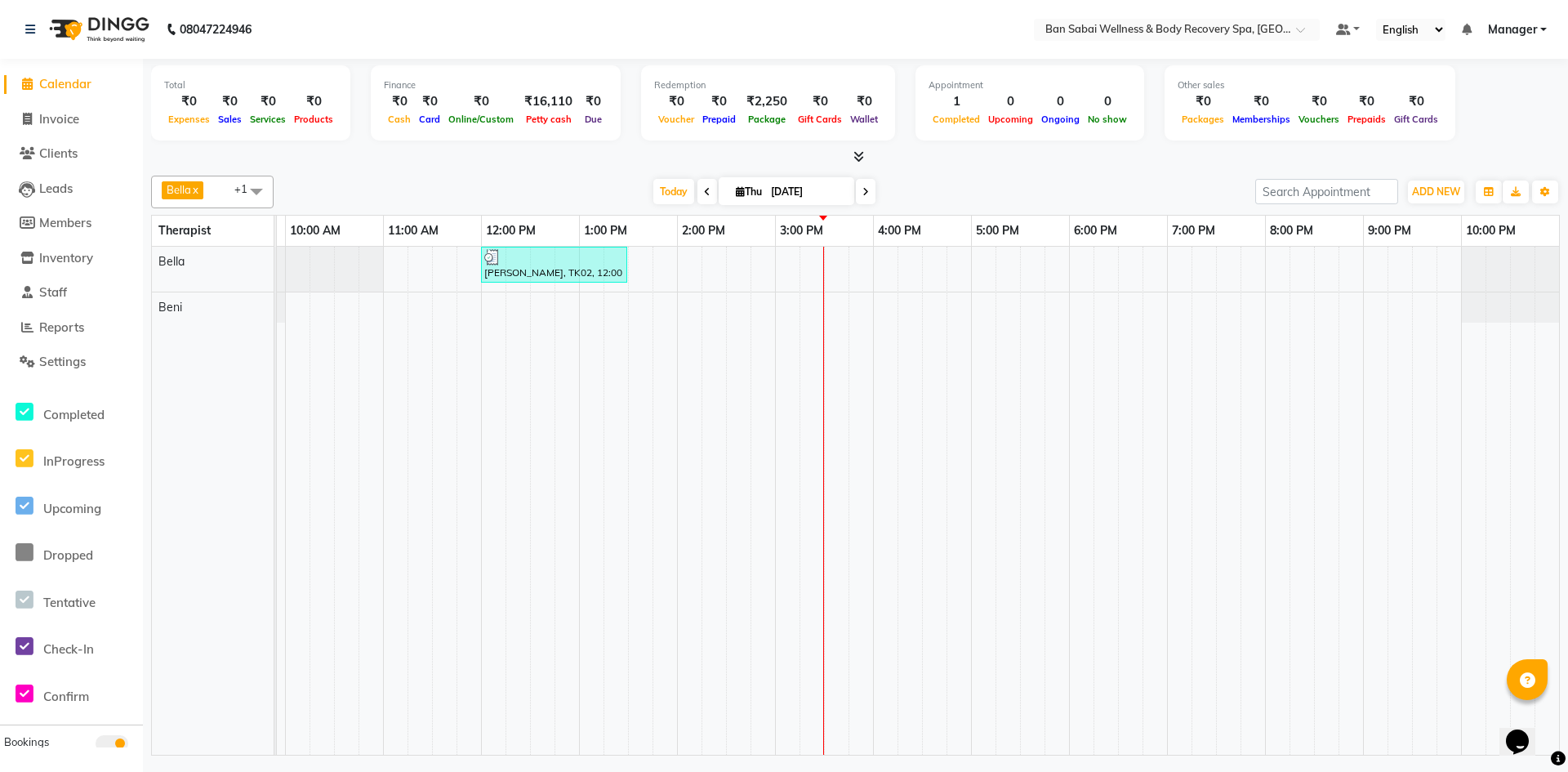
click at [863, 162] on icon at bounding box center [858, 156] width 10 height 12
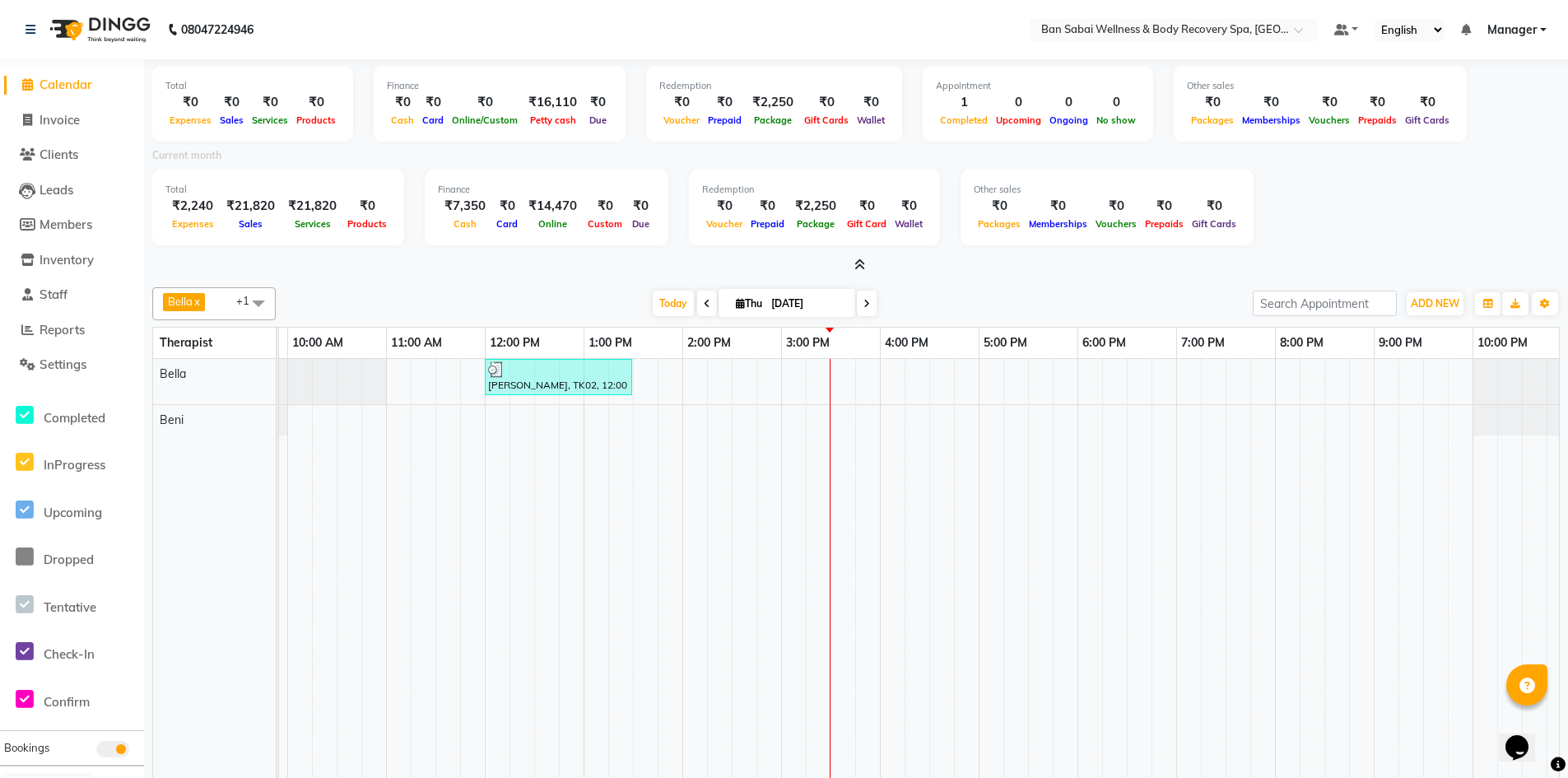
click at [859, 265] on icon at bounding box center [859, 265] width 10 height 12
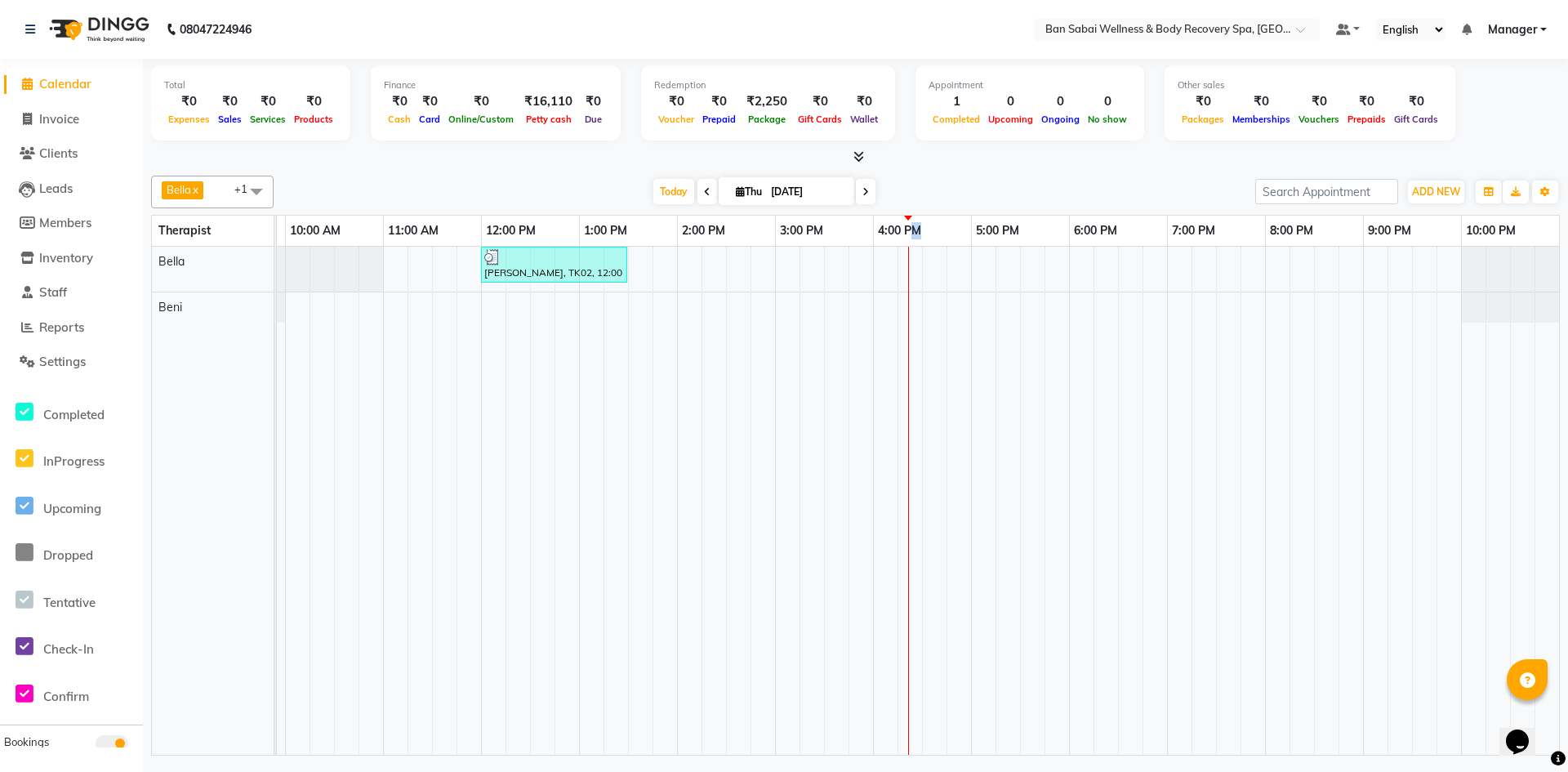
drag, startPoint x: 908, startPoint y: 233, endPoint x: 918, endPoint y: 230, distance: 10.4
click at [918, 230] on link "4:00 PM" at bounding box center [899, 231] width 51 height 24
click at [964, 263] on div "[PERSON_NAME], TK02, 12:00 PM-01:30 PM, Balinese Massage (Medium to Strong Pres…" at bounding box center [873, 500] width 1371 height 508
select select "88795"
select select "tentative"
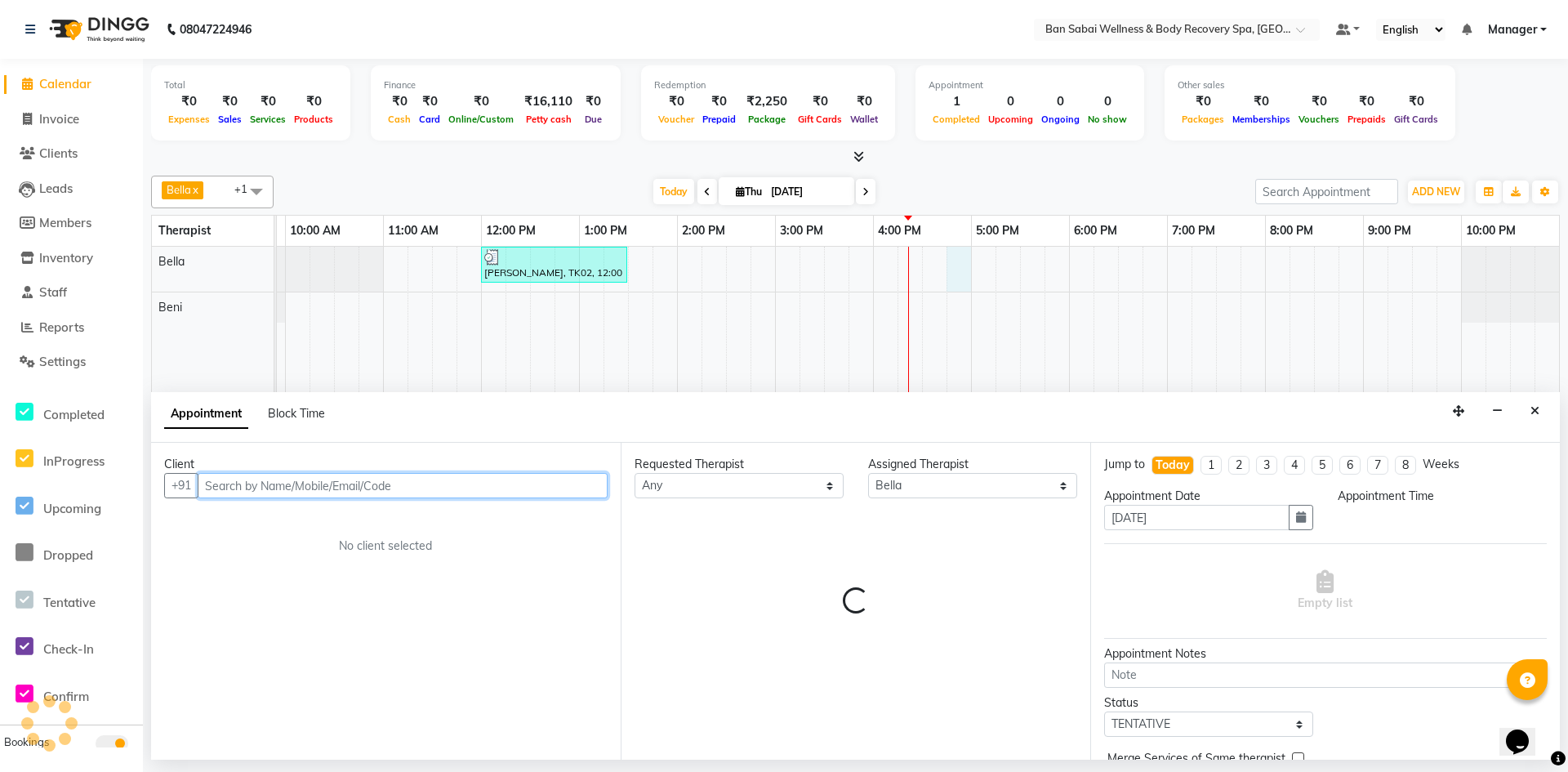
select select "1005"
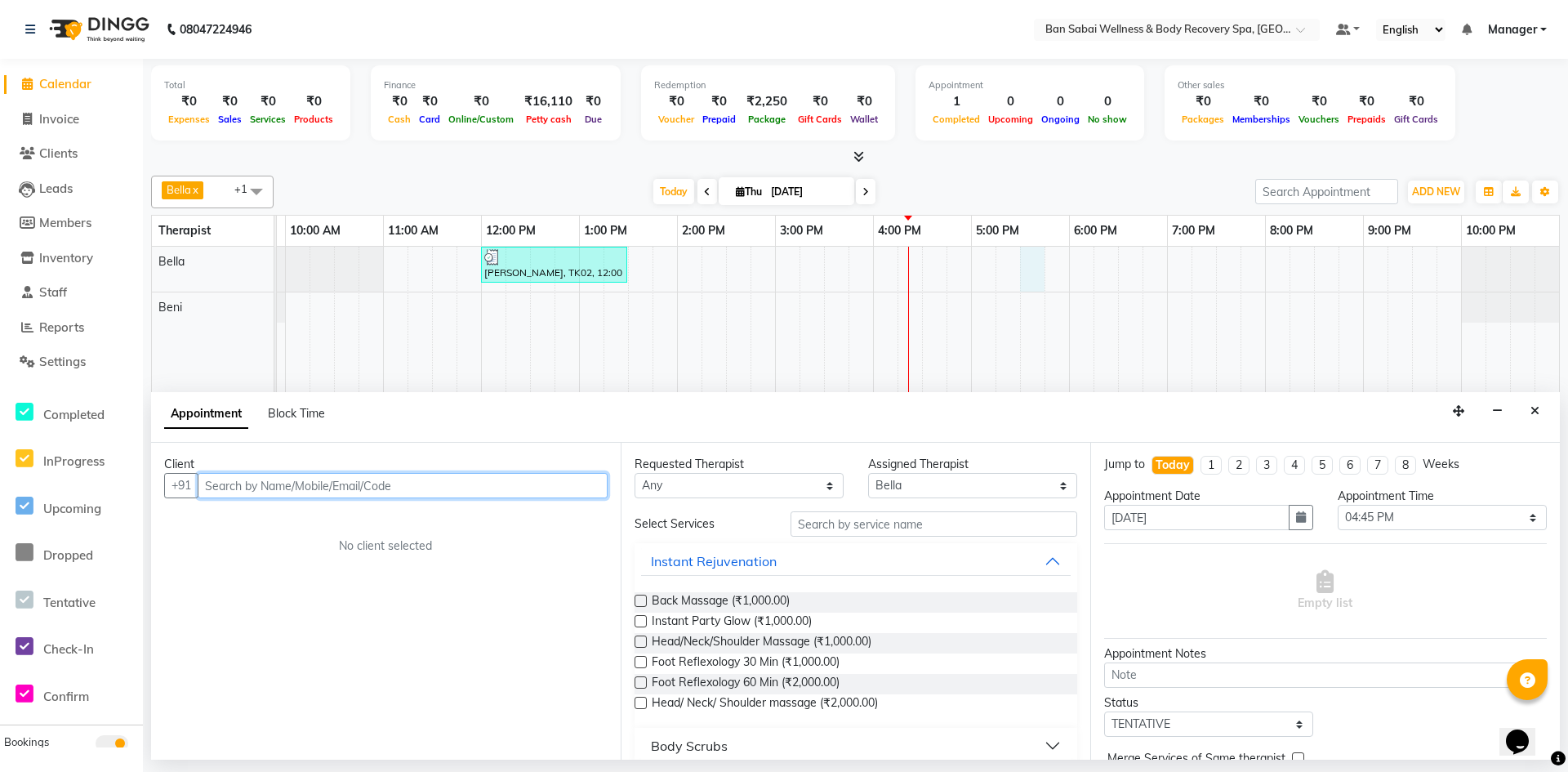
click at [1029, 275] on div "[PERSON_NAME], TK02, 12:00 PM-01:30 PM, Balinese Massage (Medium to Strong Pres…" at bounding box center [873, 500] width 1371 height 508
click at [1106, 308] on div "[PERSON_NAME], TK02, 12:00 PM-01:30 PM, Balinese Massage (Medium to Strong Pres…" at bounding box center [873, 500] width 1371 height 508
click at [1536, 406] on icon "Close" at bounding box center [1535, 410] width 9 height 11
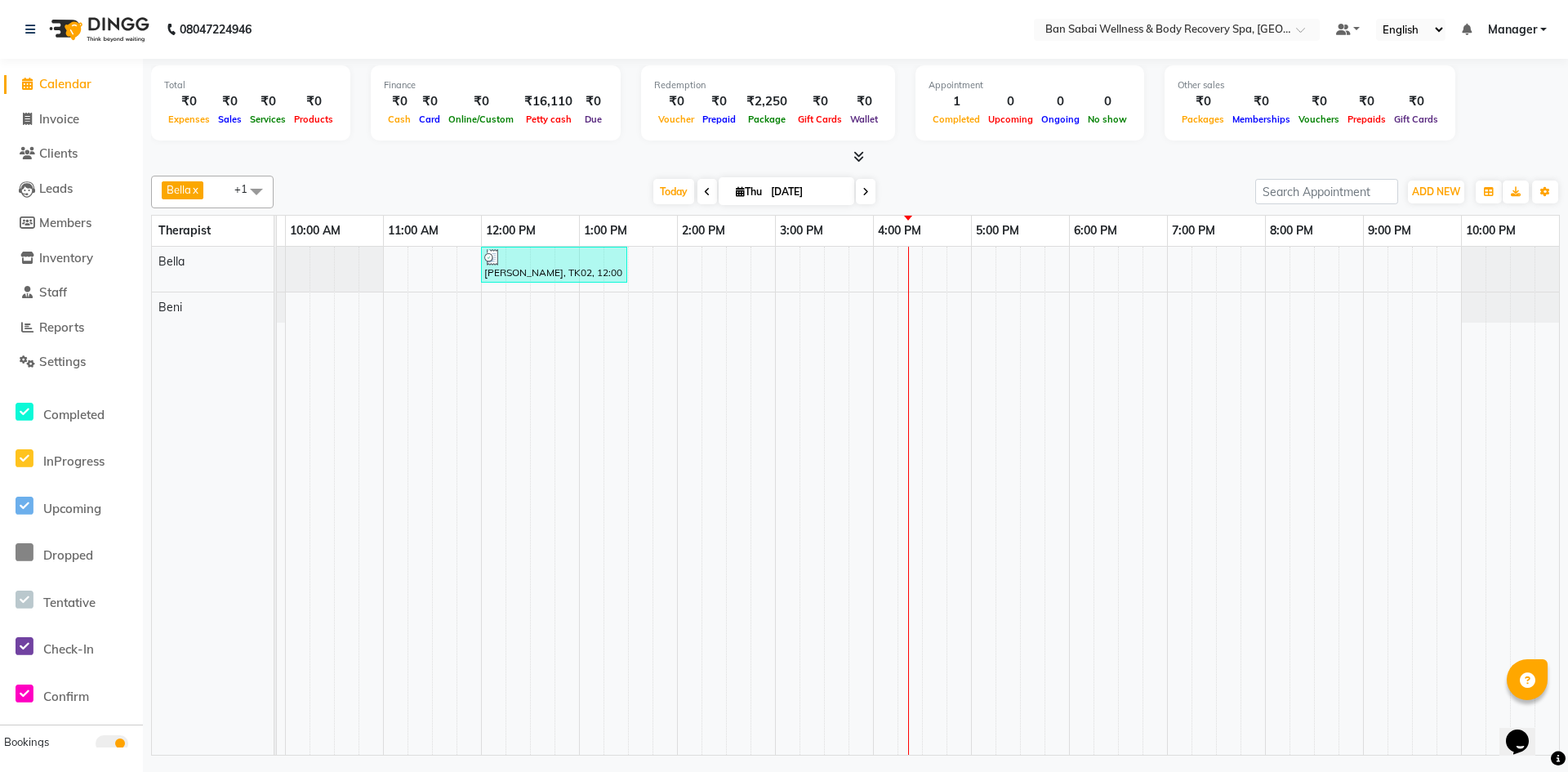
click at [621, 476] on td at bounding box center [616, 500] width 25 height 508
click at [945, 448] on td at bounding box center [934, 500] width 25 height 508
click at [1028, 438] on td at bounding box center [1032, 500] width 25 height 508
click at [1034, 436] on td at bounding box center [1032, 500] width 25 height 508
click at [1021, 427] on td at bounding box center [1032, 500] width 25 height 508
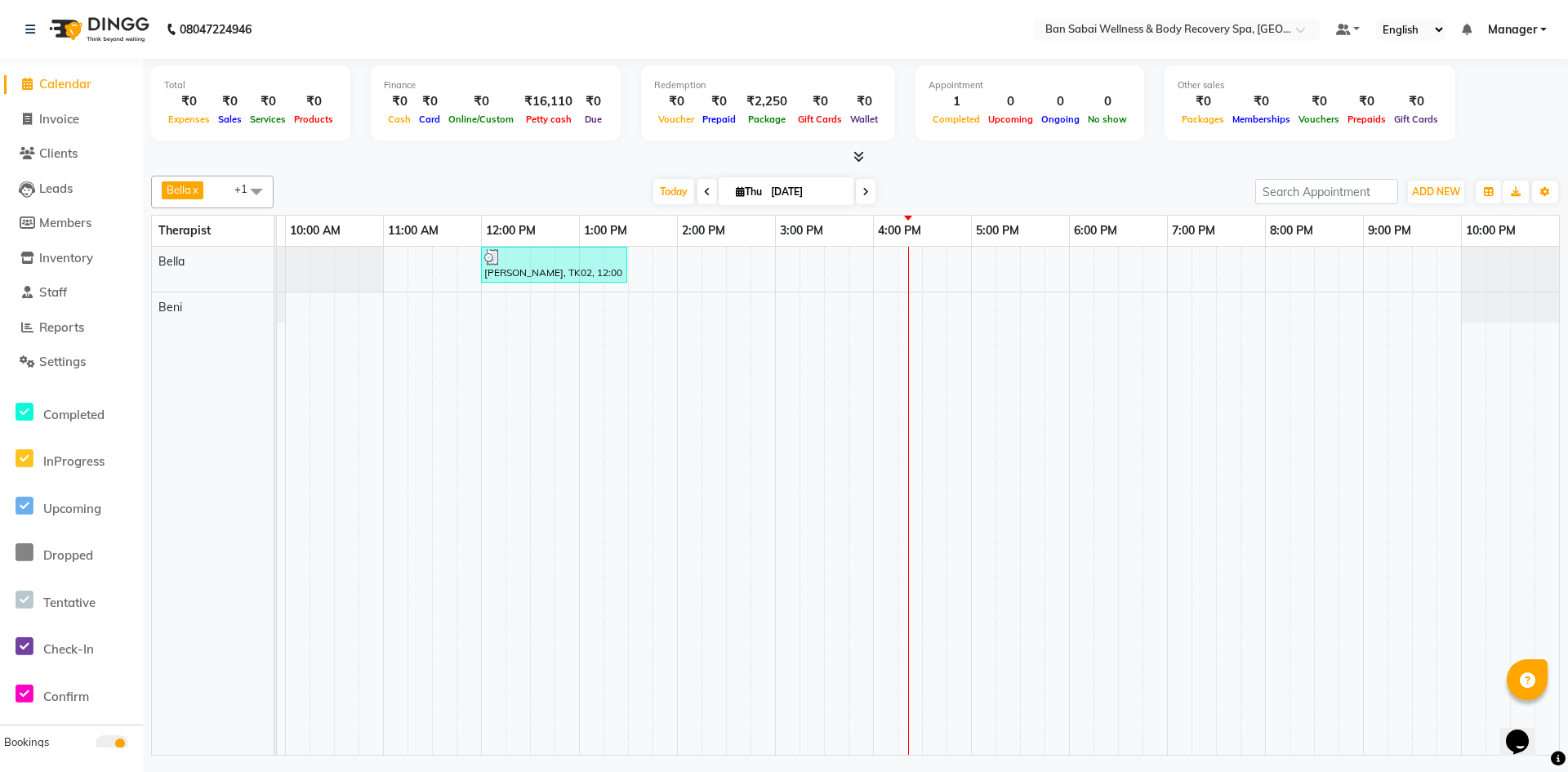
click at [1028, 423] on td at bounding box center [1032, 500] width 25 height 508
click at [1456, 309] on div "[PERSON_NAME], TK02, 12:00 PM-01:30 PM, Balinese Massage (Medium to Strong Pres…" at bounding box center [873, 500] width 1371 height 508
select select "88797"
select select "1305"
select select "tentative"
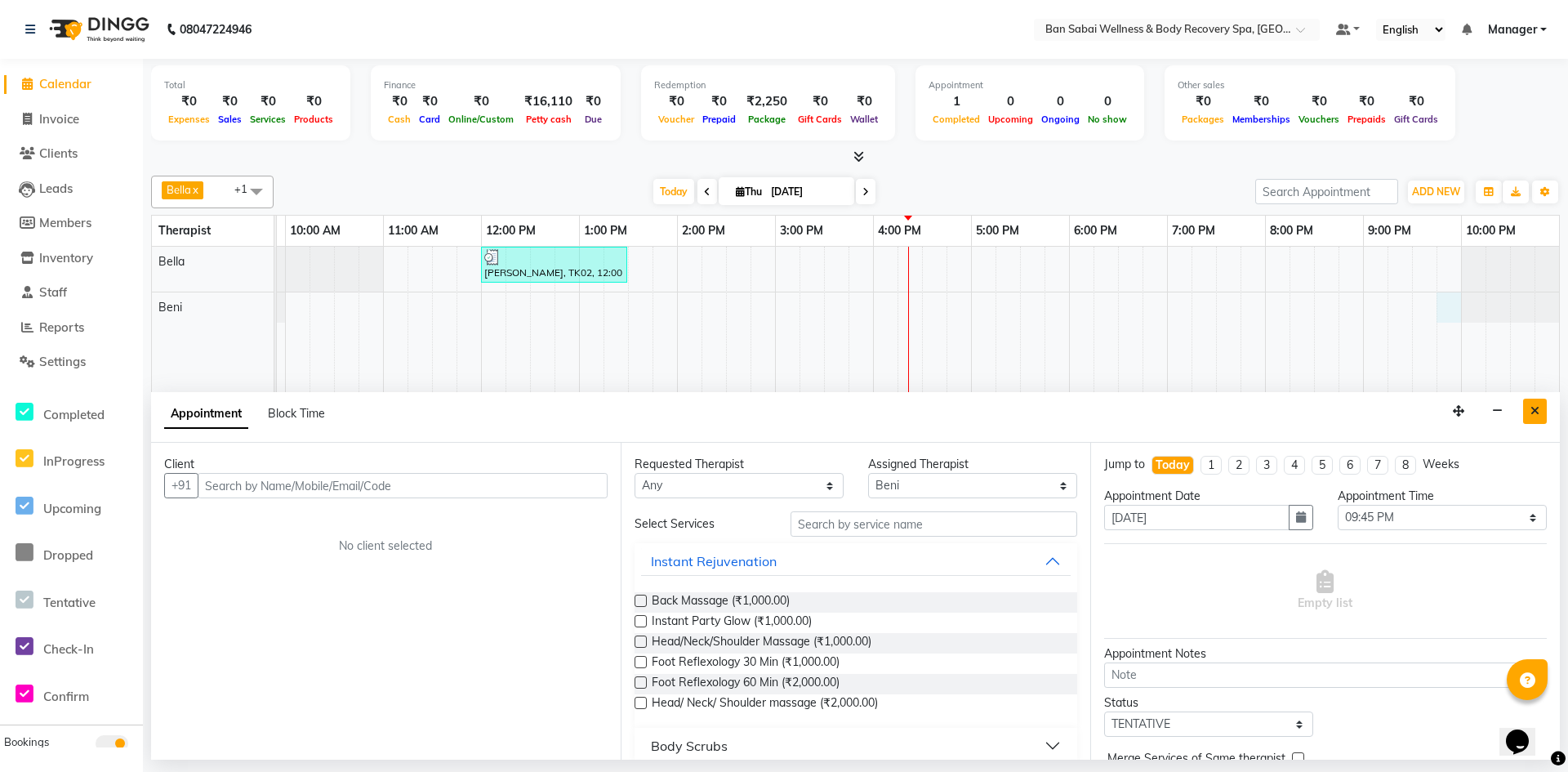
click at [1539, 409] on button "Close" at bounding box center [1535, 411] width 24 height 26
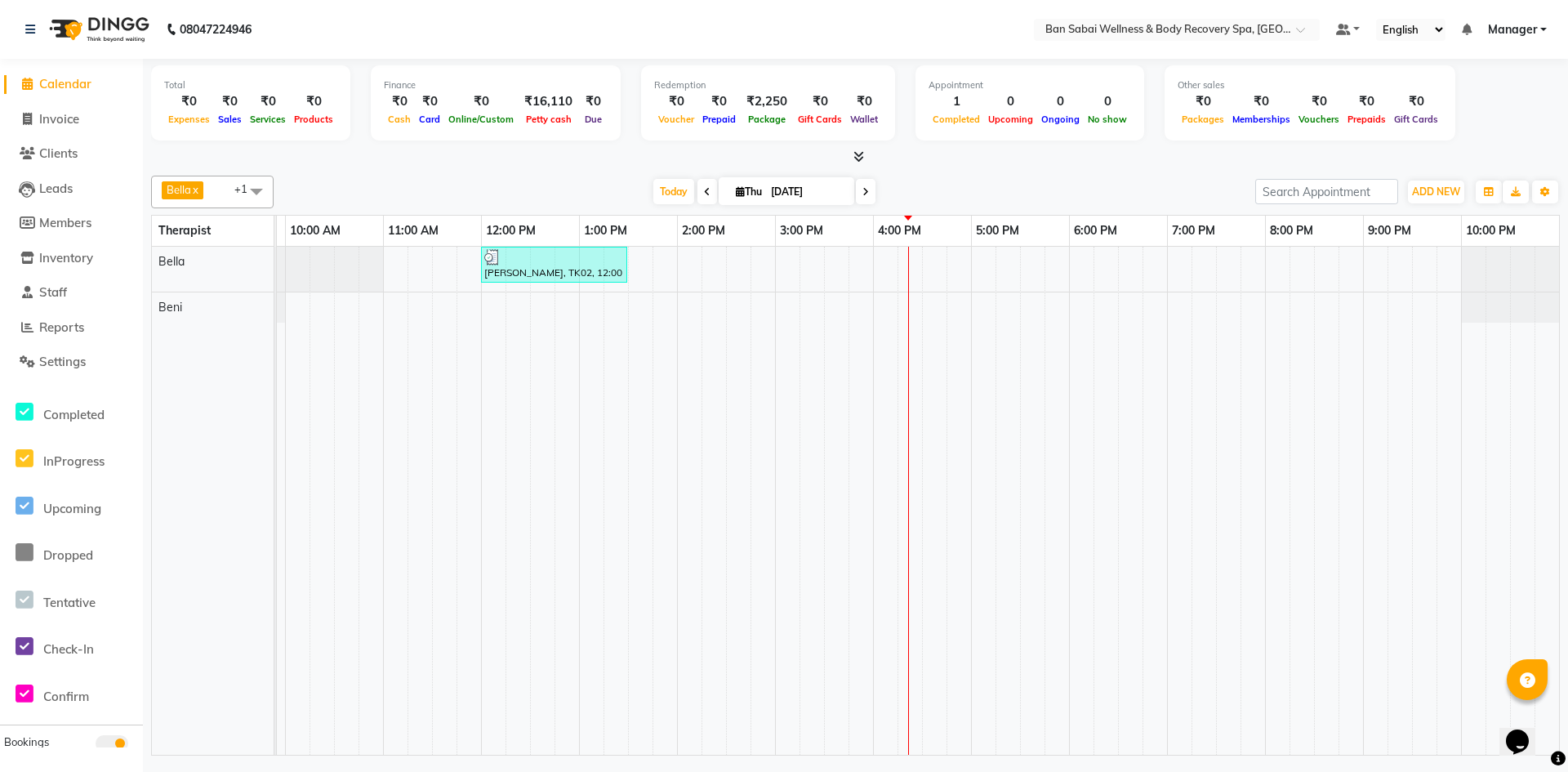
click at [1448, 315] on div "[PERSON_NAME], TK02, 12:00 PM-01:30 PM, Balinese Massage (Medium to Strong Pres…" at bounding box center [873, 500] width 1371 height 508
select select "88797"
select select "1305"
select select "tentative"
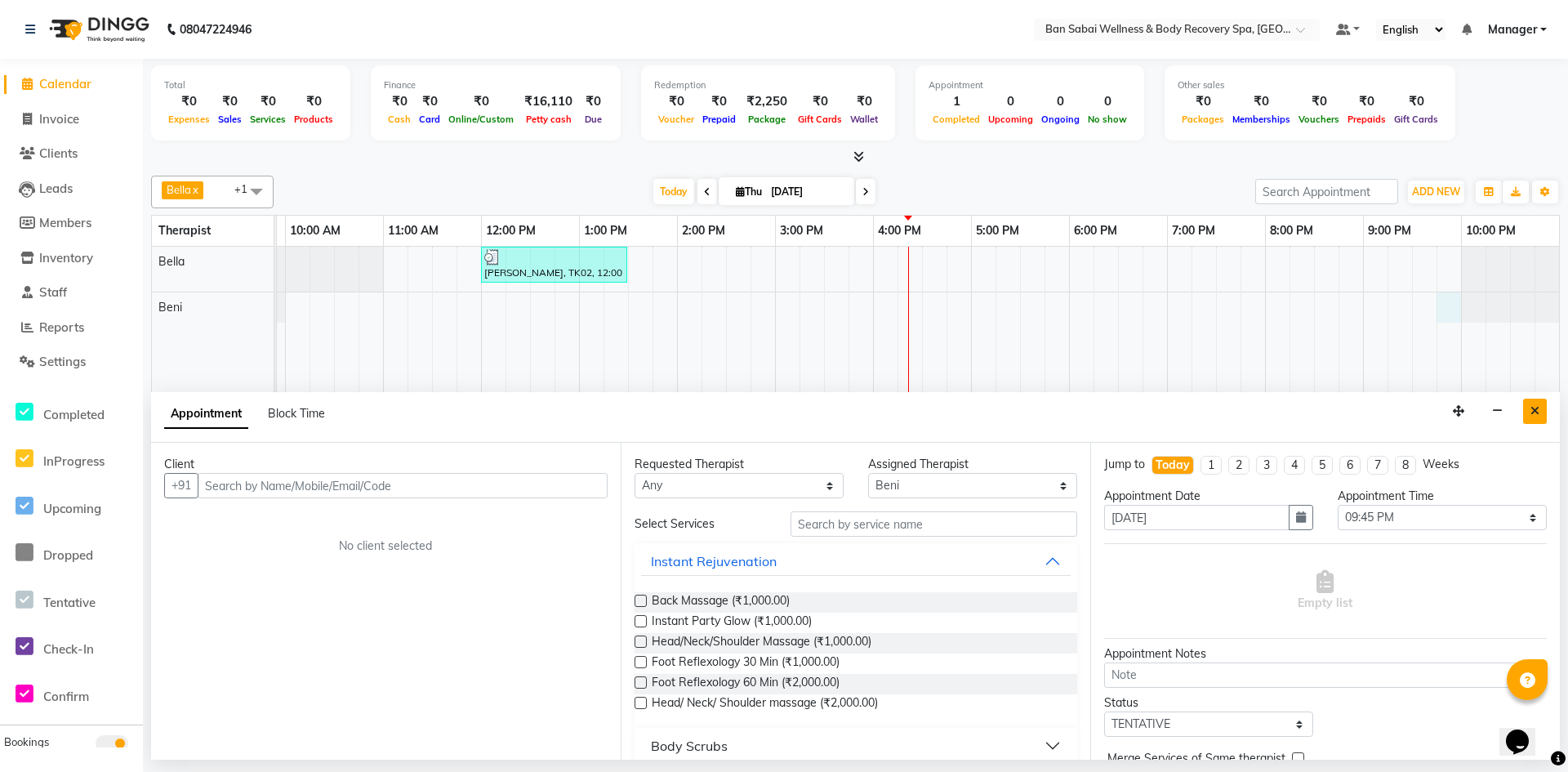
click at [1536, 411] on icon "Close" at bounding box center [1535, 410] width 9 height 11
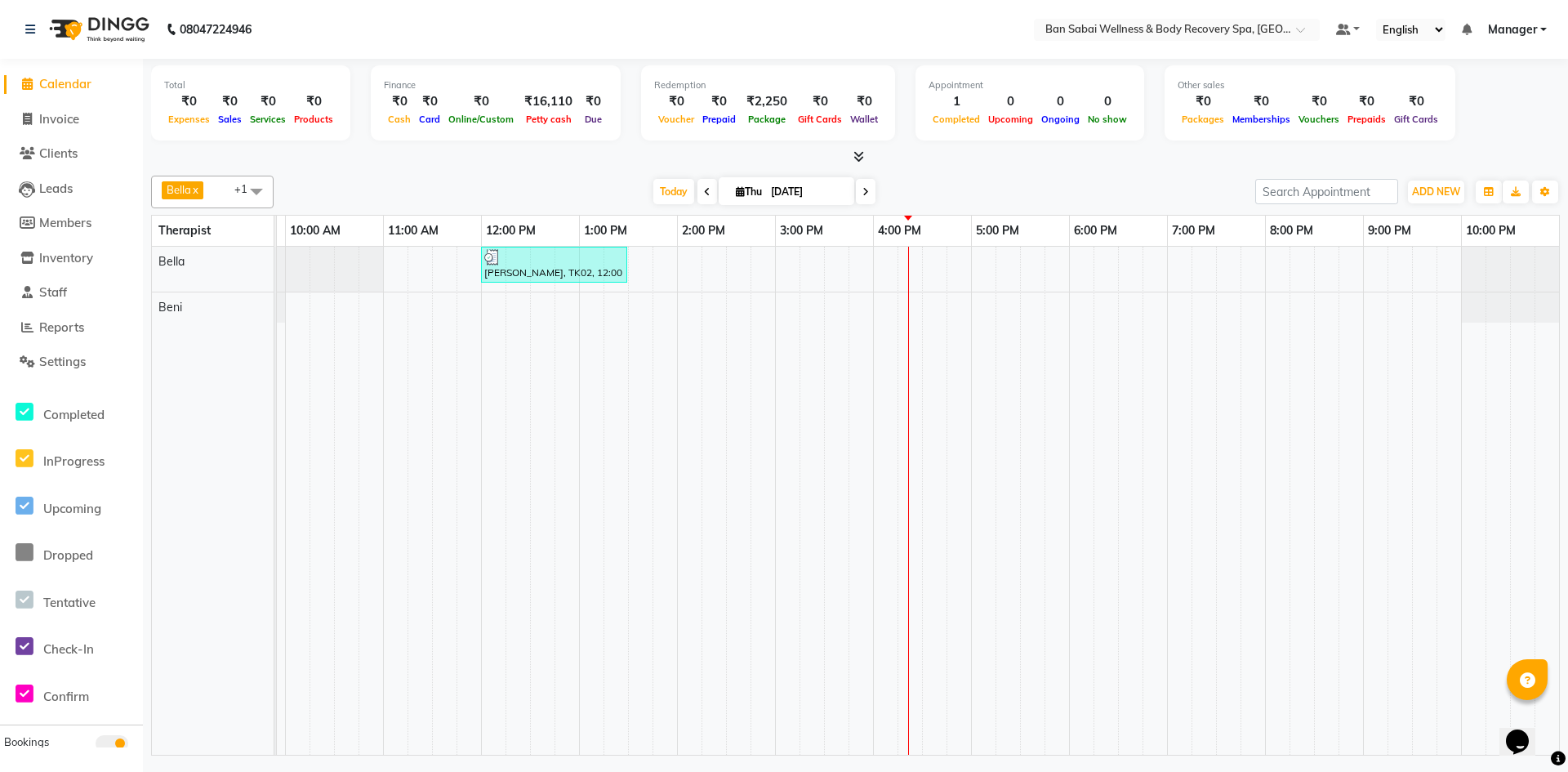
click at [1471, 309] on div at bounding box center [1510, 307] width 98 height 30
click at [1452, 318] on div "[PERSON_NAME], TK02, 12:00 PM-01:30 PM, Balinese Massage (Medium to Strong Pres…" at bounding box center [873, 500] width 1371 height 508
select select "88797"
select select "1305"
select select "tentative"
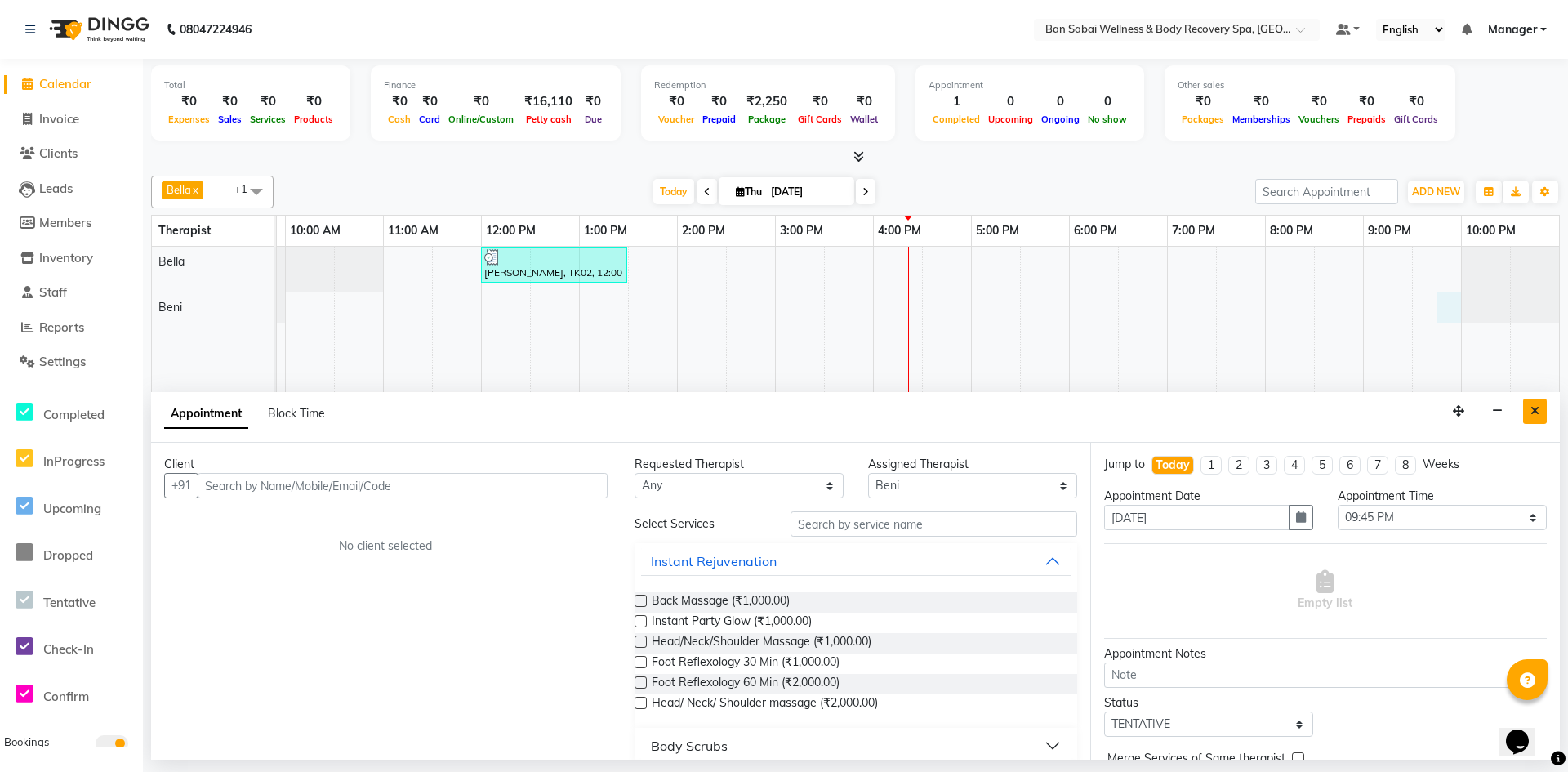
click at [1529, 406] on button "Close" at bounding box center [1535, 411] width 24 height 26
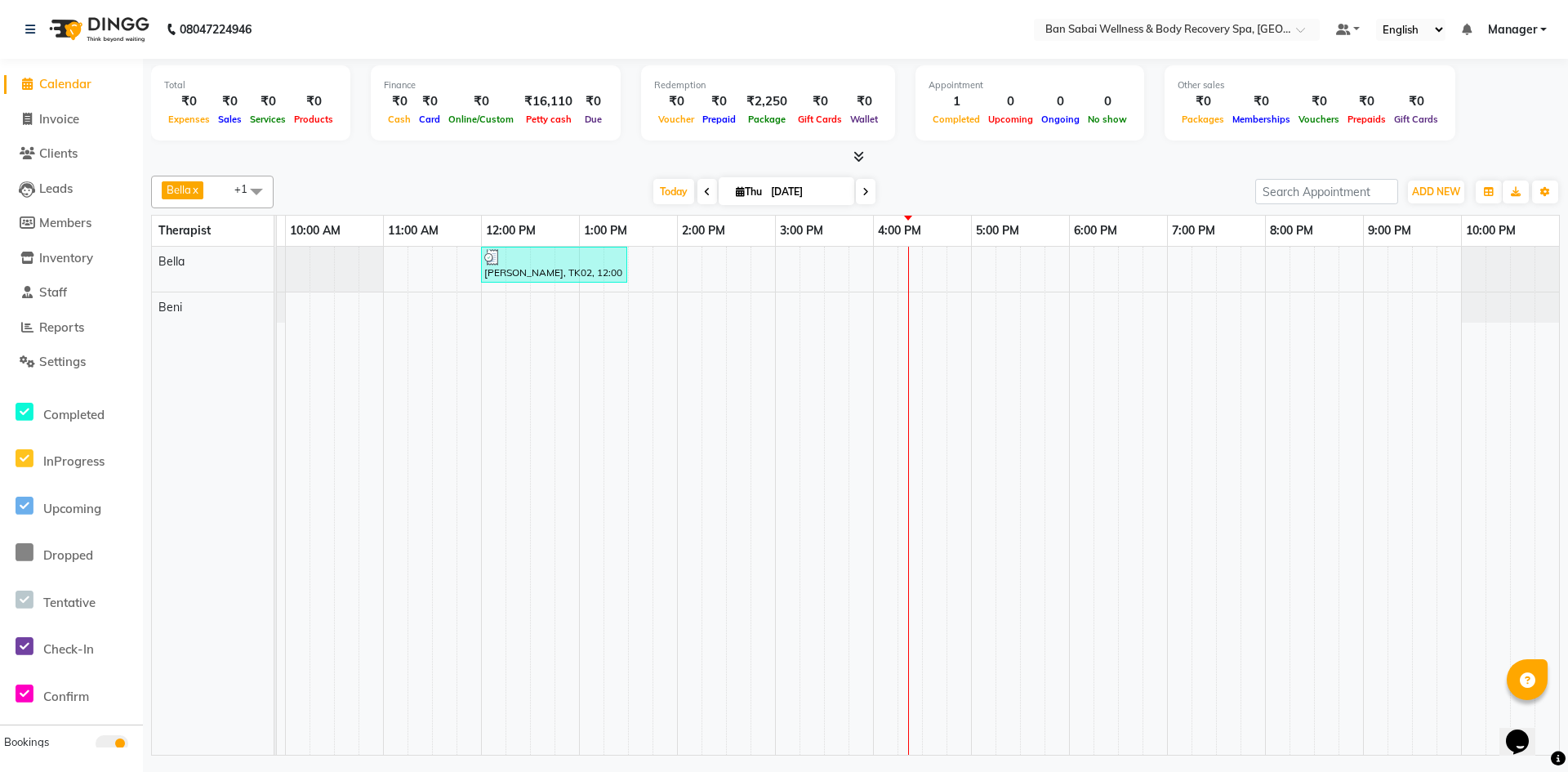
click at [1447, 318] on div "[PERSON_NAME], TK02, 12:00 PM-01:30 PM, Balinese Massage (Medium to Strong Pres…" at bounding box center [873, 500] width 1371 height 508
select select "88797"
select select "1305"
select select "tentative"
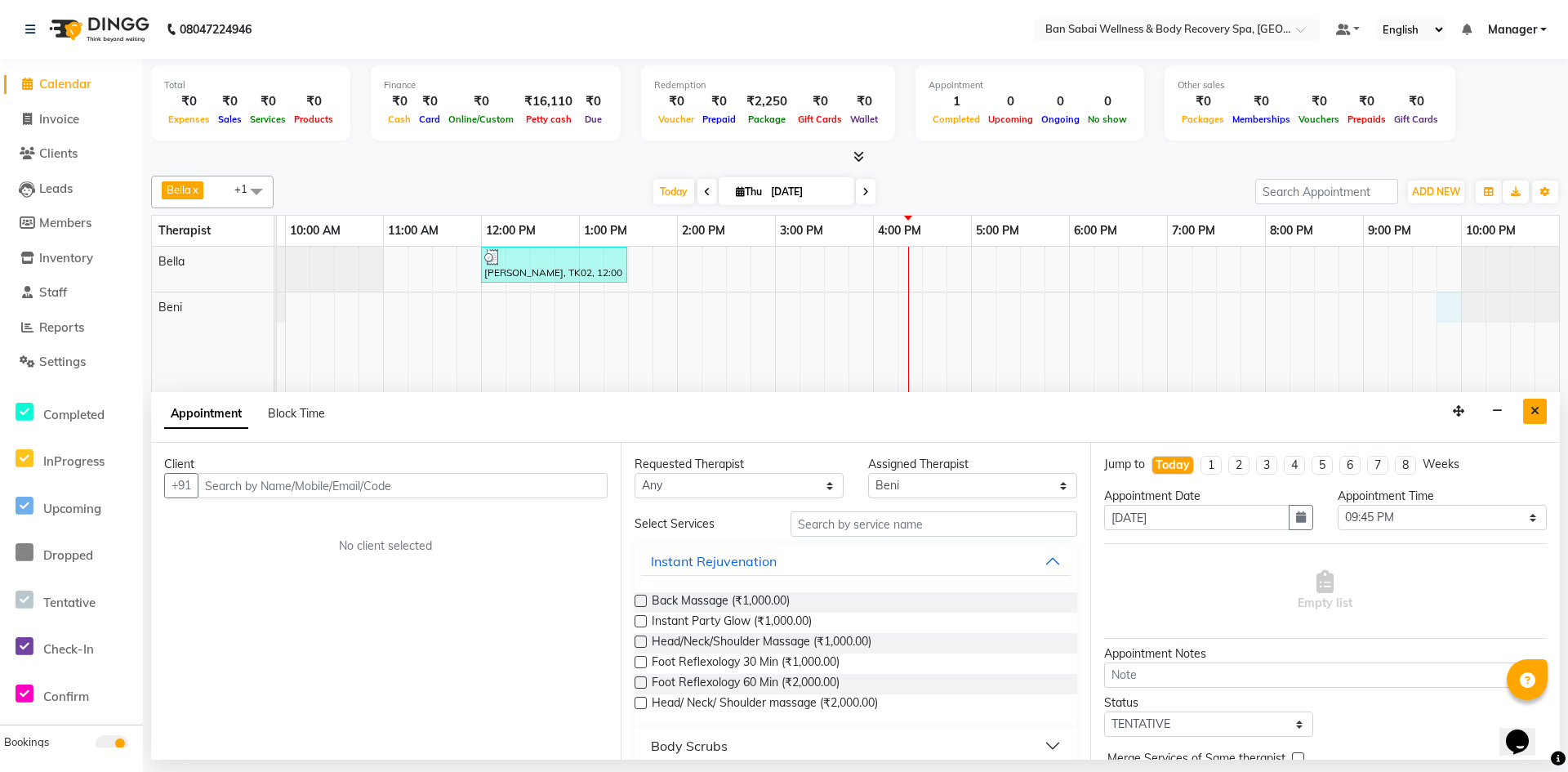
click at [1531, 404] on button "Close" at bounding box center [1535, 411] width 24 height 26
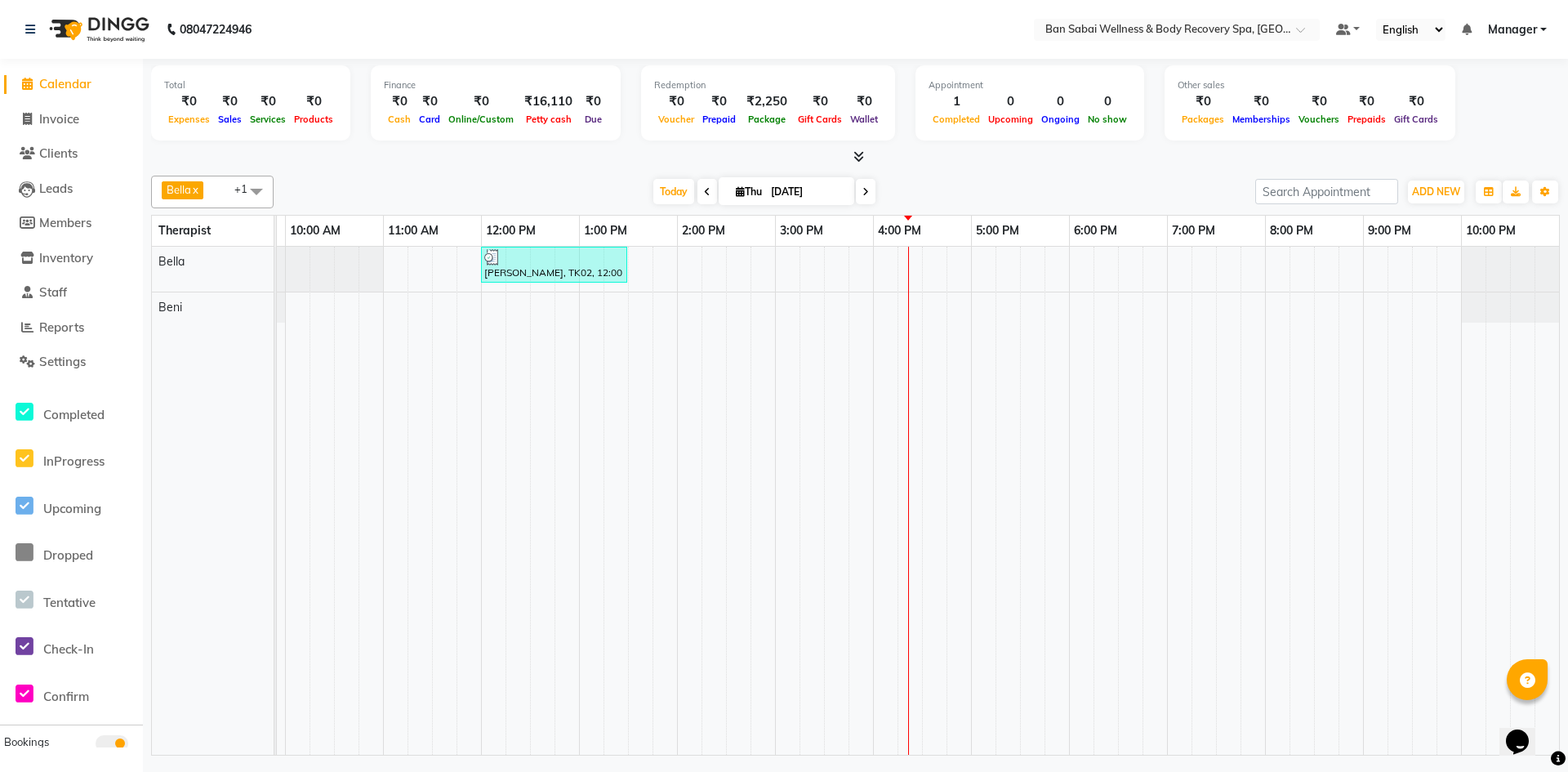
click at [1446, 316] on div "[PERSON_NAME], TK02, 12:00 PM-01:30 PM, Balinese Massage (Medium to Strong Pres…" at bounding box center [873, 500] width 1371 height 508
select select "88797"
select select "tentative"
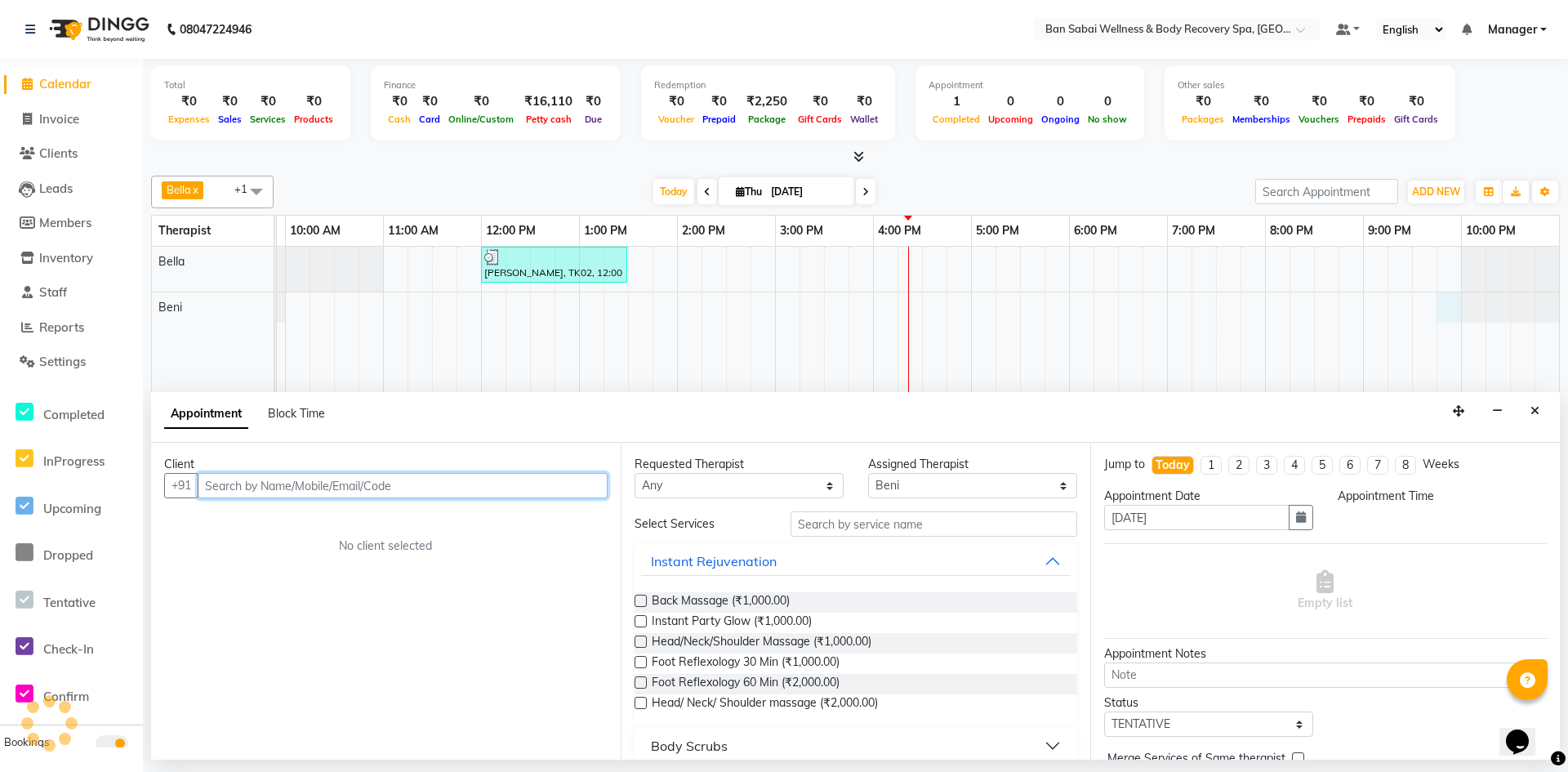
select select "1305"
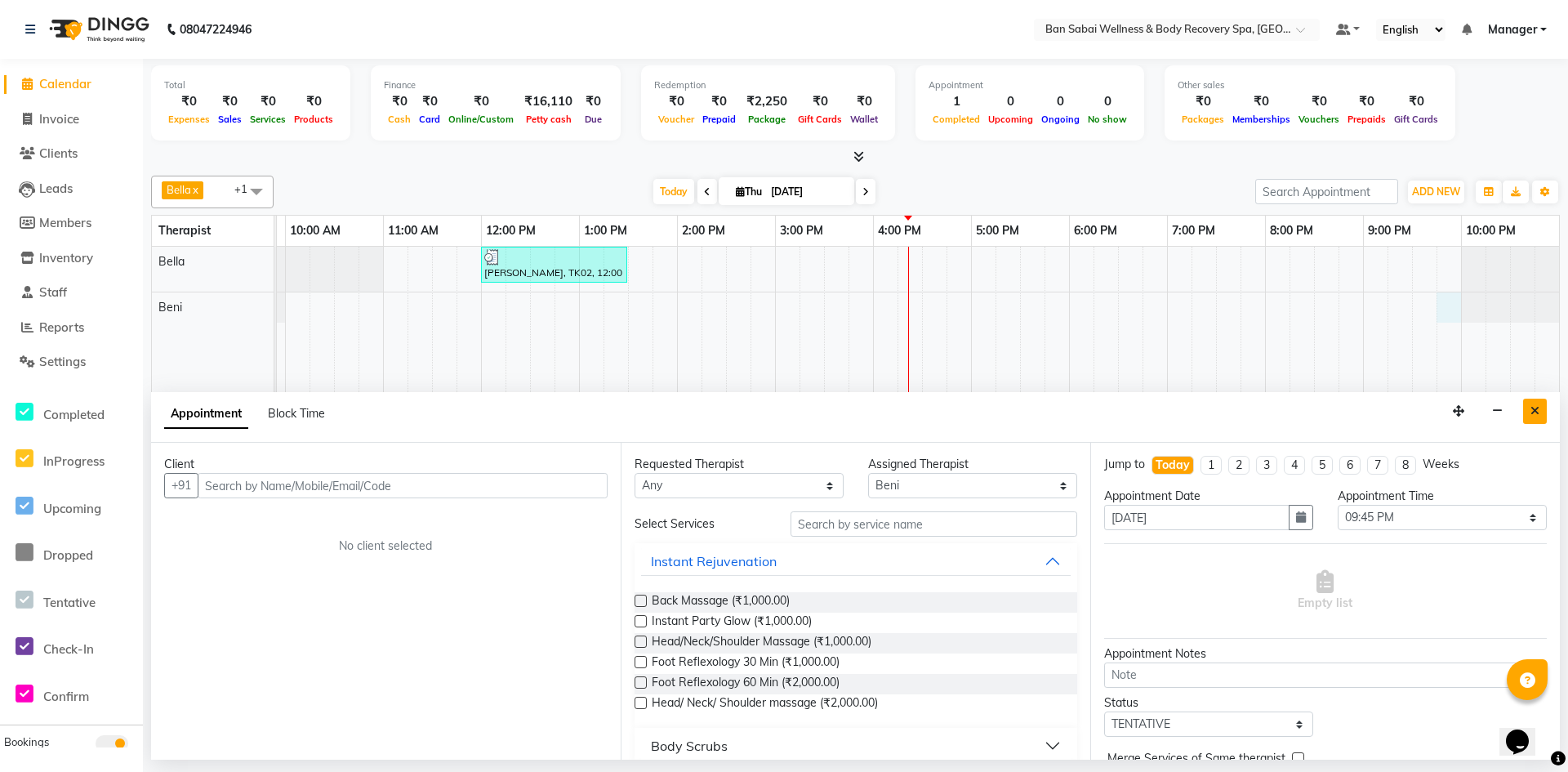
click at [1526, 413] on button "Close" at bounding box center [1535, 411] width 24 height 26
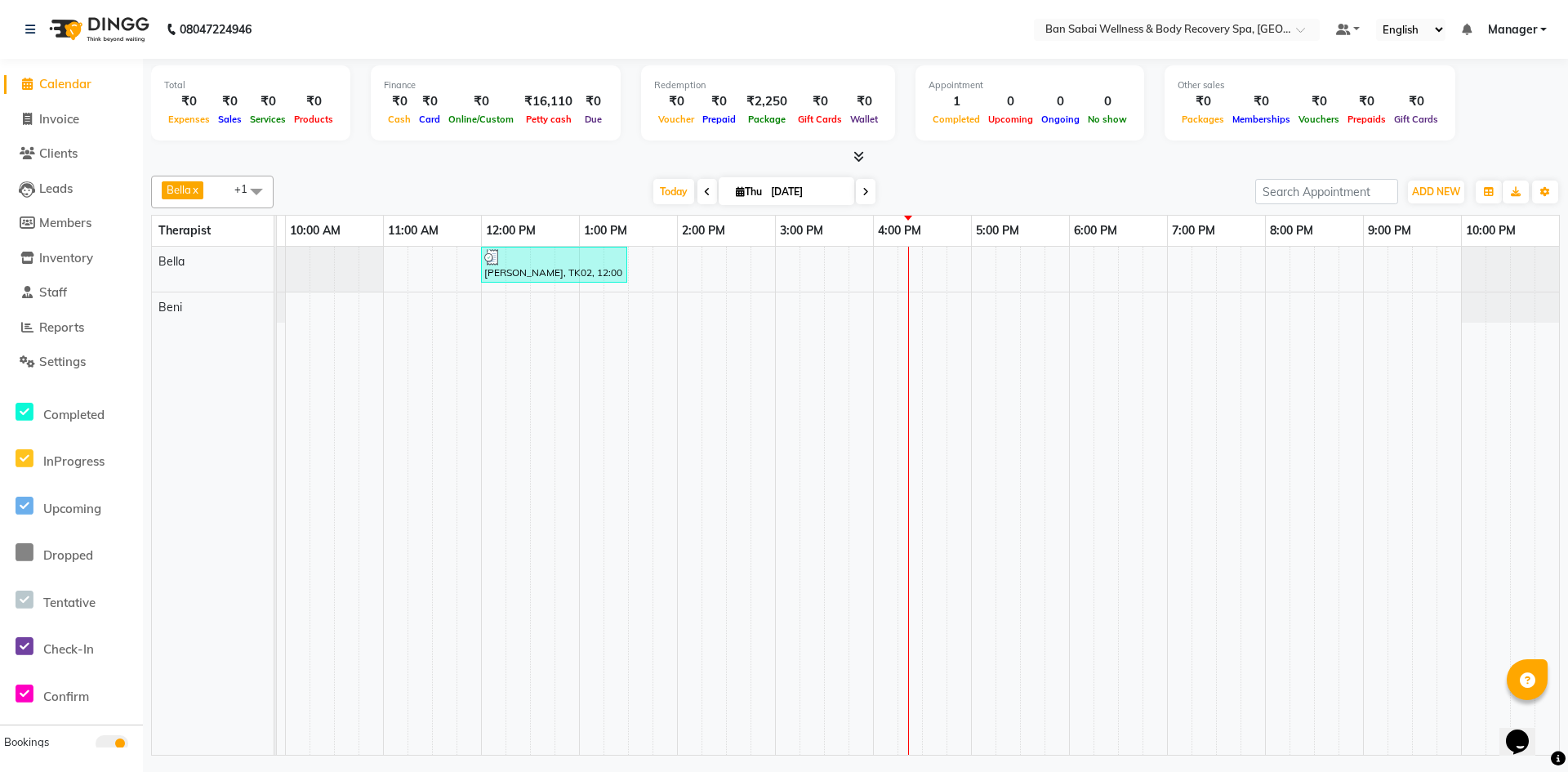
click at [605, 333] on td at bounding box center [616, 500] width 25 height 508
click at [1173, 347] on td at bounding box center [1179, 500] width 25 height 508
drag, startPoint x: 1155, startPoint y: 337, endPoint x: 1121, endPoint y: 334, distance: 34.1
click at [1153, 346] on td at bounding box center [1154, 500] width 25 height 508
click at [1055, 302] on div "[PERSON_NAME], TK02, 12:00 PM-01:30 PM, Balinese Massage (Medium to Strong Pres…" at bounding box center [873, 500] width 1371 height 508
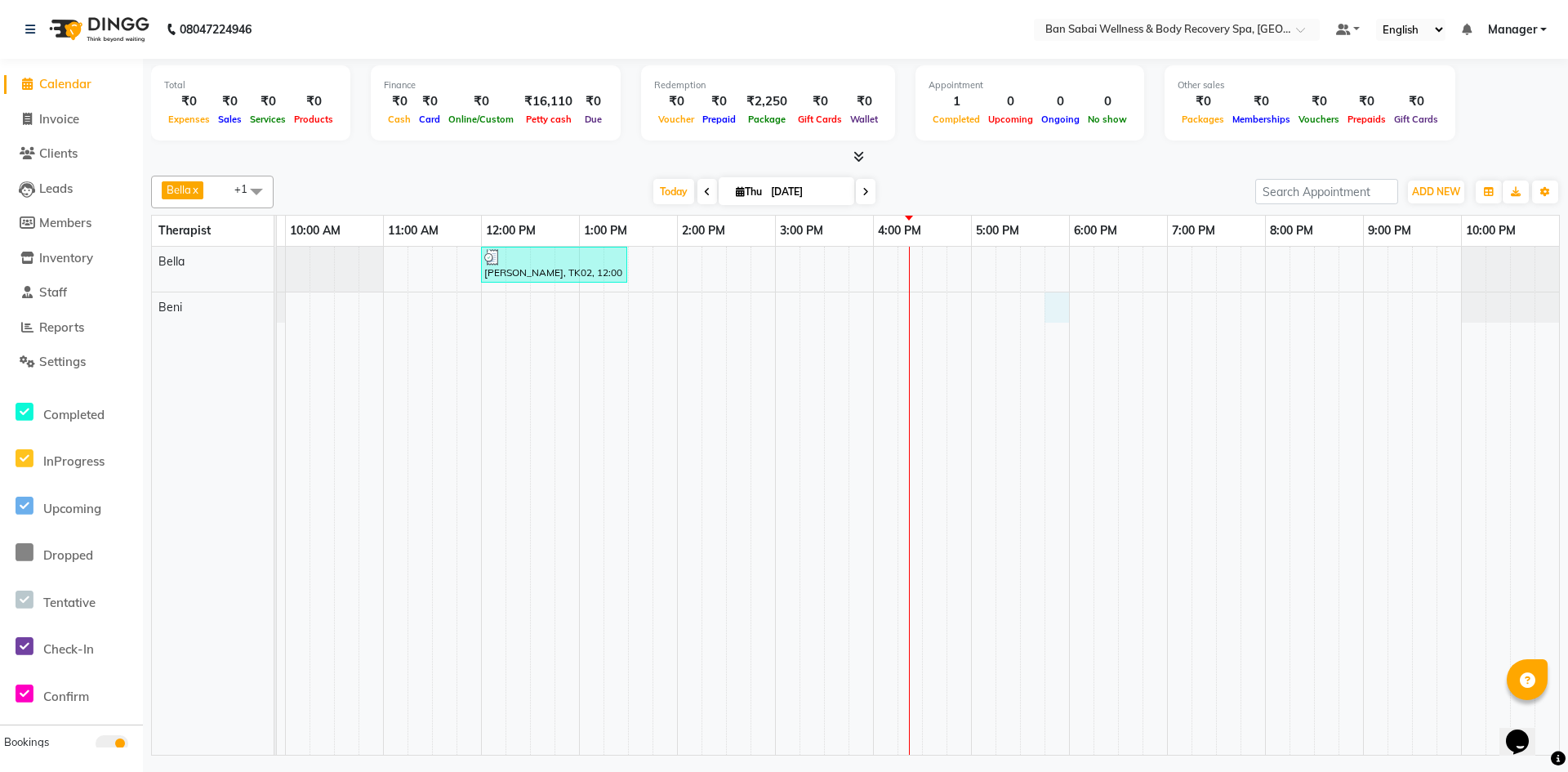
select select "88797"
select select "tentative"
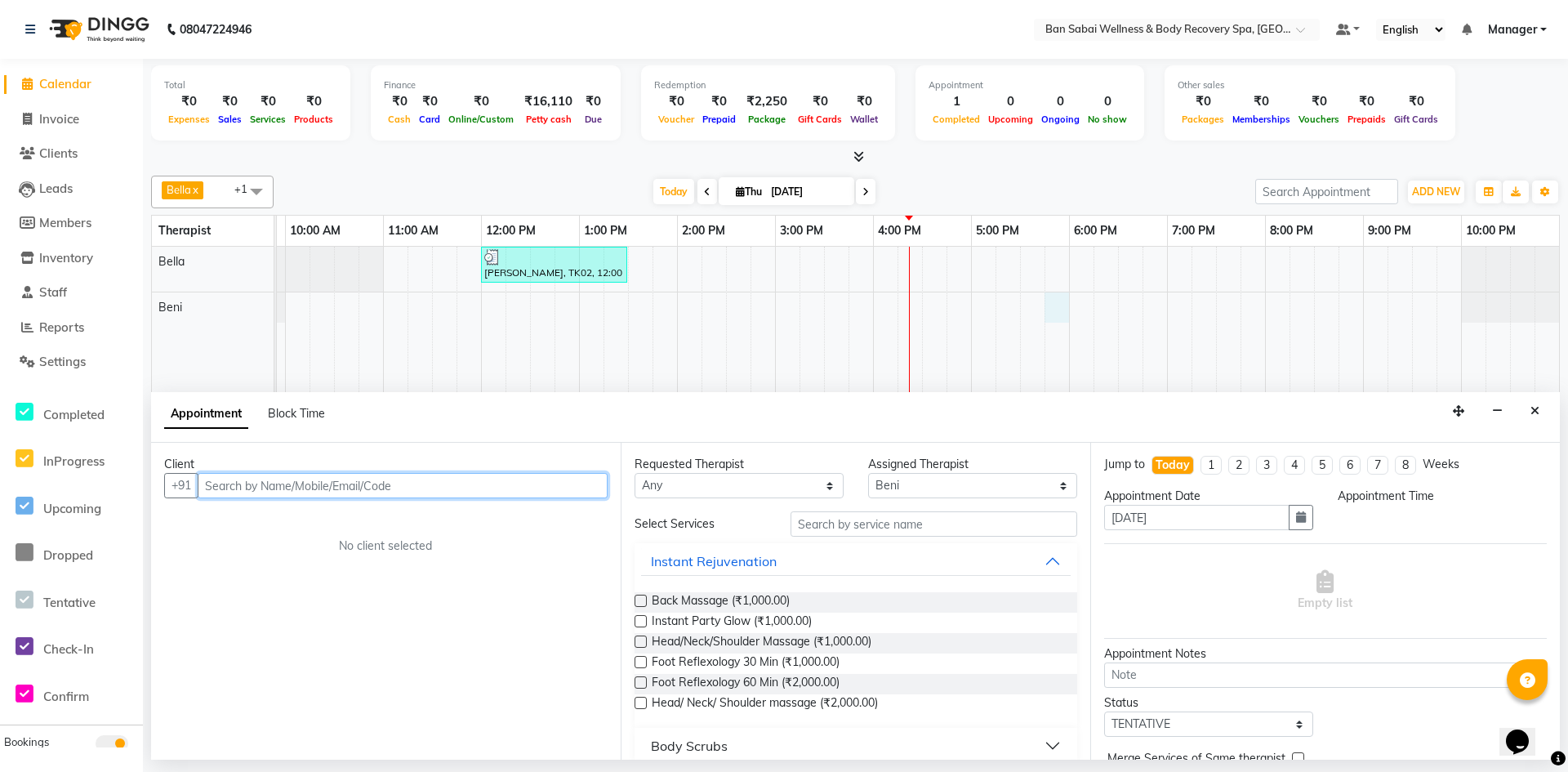
select select "1065"
click at [1529, 418] on button "Close" at bounding box center [1535, 411] width 24 height 26
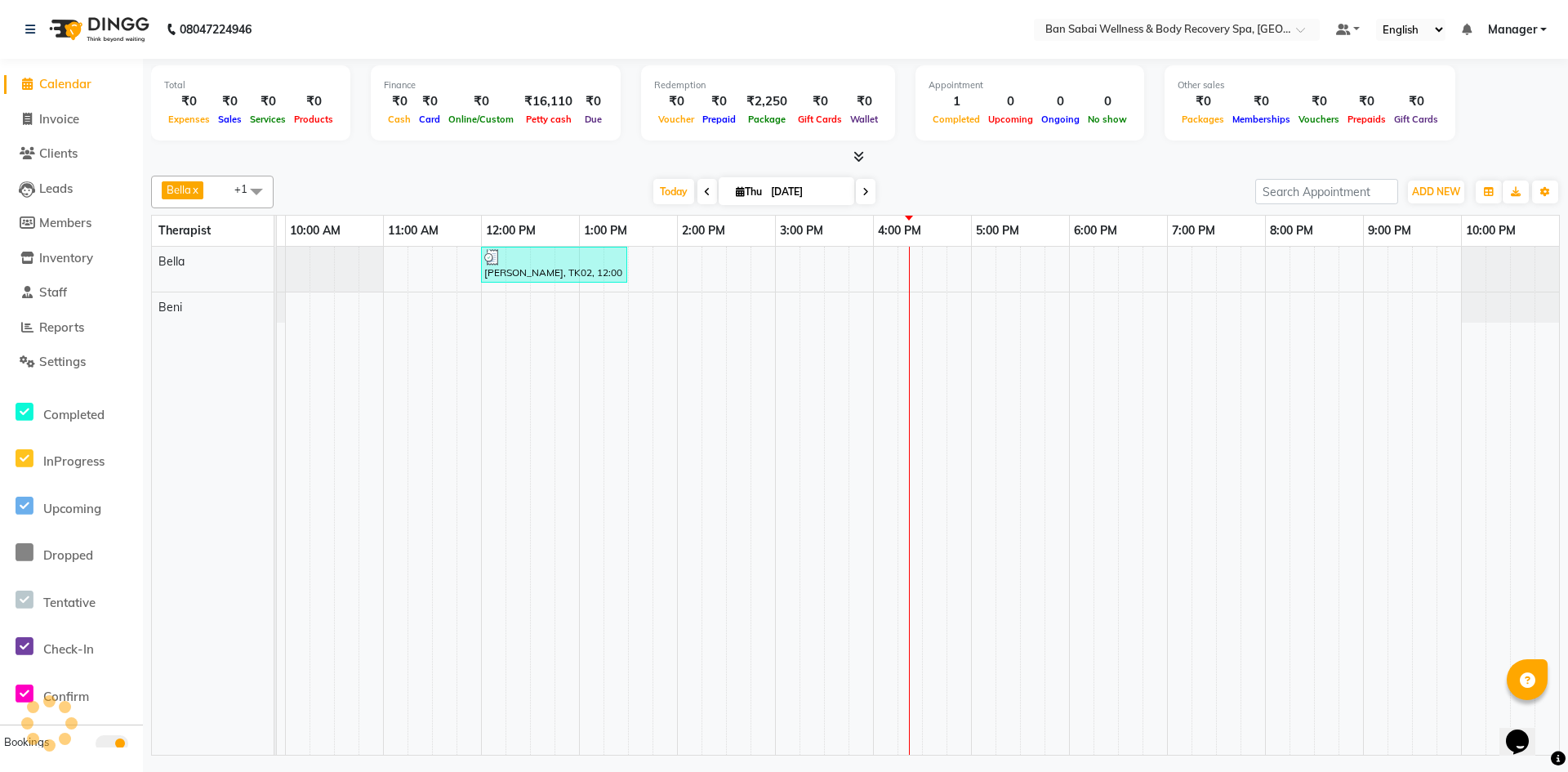
click at [359, 404] on td at bounding box center [370, 500] width 25 height 508
click at [789, 314] on div "[PERSON_NAME], TK02, 12:00 PM-01:30 PM, Balinese Massage (Medium to Strong Pres…" at bounding box center [873, 500] width 1371 height 508
select select "88797"
select select "900"
select select "tentative"
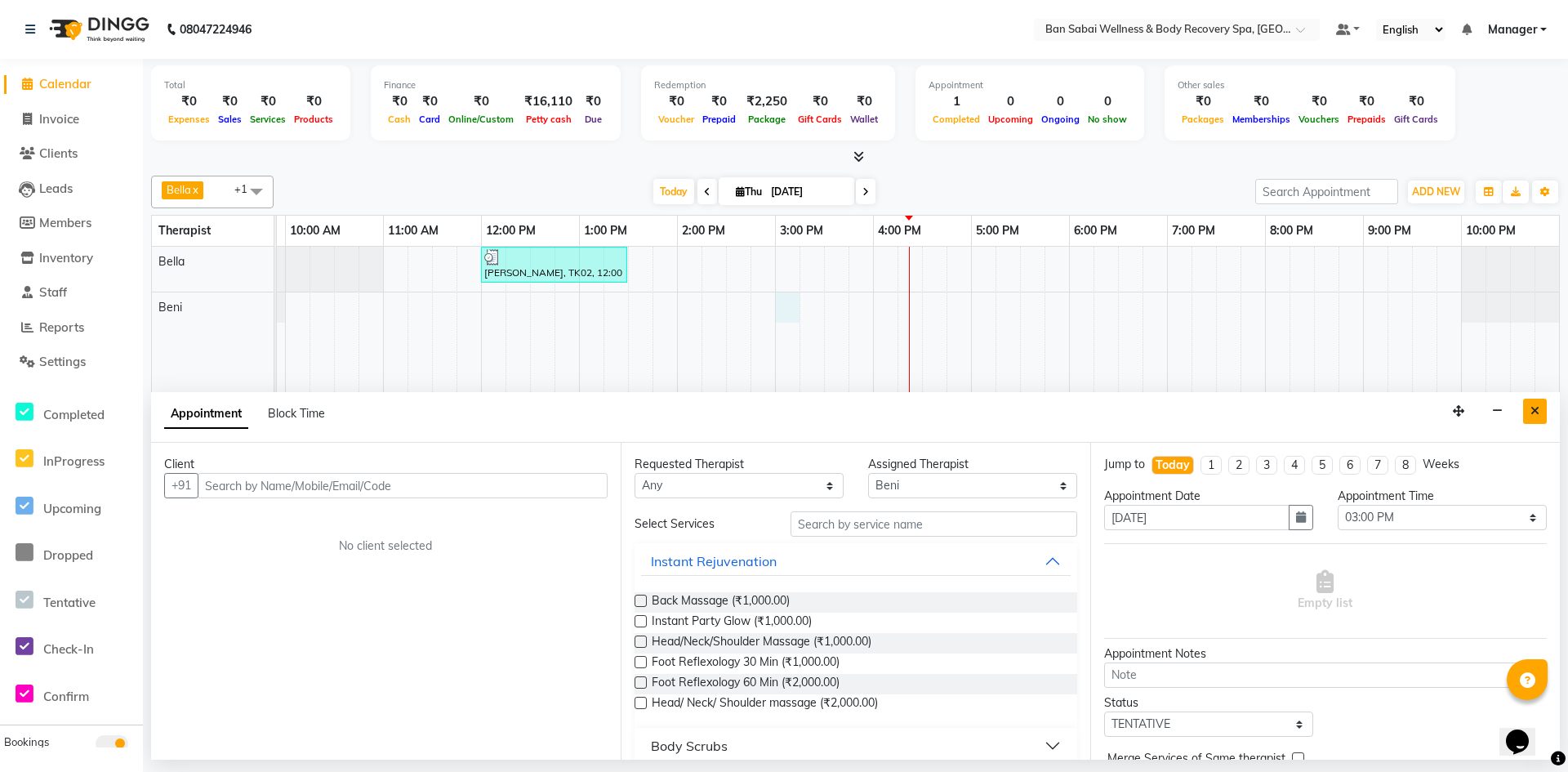
click at [1539, 410] on button "Close" at bounding box center [1535, 411] width 24 height 26
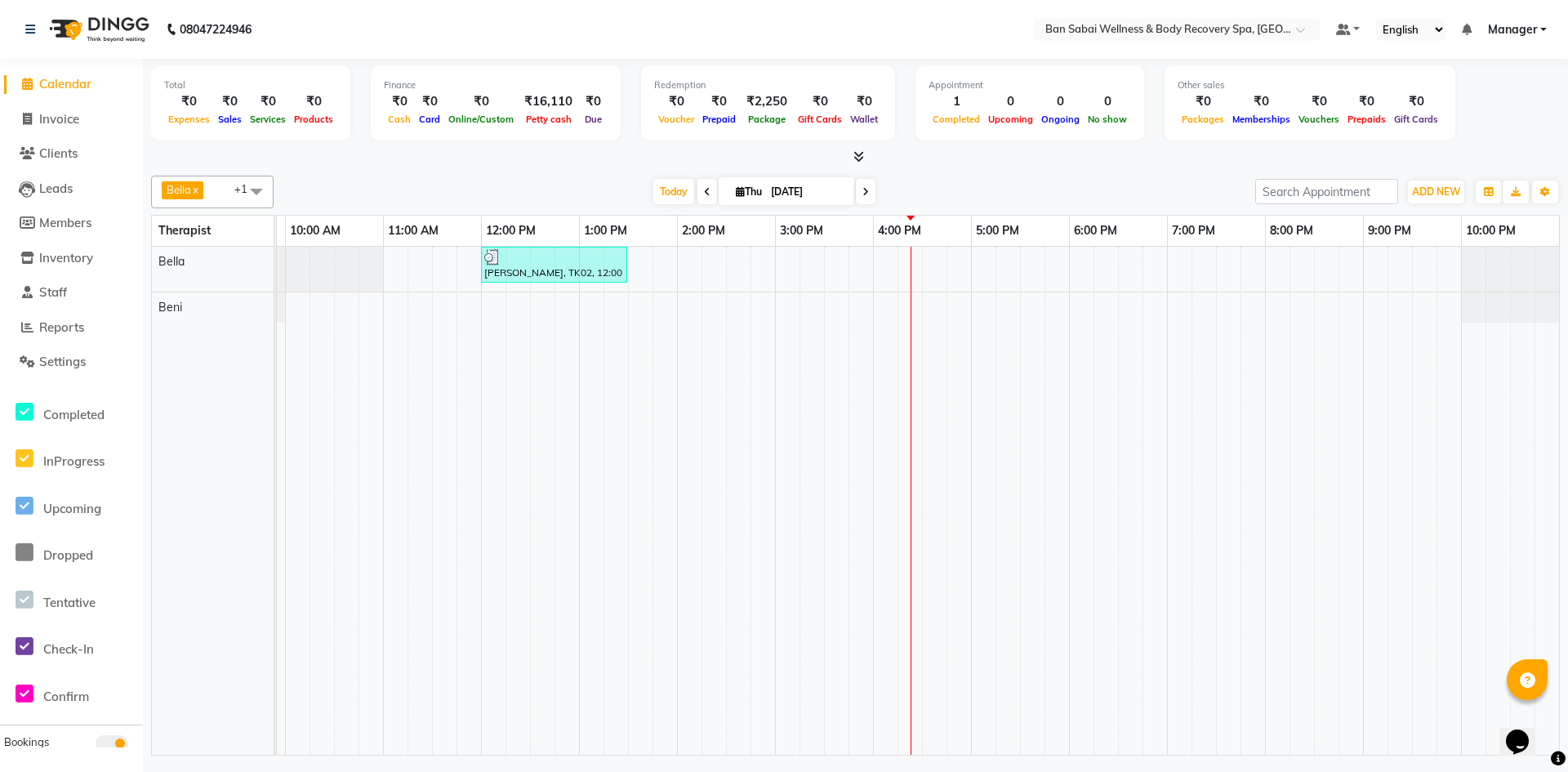
click at [816, 307] on div "[PERSON_NAME], TK02, 12:00 PM-01:30 PM, Balinese Massage (Medium to Strong Pres…" at bounding box center [873, 500] width 1371 height 508
select select "88797"
select select "tentative"
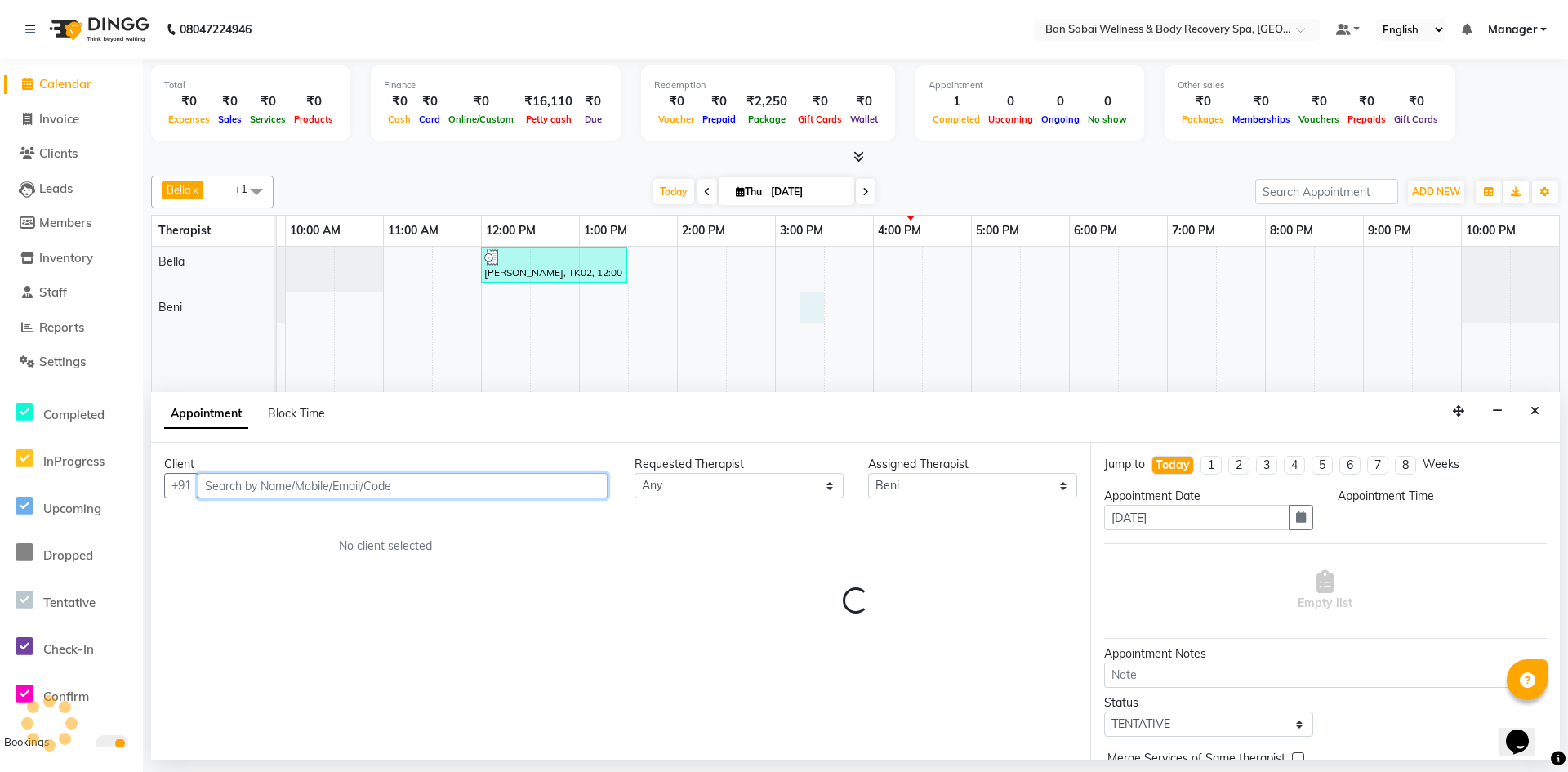
select select "915"
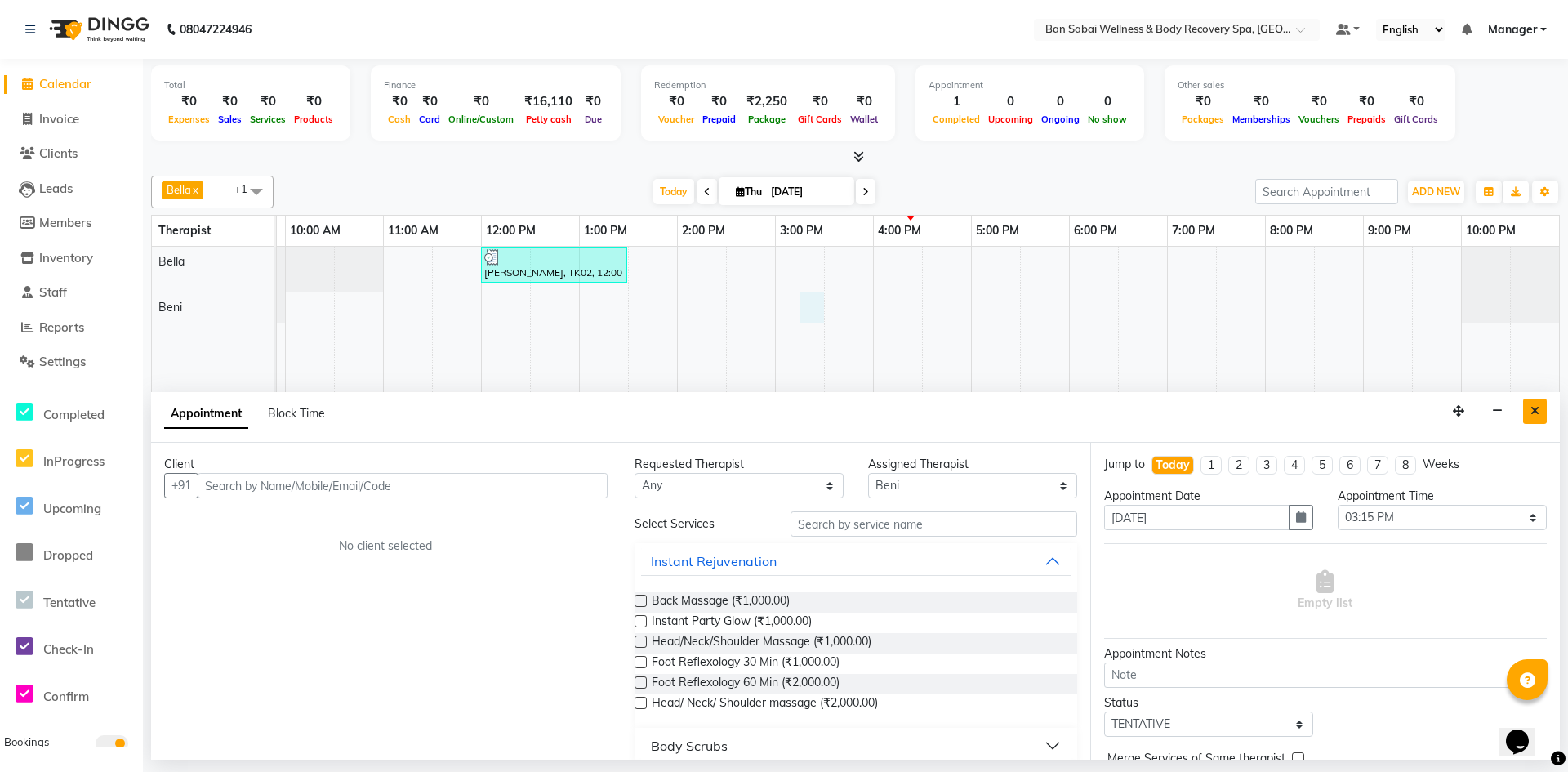
click at [1529, 414] on button "Close" at bounding box center [1535, 411] width 24 height 26
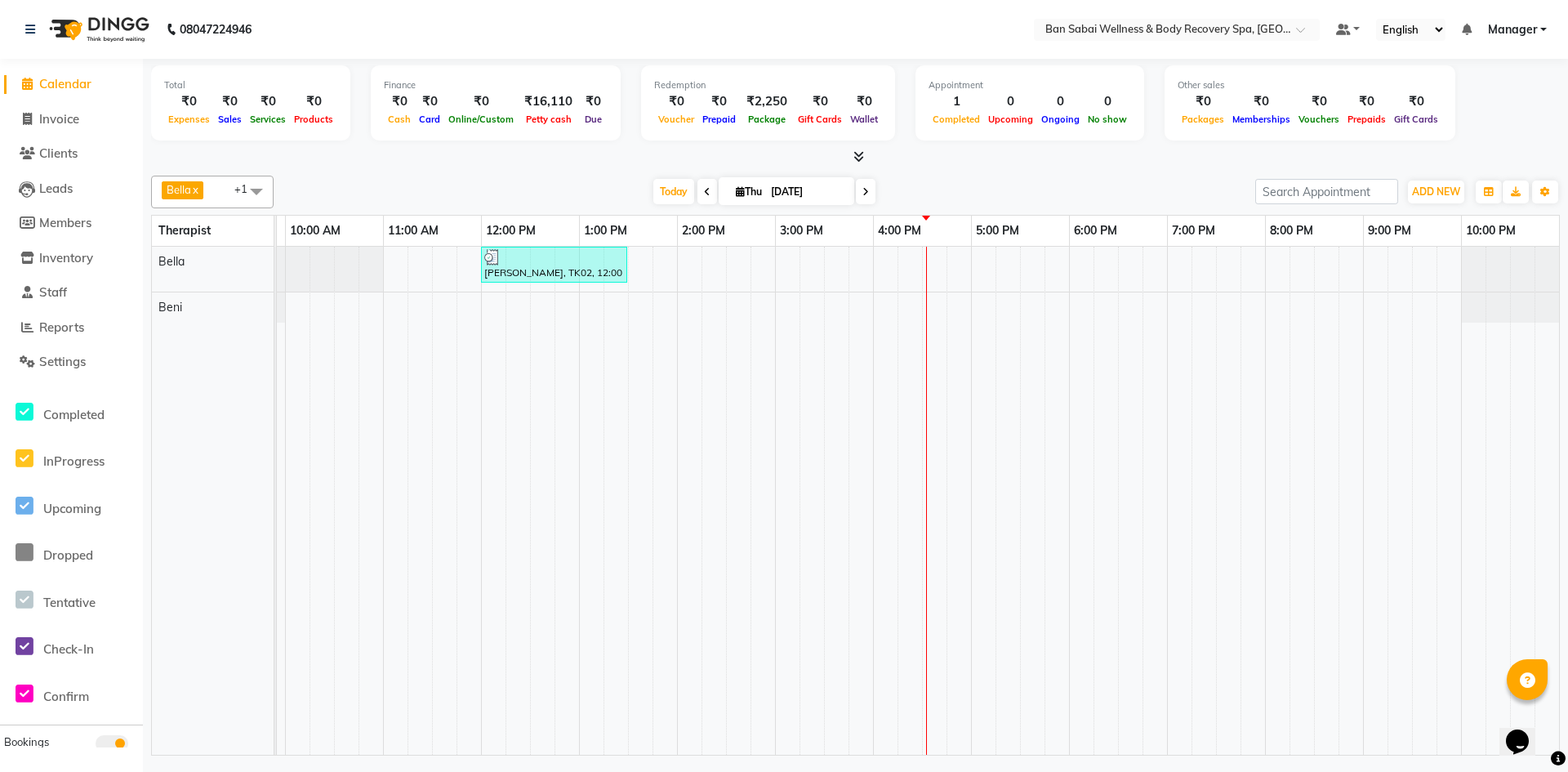
click at [705, 192] on icon at bounding box center [707, 192] width 7 height 9
type input "[DATE]"
click at [258, 191] on span at bounding box center [256, 191] width 32 height 31
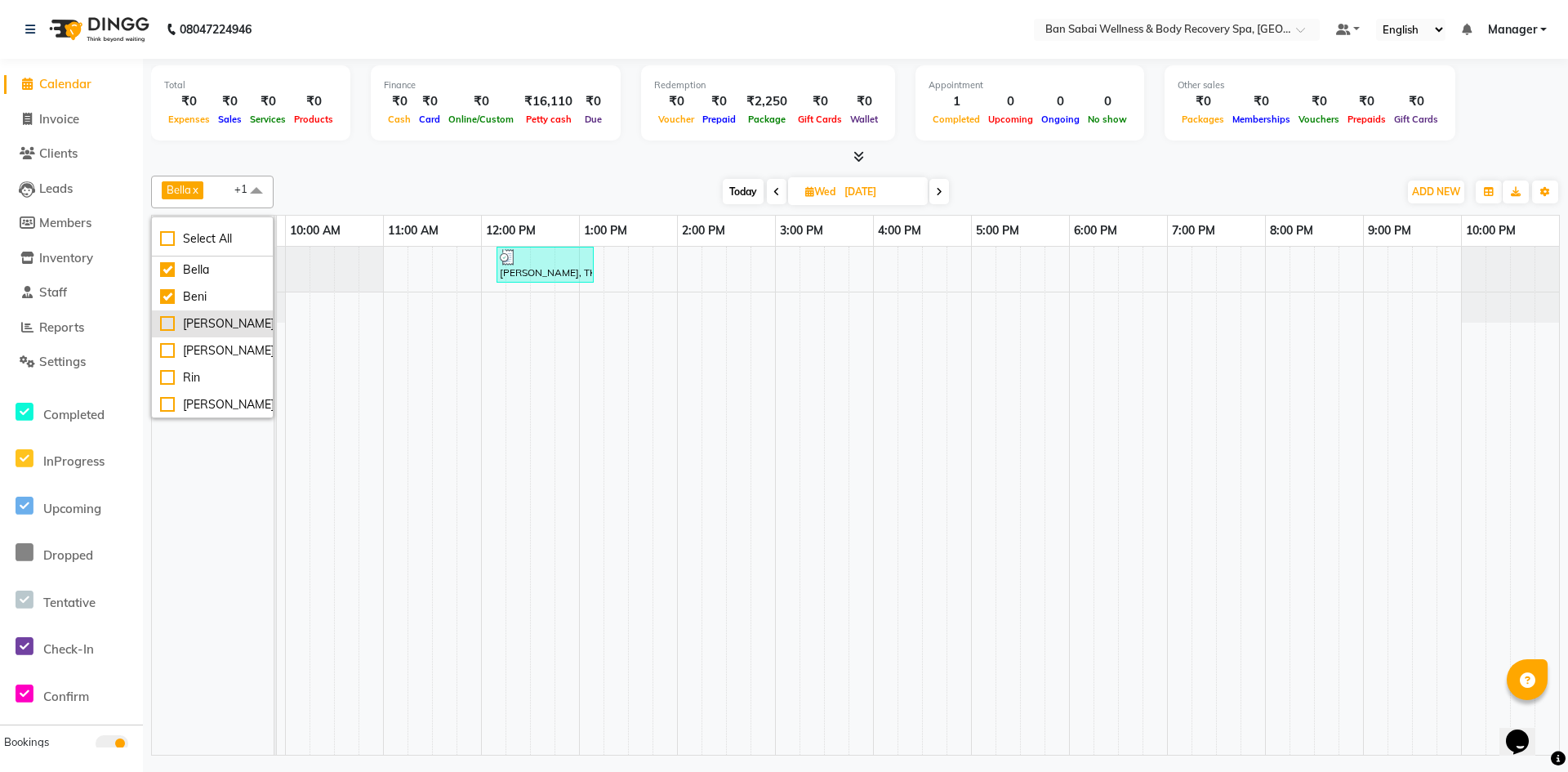
click at [167, 318] on div "[PERSON_NAME]" at bounding box center [212, 324] width 104 height 17
click at [168, 325] on div "[PERSON_NAME]" at bounding box center [212, 324] width 104 height 17
checkbox input "false"
click at [460, 343] on td at bounding box center [469, 500] width 25 height 508
click at [946, 192] on span at bounding box center [939, 192] width 20 height 26
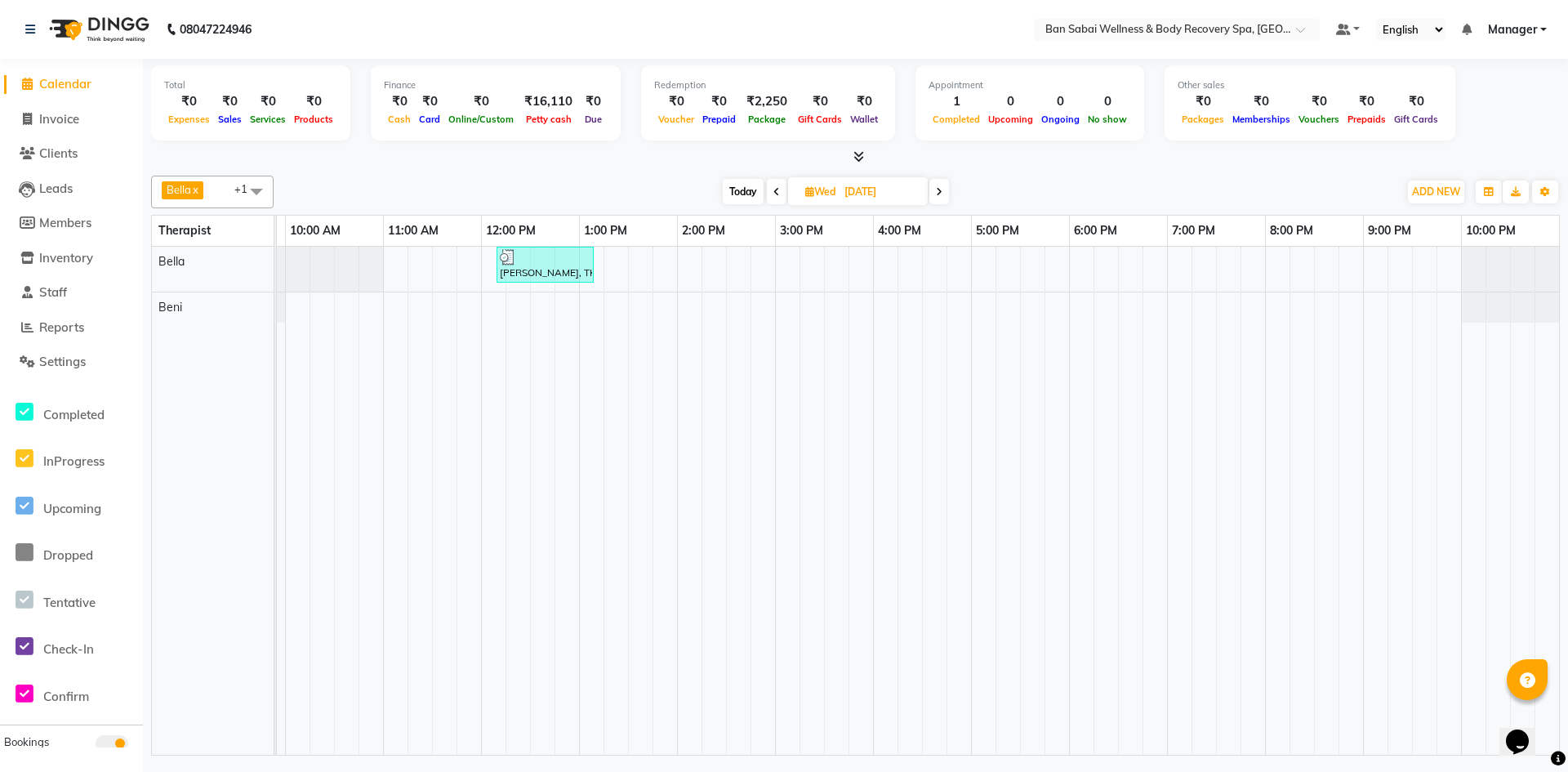
type input "[DATE]"
click at [857, 163] on span at bounding box center [855, 157] width 17 height 17
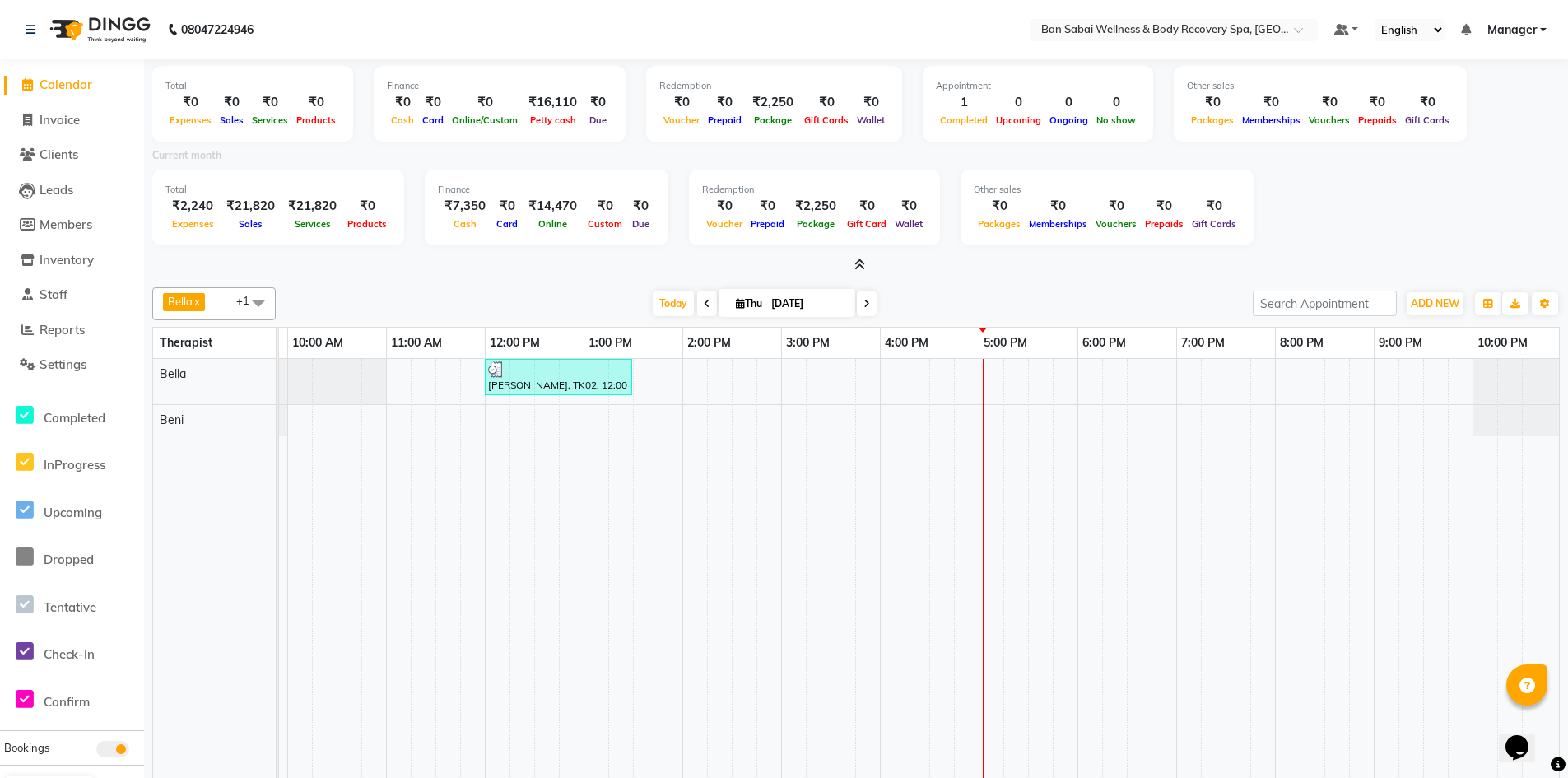
click at [860, 261] on icon at bounding box center [859, 265] width 10 height 12
